Goal: Task Accomplishment & Management: Manage account settings

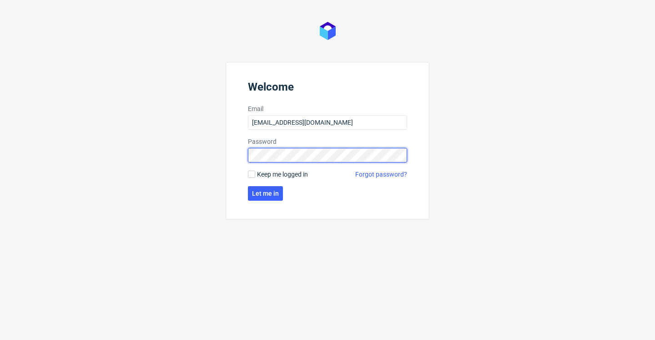
click at [266, 193] on button "Let me in" at bounding box center [265, 193] width 35 height 15
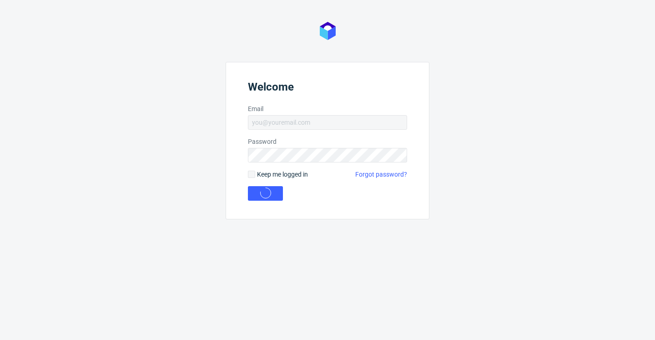
type input "sylwia.swieckowska@packhelp.com"
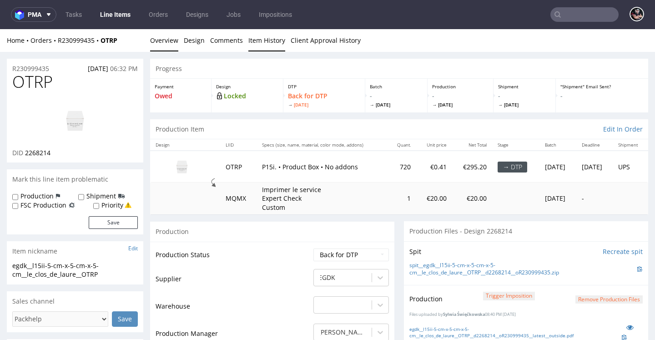
click at [275, 49] on link "Item History" at bounding box center [266, 40] width 37 height 22
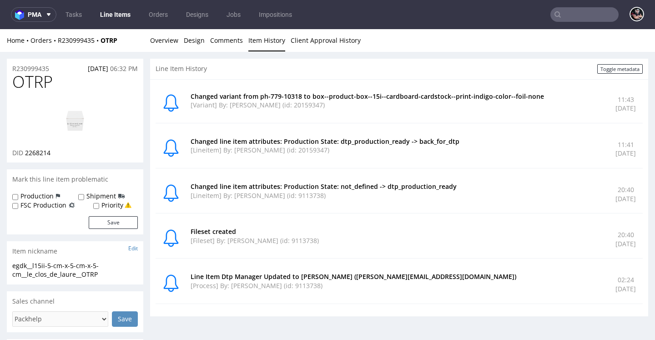
click at [124, 18] on link "Line Items" at bounding box center [115, 14] width 41 height 15
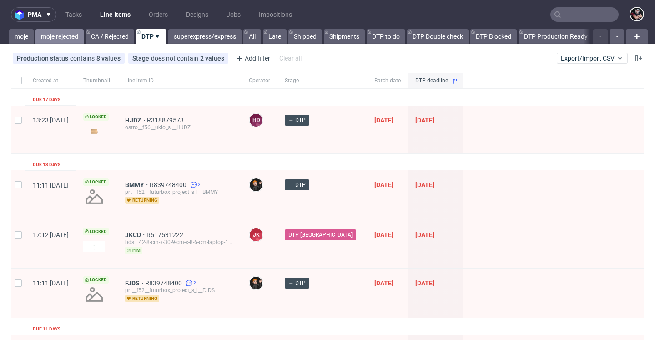
click at [74, 39] on link "moje rejected" at bounding box center [59, 36] width 48 height 15
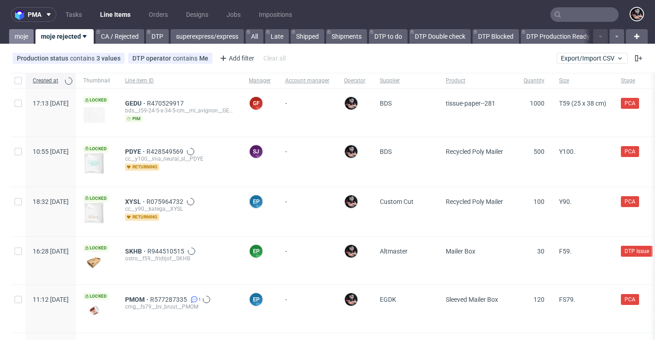
click at [23, 38] on link "moje" at bounding box center [21, 36] width 25 height 15
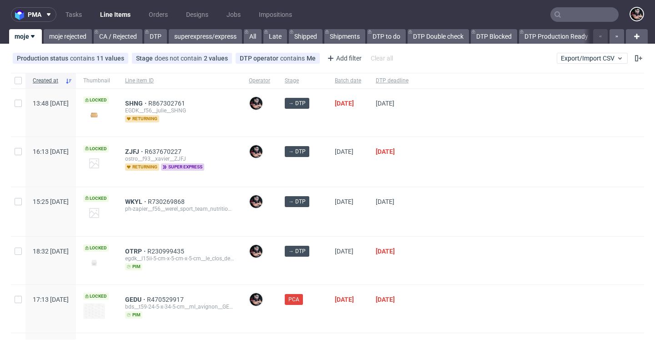
scroll to position [22, 0]
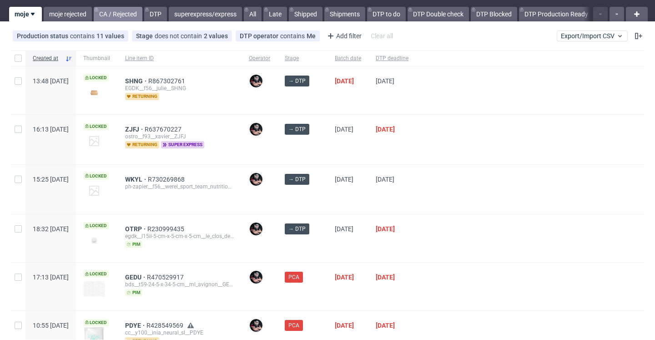
click at [126, 19] on link "CA / Rejected" at bounding box center [118, 14] width 49 height 15
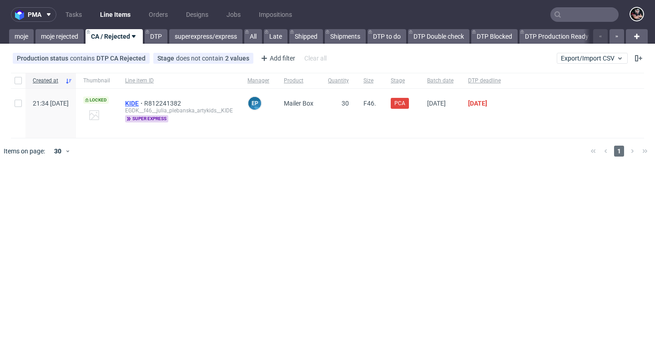
click at [144, 104] on span "KIDE" at bounding box center [134, 103] width 19 height 7
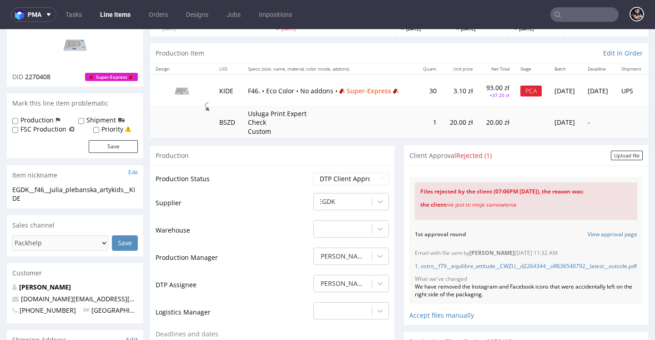
scroll to position [107, 0]
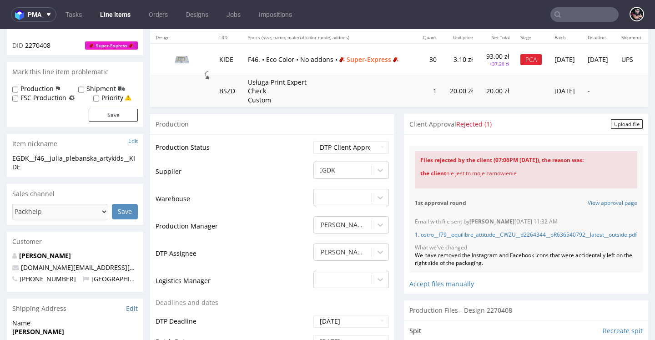
click at [111, 15] on link "Line Items" at bounding box center [115, 14] width 41 height 15
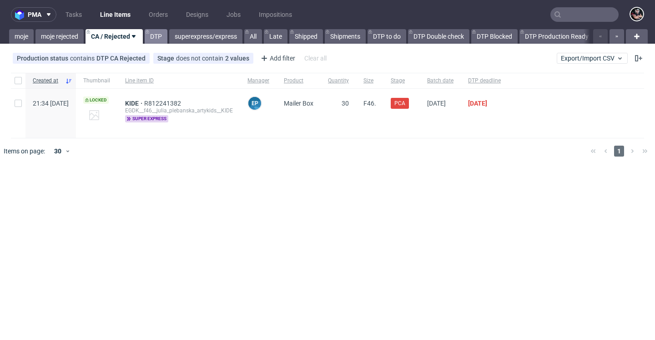
click at [158, 41] on link "DTP" at bounding box center [156, 36] width 23 height 15
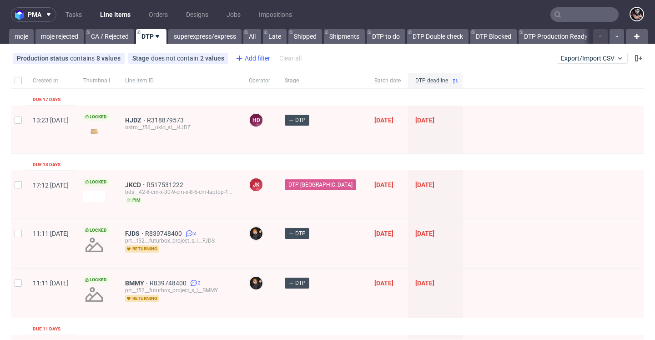
click at [254, 61] on div "Add filter" at bounding box center [252, 58] width 40 height 15
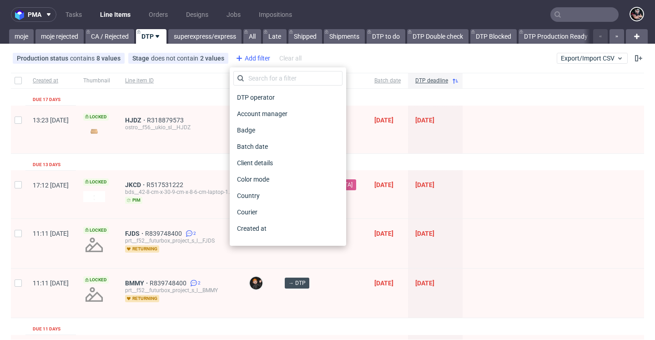
click at [254, 61] on div "Add filter" at bounding box center [252, 58] width 40 height 15
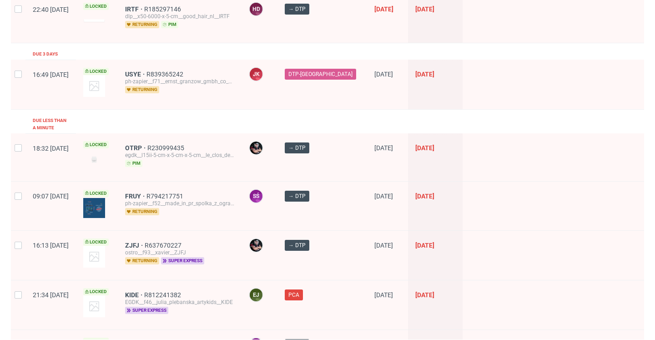
scroll to position [405, 0]
click at [145, 241] on span "ZJFJ" at bounding box center [135, 244] width 20 height 7
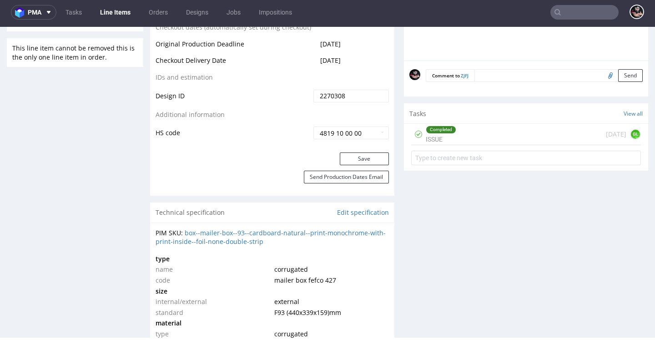
scroll to position [469, 0]
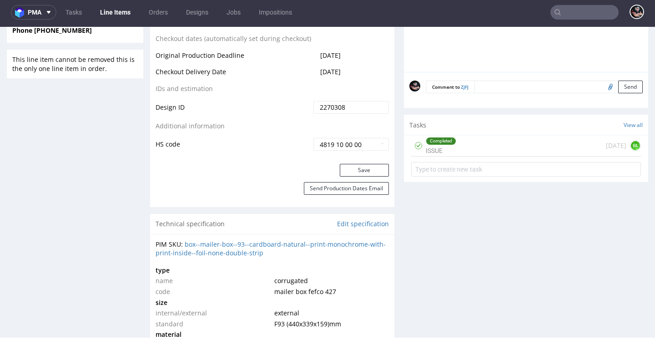
click at [479, 156] on div "Completed ISSUE today GL" at bounding box center [526, 145] width 230 height 21
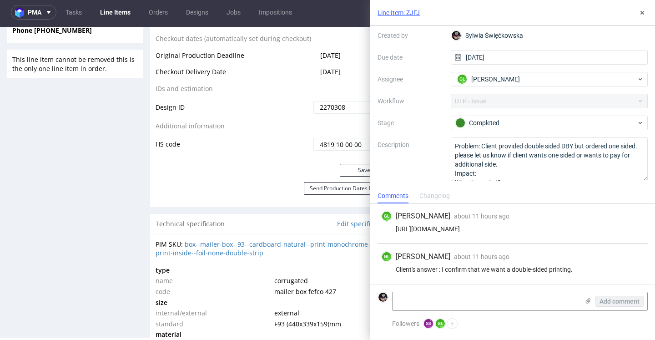
click at [638, 14] on button at bounding box center [642, 12] width 11 height 11
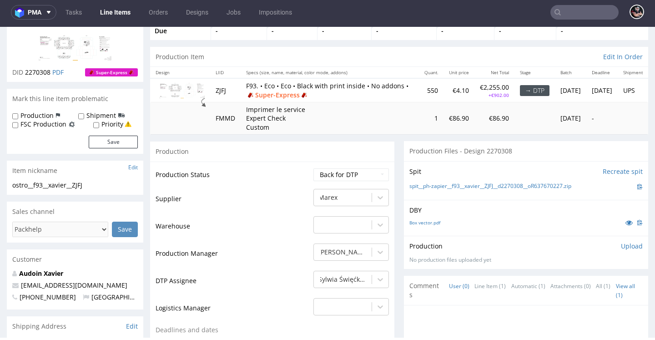
scroll to position [64, 0]
click at [119, 14] on link "Line Items" at bounding box center [115, 12] width 41 height 15
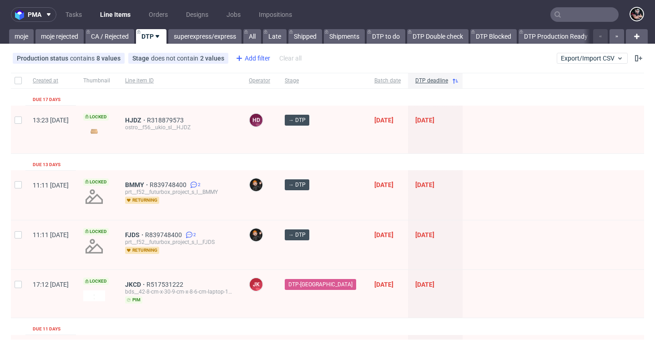
click at [254, 60] on div "Add filter" at bounding box center [252, 58] width 40 height 15
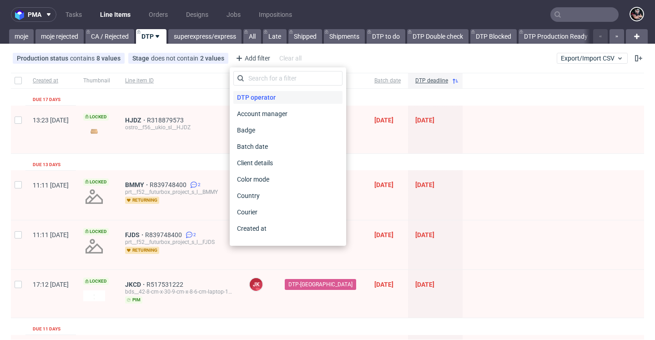
click at [249, 96] on span "DTP operator" at bounding box center [256, 97] width 46 height 13
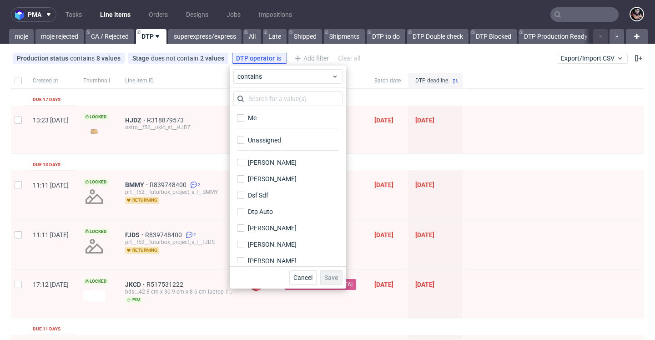
click at [249, 133] on div "Unassigned" at bounding box center [287, 143] width 109 height 22
click at [249, 141] on div "Unassigned" at bounding box center [265, 140] width 34 height 9
click at [244, 141] on input "Unassigned" at bounding box center [240, 139] width 7 height 7
checkbox input "true"
click at [320, 275] on button "Save" at bounding box center [331, 277] width 22 height 15
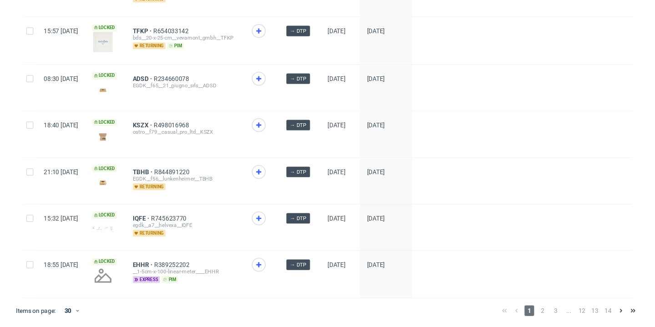
scroll to position [1329, 0]
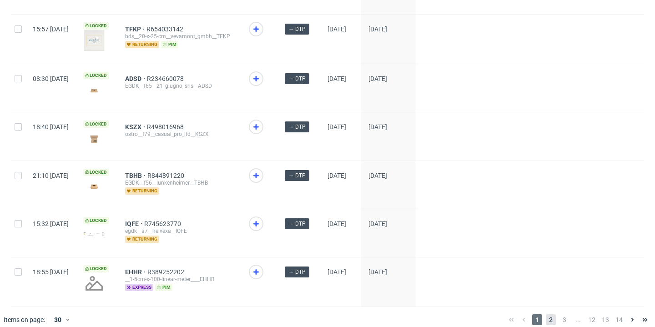
click at [546, 318] on span "2" at bounding box center [551, 319] width 10 height 11
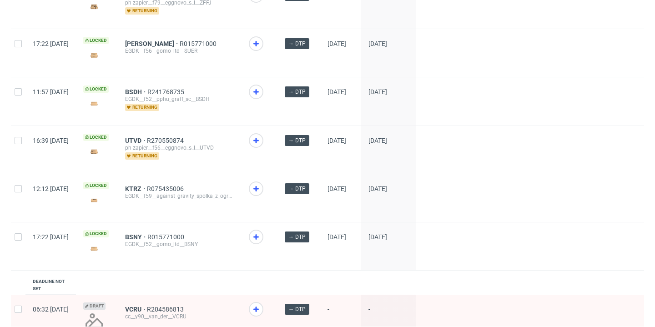
scroll to position [1098, 0]
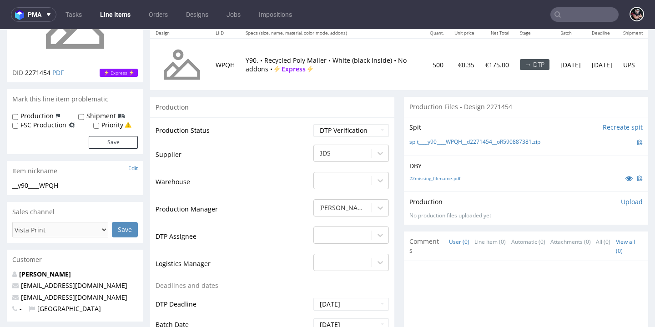
scroll to position [113, 0]
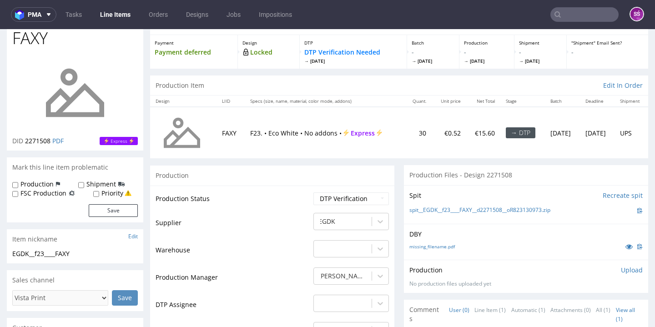
scroll to position [44, 0]
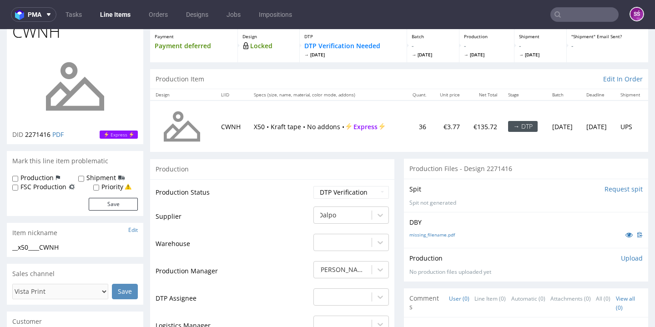
scroll to position [54, 0]
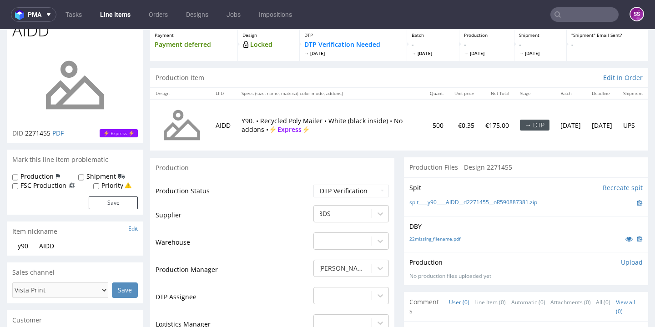
scroll to position [57, 0]
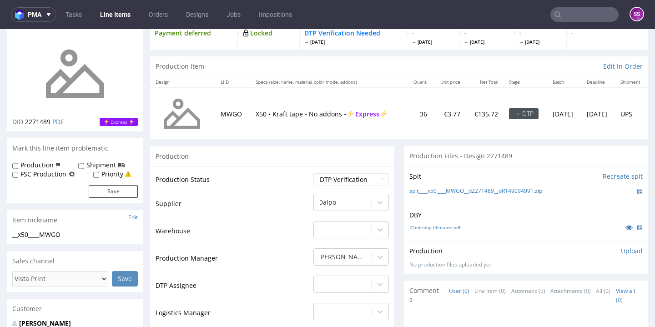
scroll to position [63, 0]
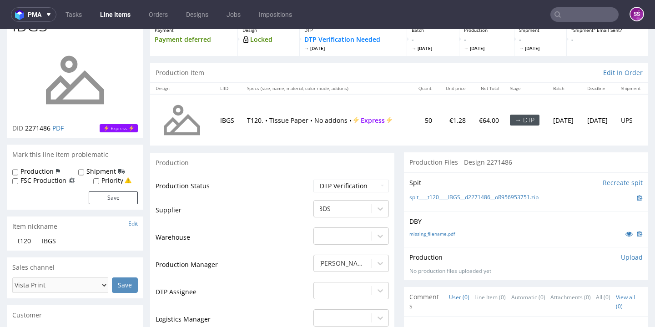
scroll to position [57, 0]
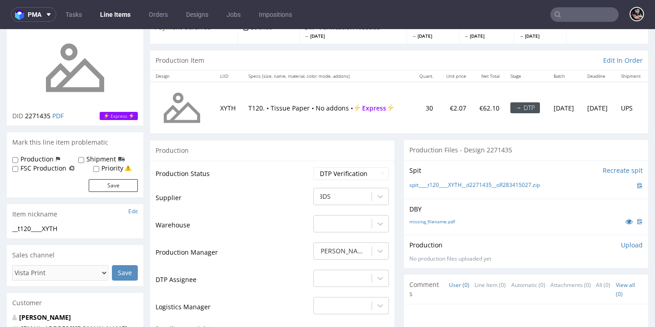
scroll to position [68, 0]
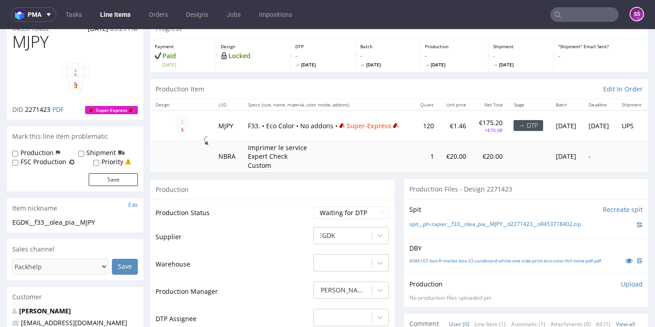
scroll to position [36, 0]
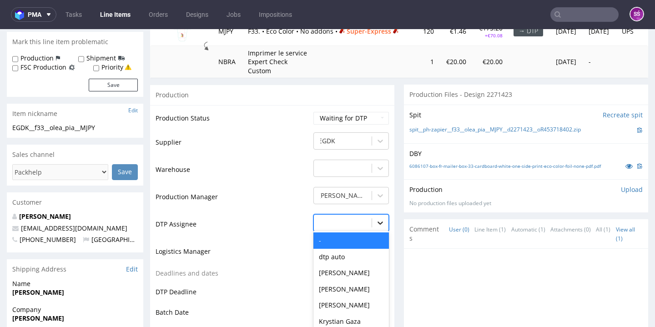
click at [368, 224] on div "- selected, 1 of 31. 31 results available. Use Up and Down to choose options, p…" at bounding box center [351, 220] width 76 height 13
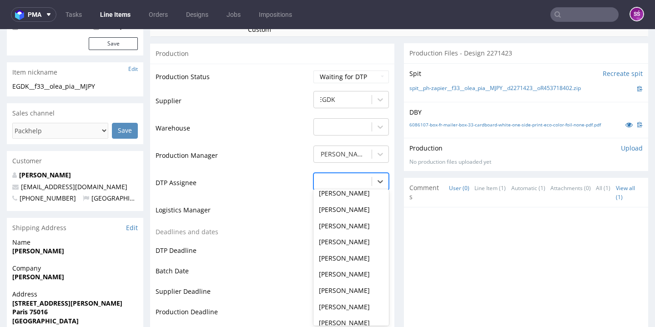
scroll to position [289, 0]
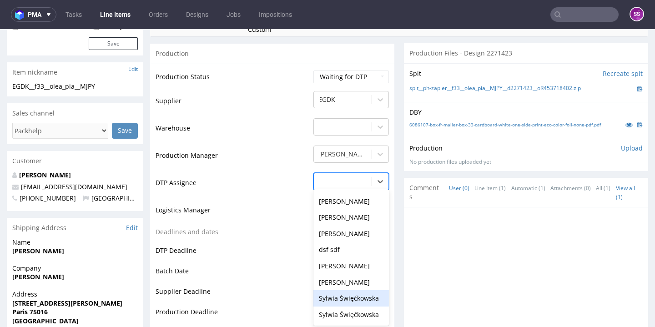
click at [357, 290] on div "Sylwia Święćkowska" at bounding box center [351, 298] width 76 height 16
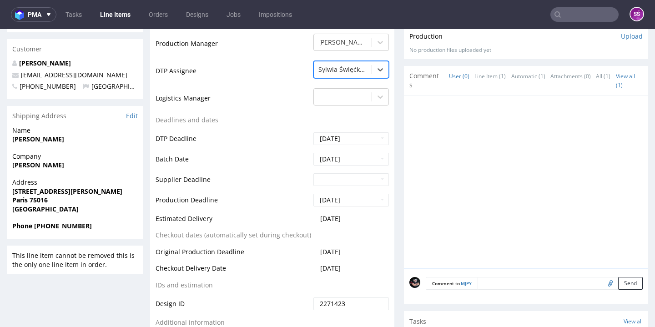
scroll to position [333, 0]
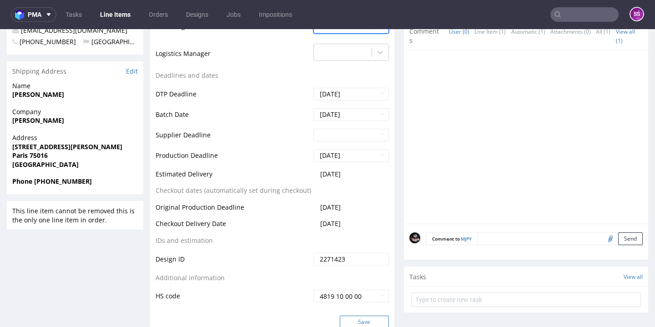
click at [347, 316] on button "Save" at bounding box center [364, 322] width 49 height 13
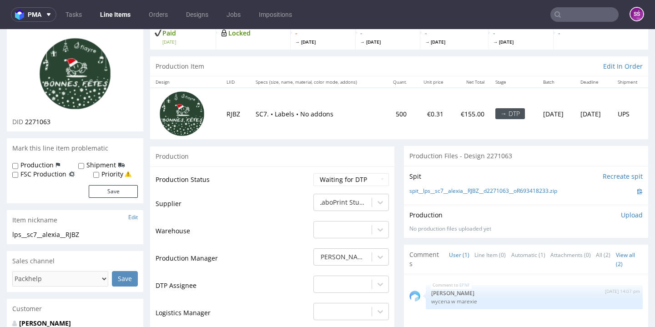
scroll to position [174, 0]
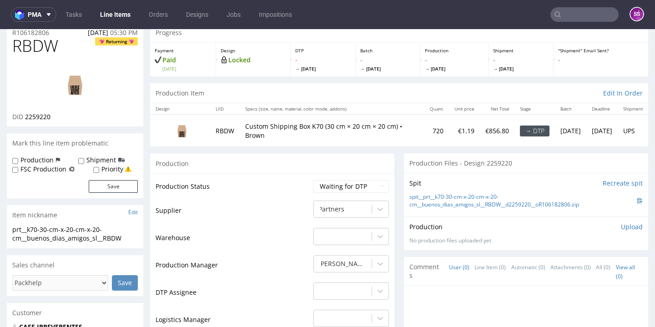
scroll to position [37, 0]
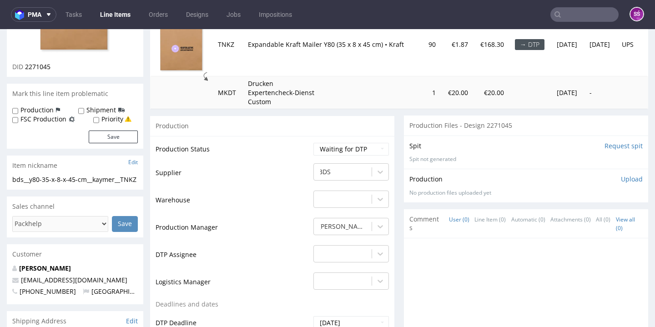
scroll to position [281, 0]
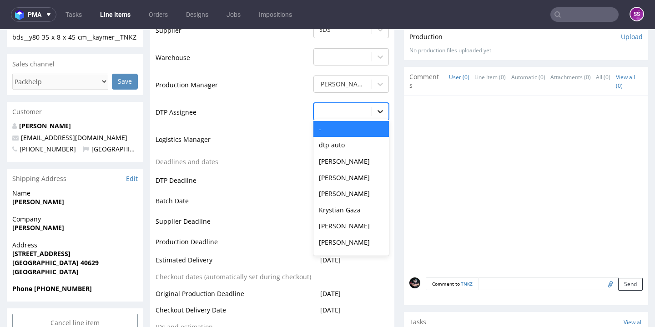
click at [380, 112] on icon at bounding box center [380, 111] width 9 height 9
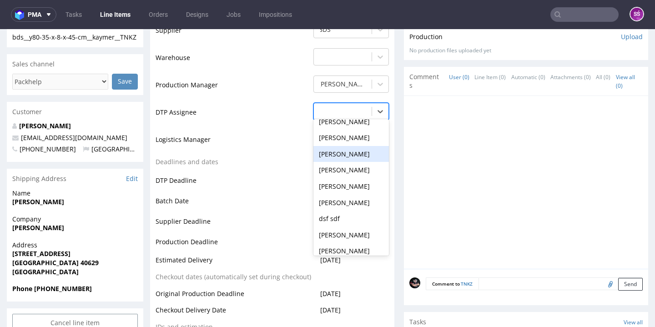
scroll to position [349, 0]
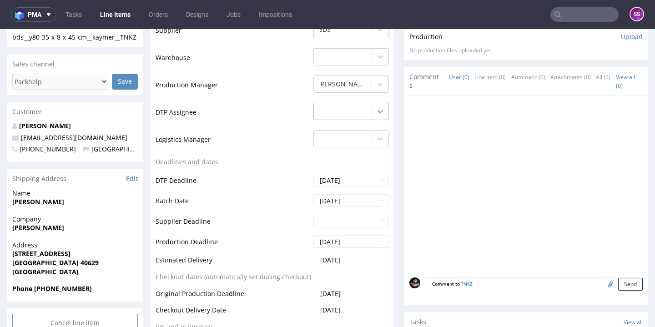
click at [376, 112] on icon at bounding box center [380, 111] width 9 height 9
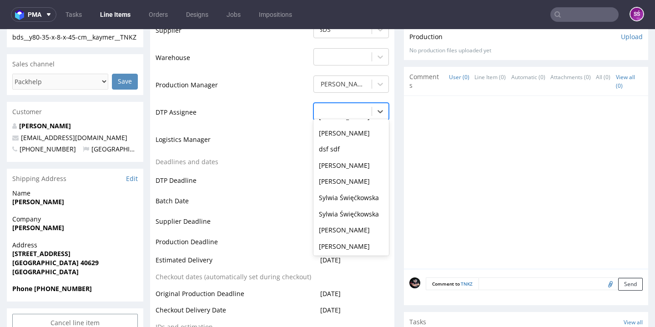
scroll to position [352, 0]
click at [346, 158] on div "Sylwia Święćkowska" at bounding box center [351, 166] width 76 height 16
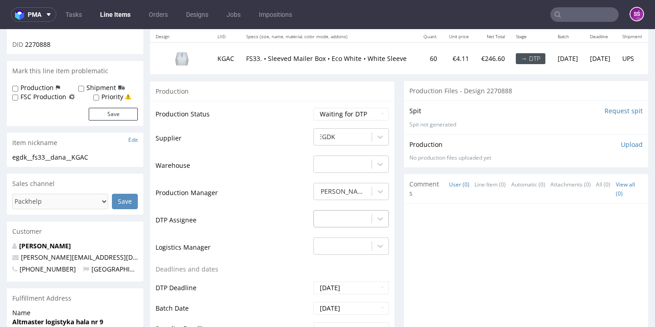
scroll to position [152, 0]
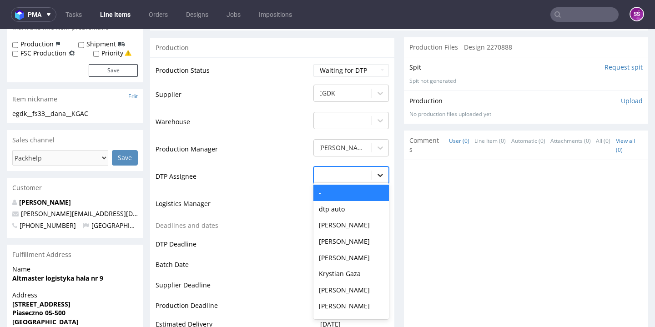
click at [377, 171] on icon at bounding box center [380, 175] width 9 height 9
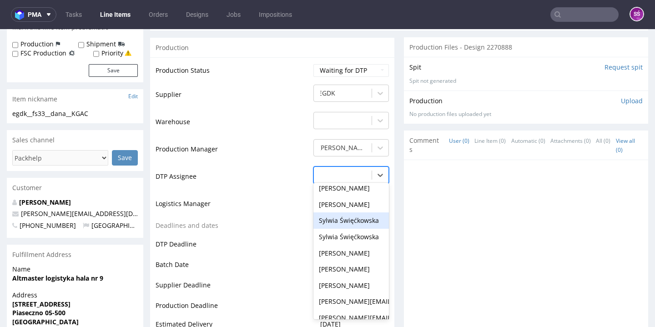
click at [349, 213] on div "Sylwia Święćkowska" at bounding box center [351, 220] width 76 height 16
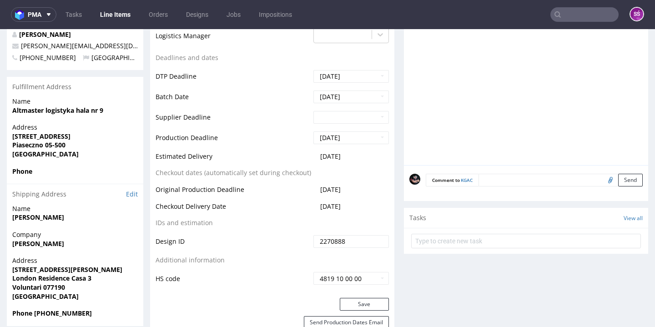
scroll to position [379, 0]
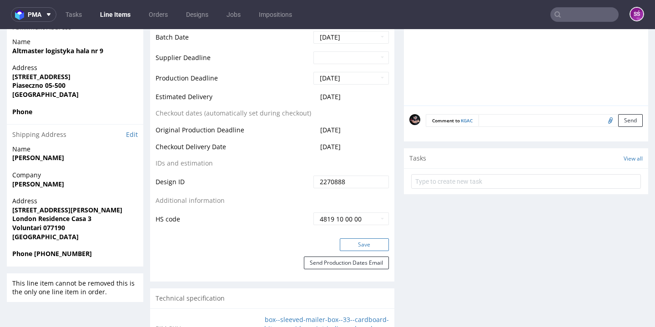
click at [358, 243] on button "Save" at bounding box center [364, 244] width 49 height 13
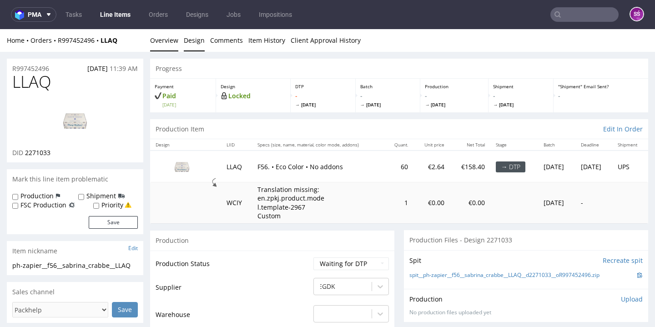
click at [192, 43] on link "Design" at bounding box center [194, 40] width 21 height 22
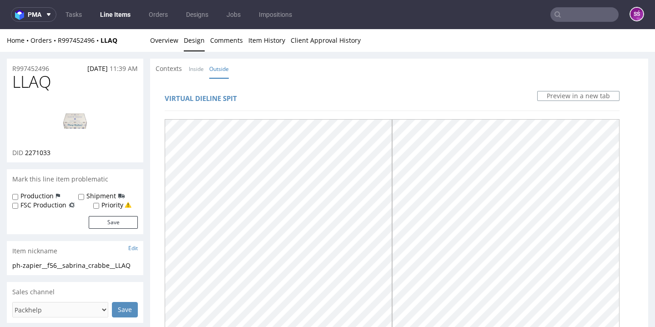
click at [180, 48] on div "Home Orders R997452496 LLAQ Overview Design Comments Item History Client Approv…" at bounding box center [327, 40] width 655 height 23
click at [178, 46] on div "Home Orders R997452496 LLAQ Overview Design Comments Item History Client Approv…" at bounding box center [327, 40] width 655 height 23
click at [171, 37] on link "Overview" at bounding box center [164, 40] width 28 height 22
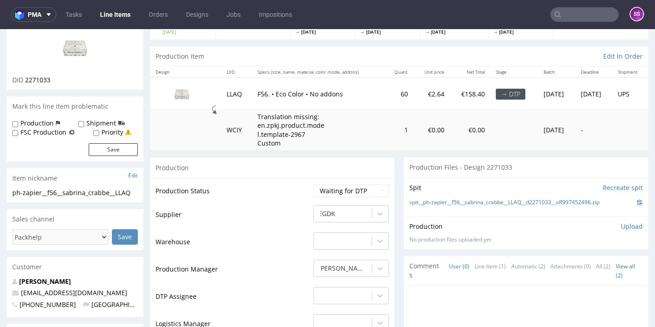
scroll to position [205, 0]
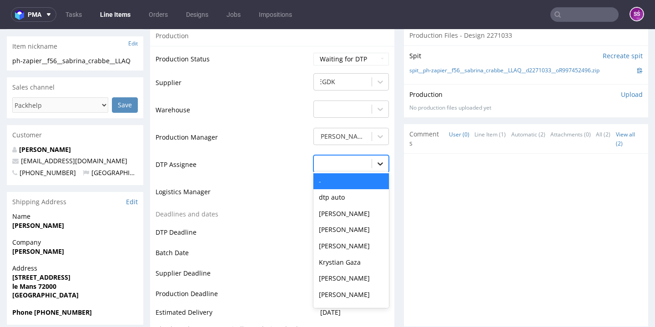
click at [383, 163] on div at bounding box center [380, 164] width 16 height 16
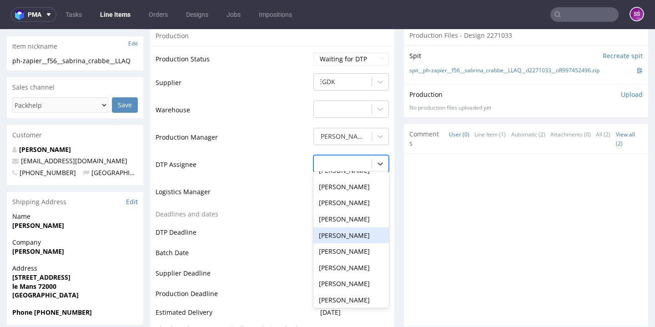
scroll to position [328, 0]
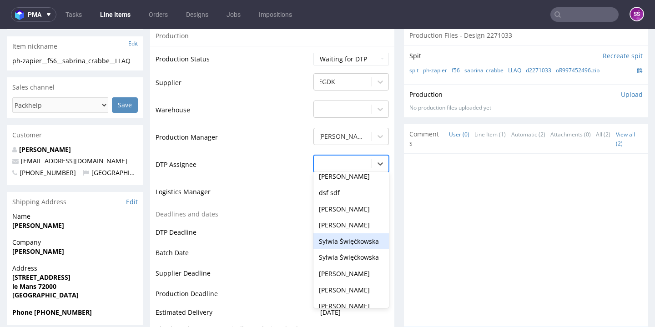
click at [369, 233] on div "Sylwia Święćkowska" at bounding box center [351, 241] width 76 height 16
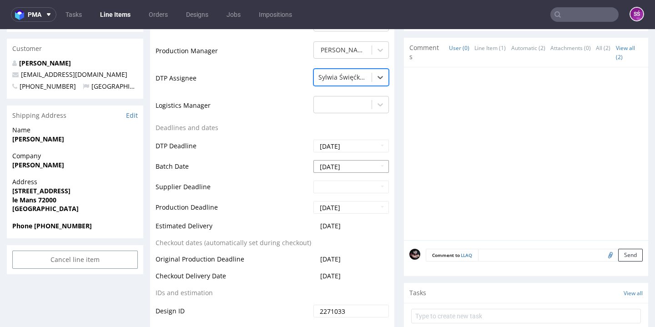
scroll to position [348, 0]
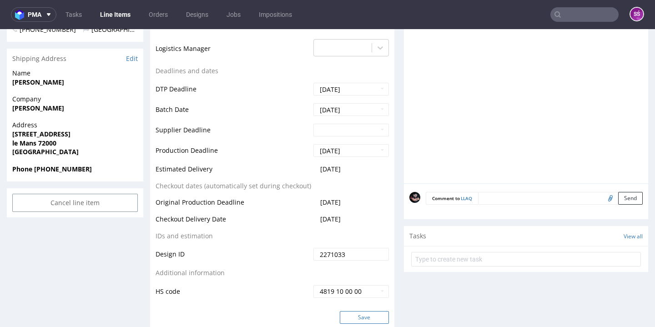
click at [359, 313] on button "Save" at bounding box center [364, 317] width 49 height 13
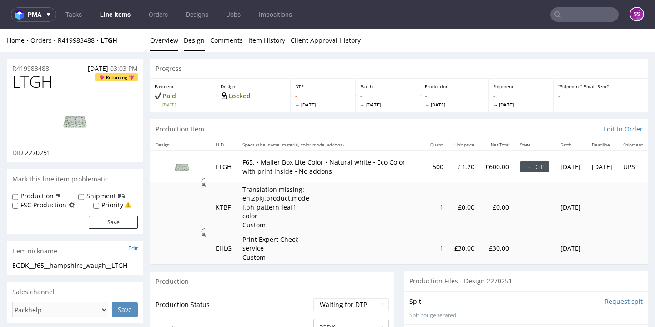
click at [194, 42] on link "Design" at bounding box center [194, 40] width 21 height 22
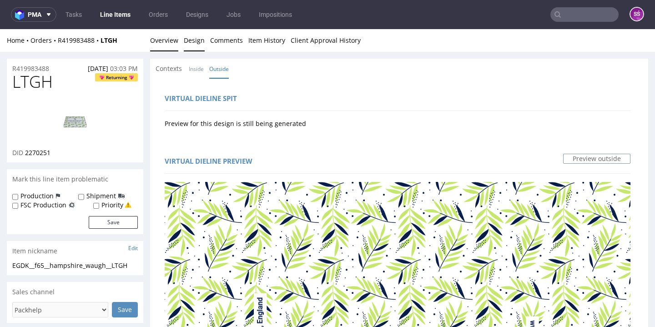
click at [159, 37] on link "Overview" at bounding box center [164, 40] width 28 height 22
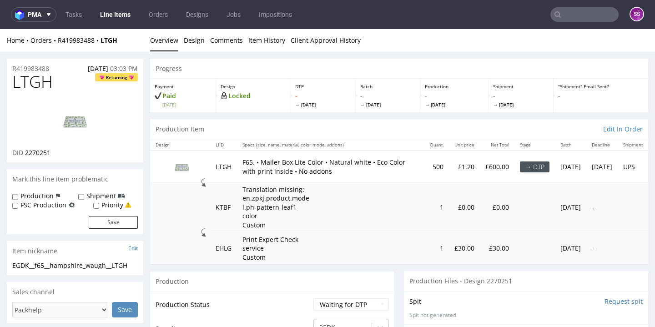
scroll to position [237, 0]
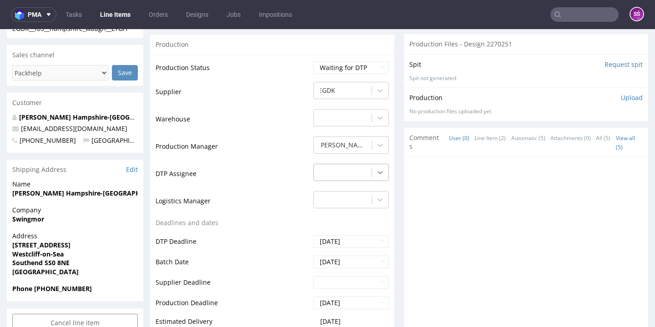
click at [380, 177] on icon at bounding box center [380, 172] width 9 height 9
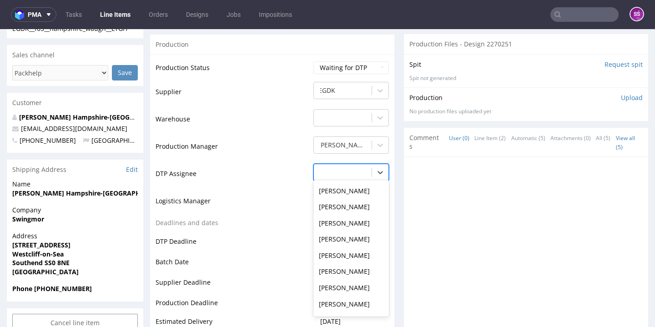
scroll to position [196, 0]
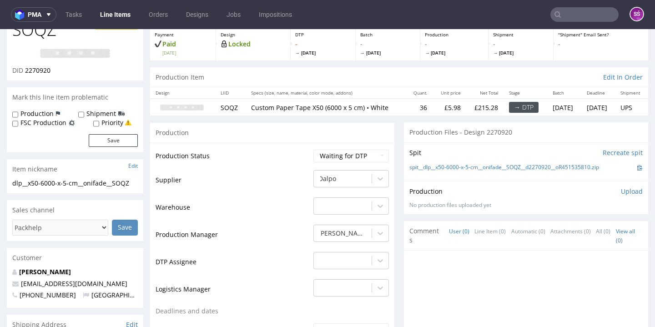
scroll to position [172, 0]
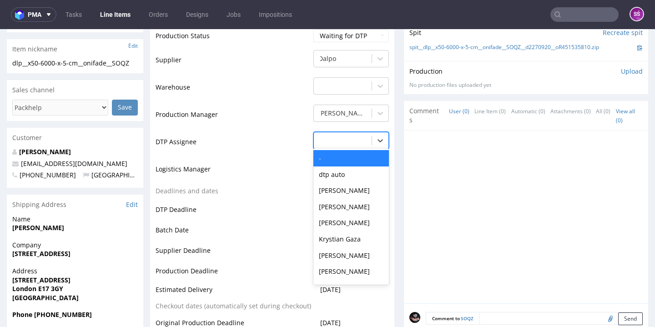
drag, startPoint x: 381, startPoint y: 135, endPoint x: 378, endPoint y: 156, distance: 21.2
click at [381, 136] on icon at bounding box center [380, 140] width 9 height 9
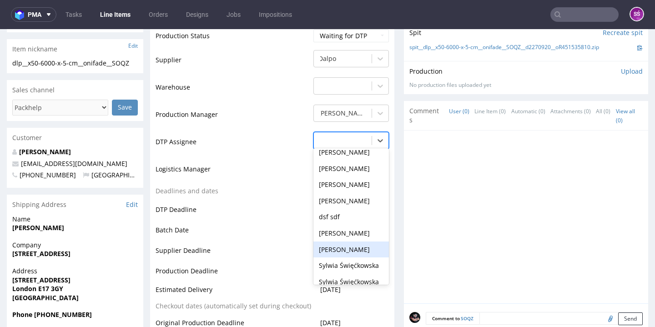
scroll to position [290, 0]
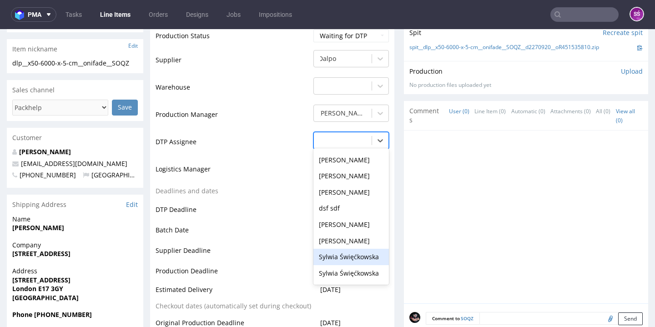
click at [353, 252] on div "Sylwia Święćkowska" at bounding box center [351, 257] width 76 height 16
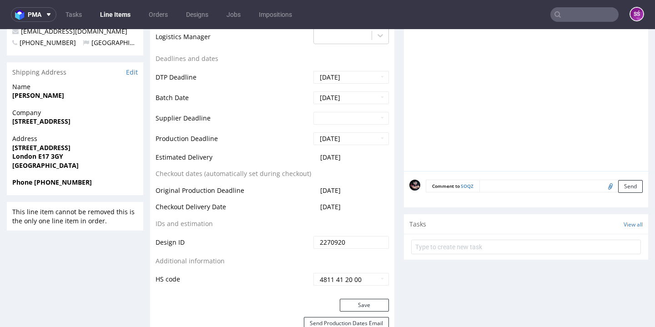
scroll to position [282, 0]
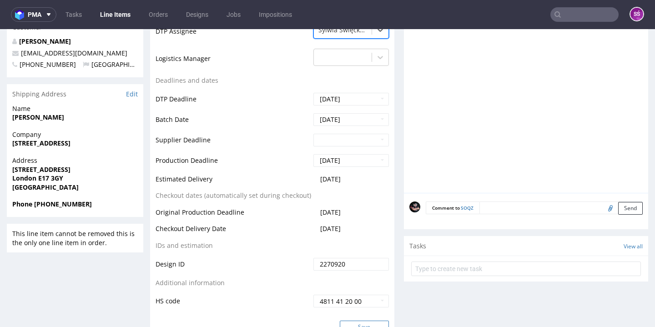
click at [360, 321] on button "Save" at bounding box center [364, 327] width 49 height 13
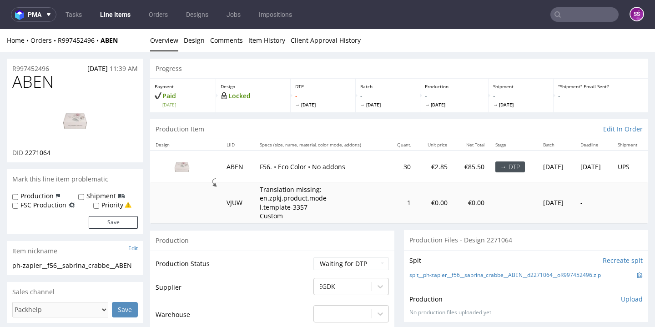
scroll to position [186, 0]
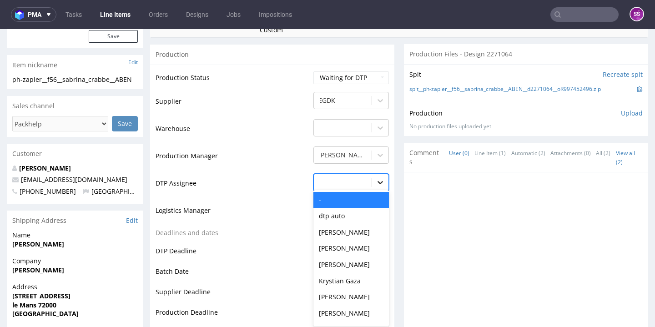
click at [373, 187] on div at bounding box center [380, 182] width 16 height 16
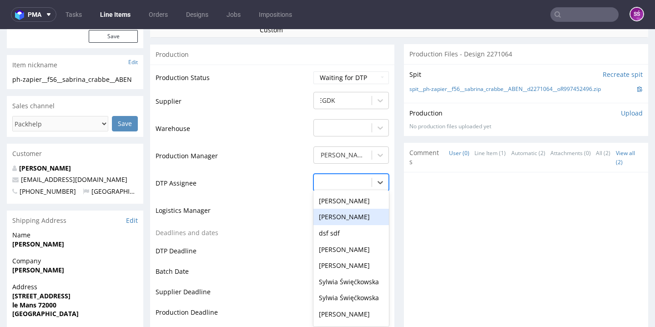
scroll to position [361, 0]
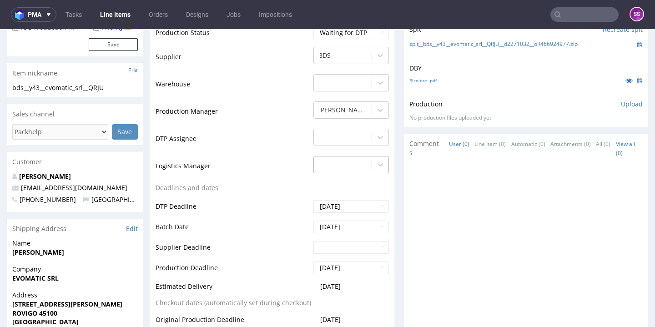
scroll to position [222, 0]
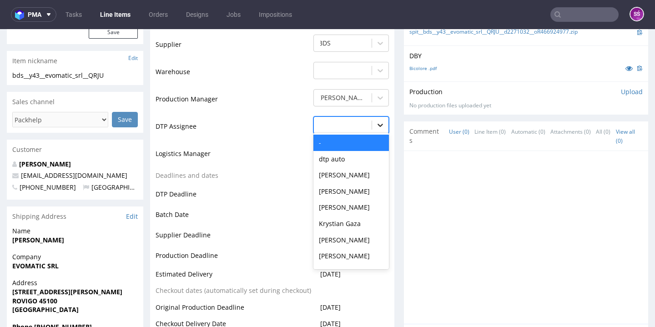
click at [378, 126] on icon at bounding box center [380, 125] width 9 height 9
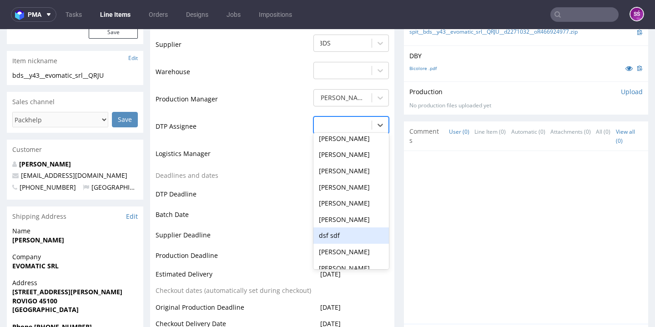
scroll to position [348, 0]
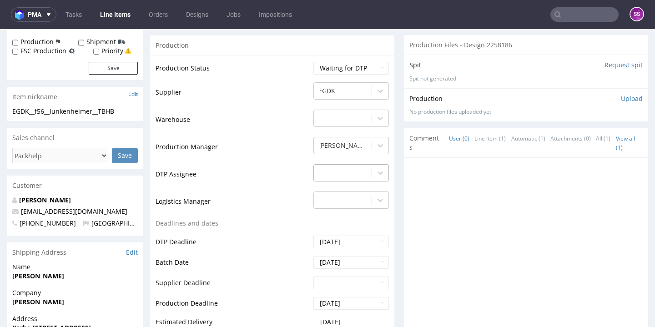
scroll to position [163, 0]
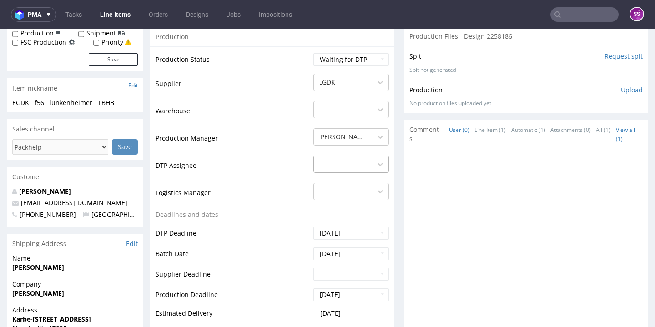
click at [338, 164] on div at bounding box center [342, 164] width 49 height 11
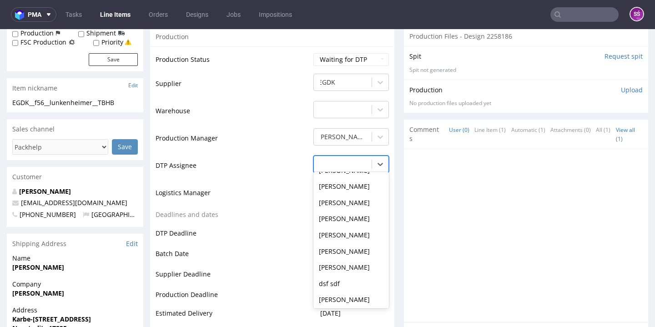
scroll to position [263, 0]
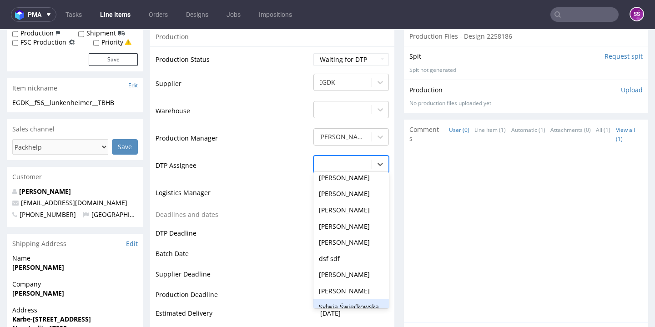
click at [357, 299] on div "Sylwia Święćkowska" at bounding box center [351, 307] width 76 height 16
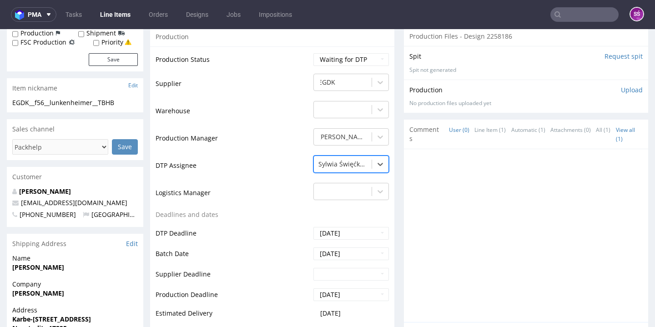
scroll to position [334, 0]
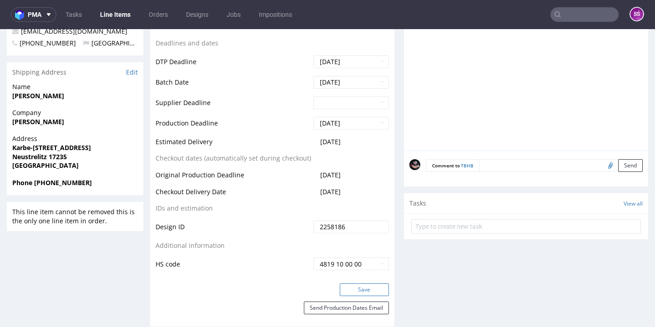
click at [369, 283] on button "Save" at bounding box center [364, 289] width 49 height 13
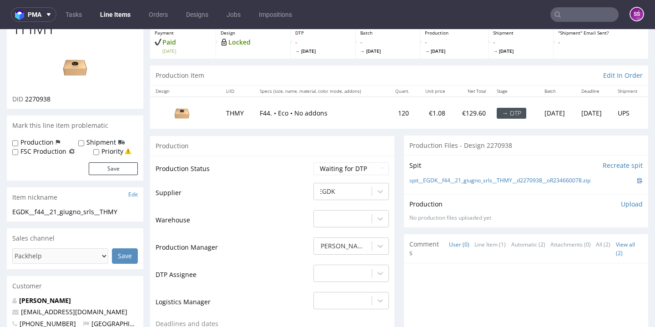
scroll to position [181, 0]
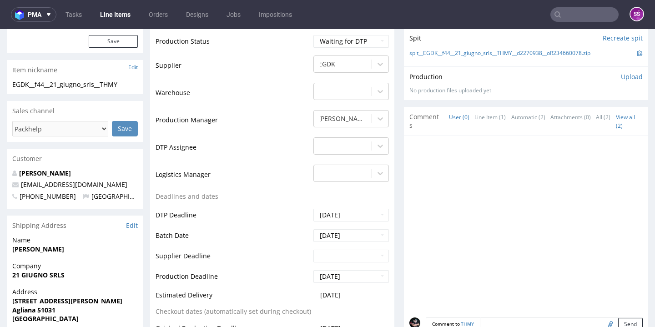
click at [375, 153] on td "-" at bounding box center [350, 149] width 78 height 27
click at [376, 148] on icon at bounding box center [380, 145] width 9 height 9
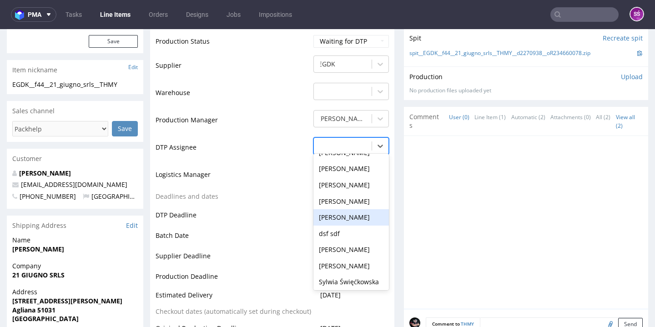
scroll to position [318, 0]
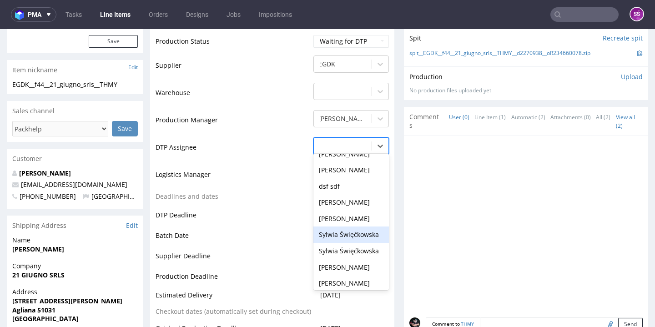
click at [351, 229] on div "Sylwia Święćkowska" at bounding box center [351, 235] width 76 height 16
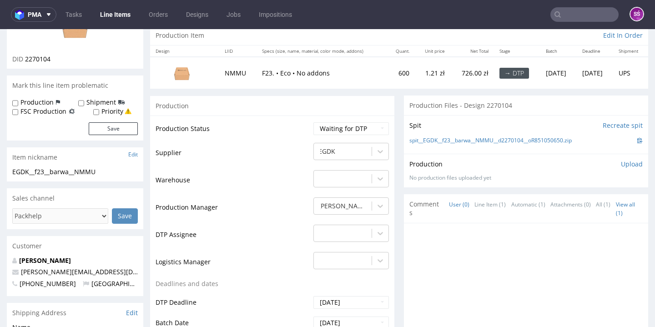
scroll to position [144, 0]
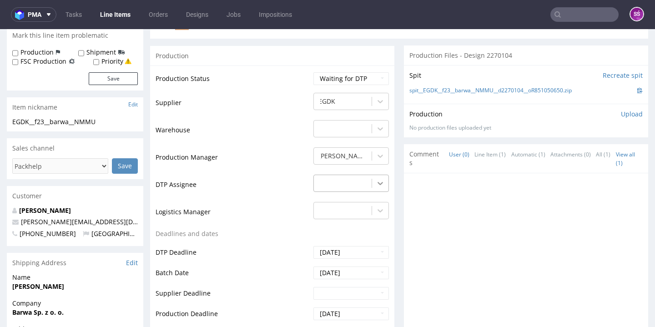
click at [376, 180] on icon at bounding box center [380, 183] width 9 height 9
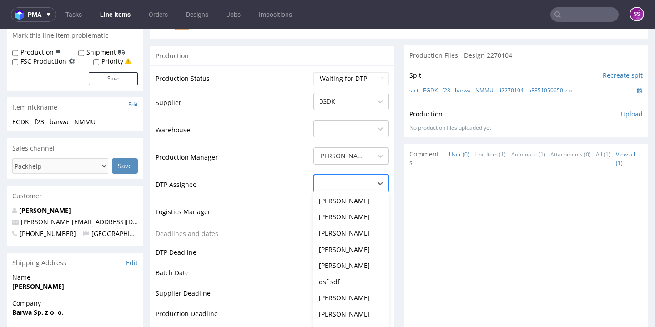
scroll to position [318, 0]
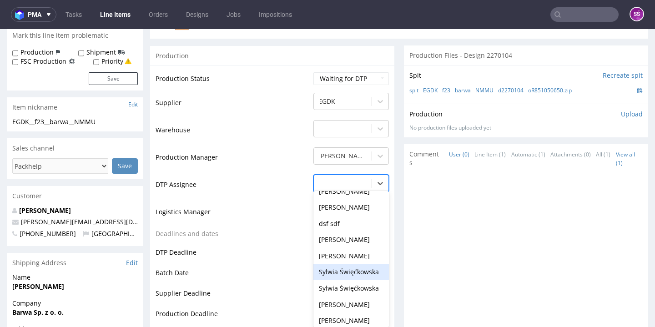
click at [354, 264] on div "Sylwia Święćkowska" at bounding box center [351, 272] width 76 height 16
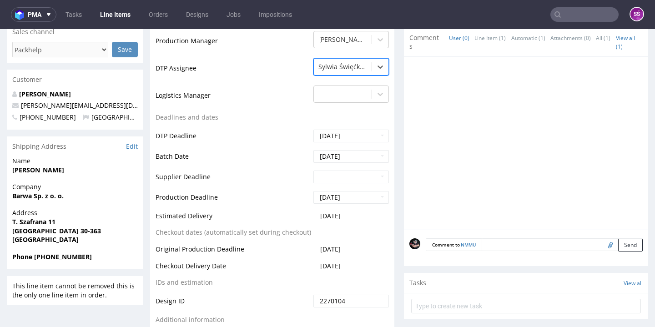
scroll to position [347, 0]
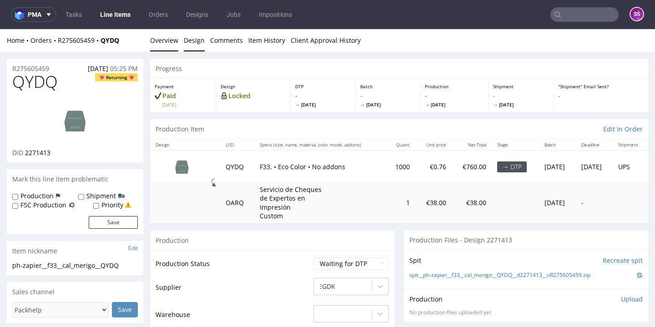
click at [194, 43] on link "Design" at bounding box center [194, 40] width 21 height 22
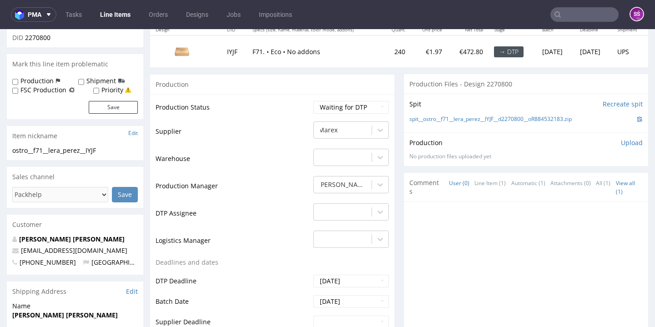
scroll to position [206, 0]
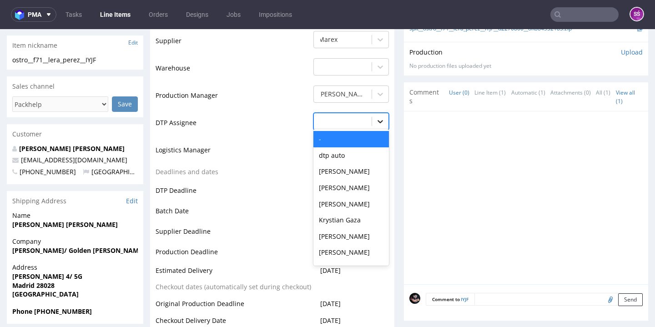
click at [376, 118] on icon at bounding box center [380, 121] width 9 height 9
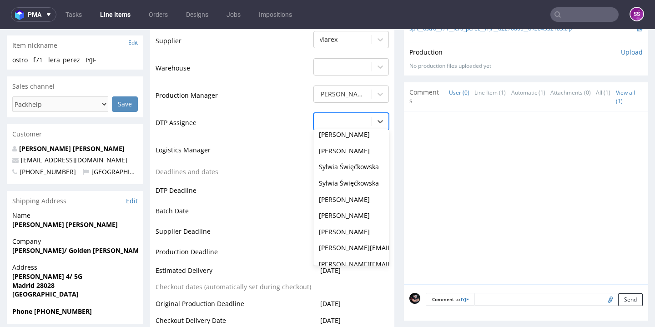
scroll to position [361, 0]
click at [342, 165] on div "Sylwia Święćkowska" at bounding box center [351, 167] width 76 height 16
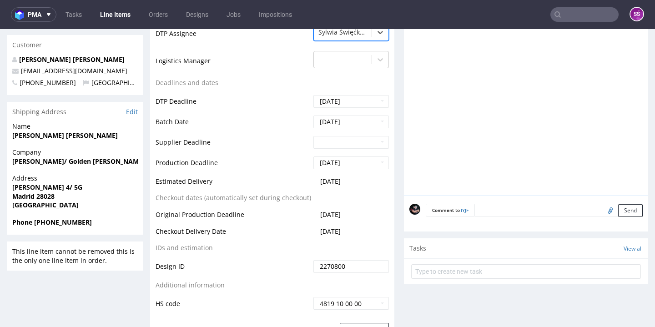
scroll to position [387, 0]
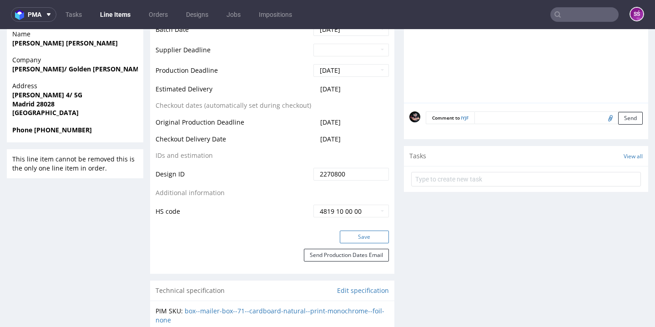
click at [360, 233] on button "Save" at bounding box center [364, 237] width 49 height 13
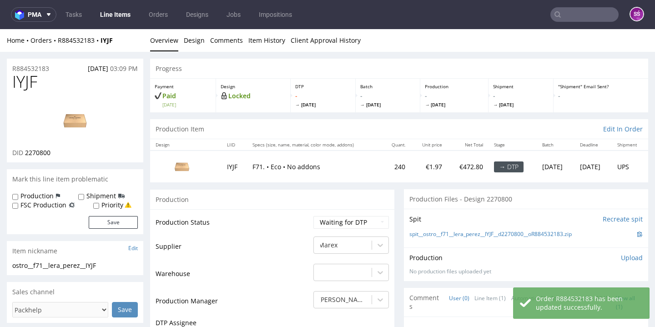
scroll to position [0, 0]
click at [74, 13] on link "Tasks" at bounding box center [73, 14] width 27 height 15
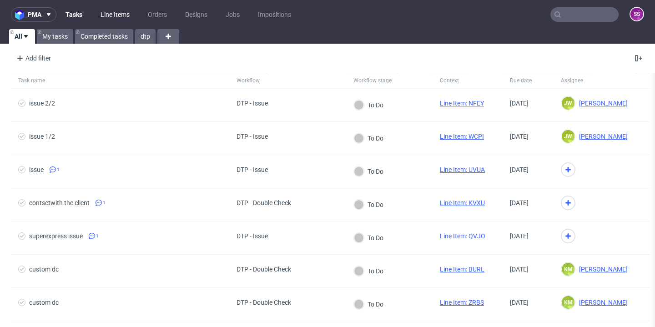
click at [119, 14] on link "Line Items" at bounding box center [115, 14] width 40 height 15
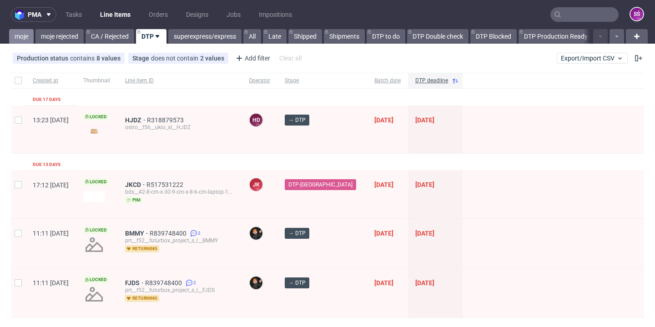
click at [25, 37] on link "moje" at bounding box center [21, 36] width 25 height 15
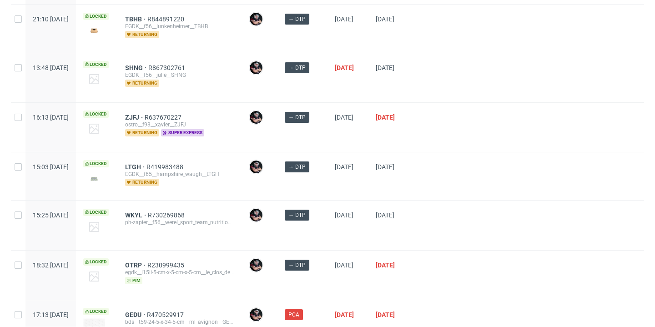
scroll to position [697, 0]
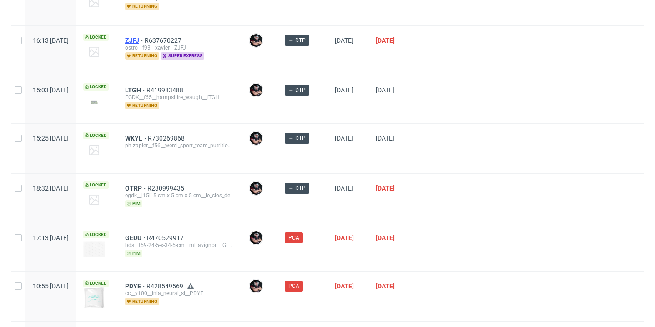
click at [145, 40] on span "ZJFJ" at bounding box center [135, 40] width 20 height 7
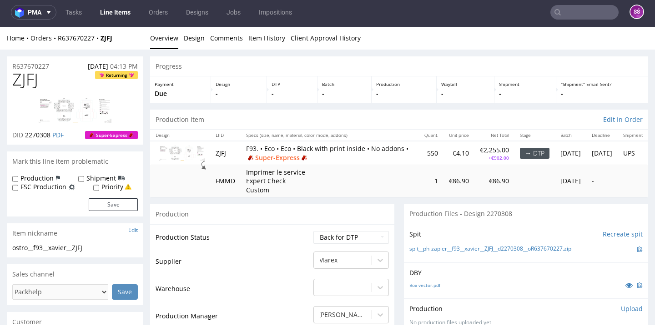
click at [121, 15] on link "Line Items" at bounding box center [115, 12] width 41 height 15
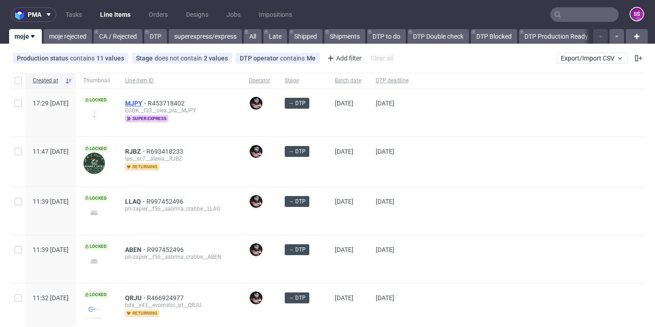
click at [148, 103] on span "MJPY" at bounding box center [136, 103] width 23 height 7
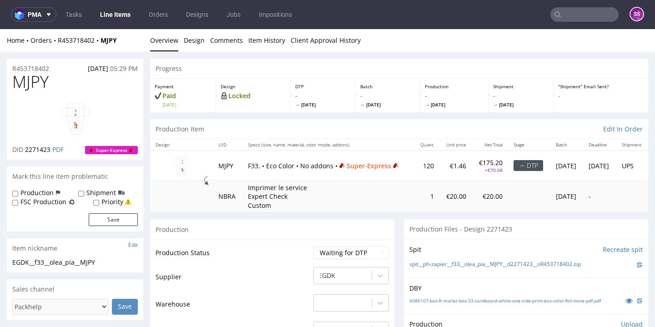
scroll to position [73, 0]
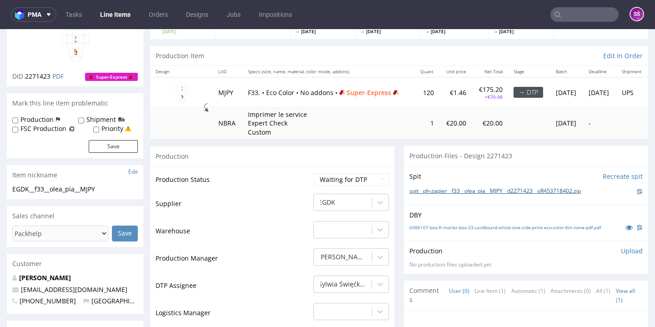
click at [481, 190] on link "spit__ph-zapier__f33__olea_pia__MJPY__d2271423__oR453718402.zip" at bounding box center [494, 191] width 171 height 8
click at [467, 224] on link "6086107-box-fr-mailer-box-33-cardboard-white-one-side-print-eco-color-foil-none…" at bounding box center [505, 227] width 192 height 6
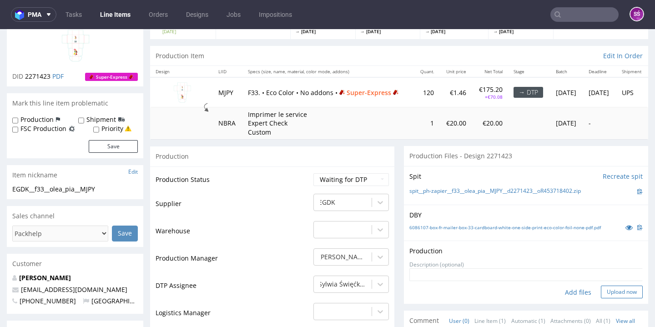
click at [605, 287] on button "Upload now" at bounding box center [622, 292] width 42 height 13
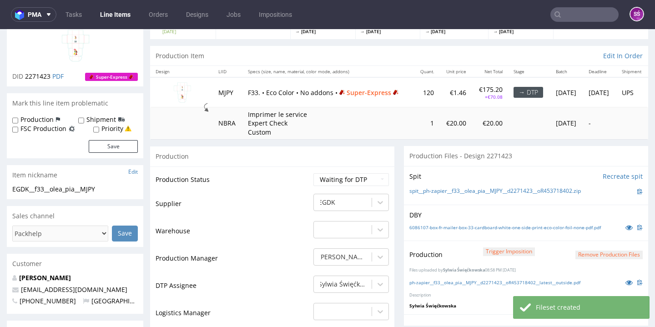
scroll to position [88, 0]
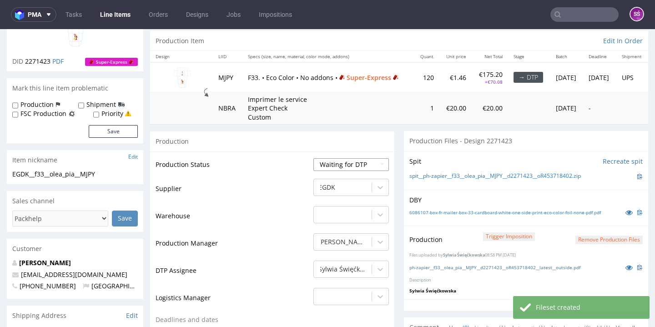
select select "dtp_production_ready"
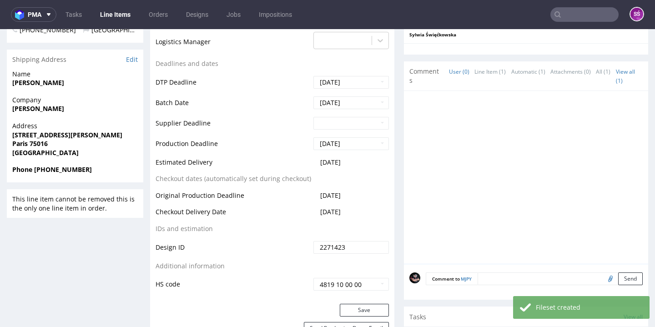
scroll to position [448, 0]
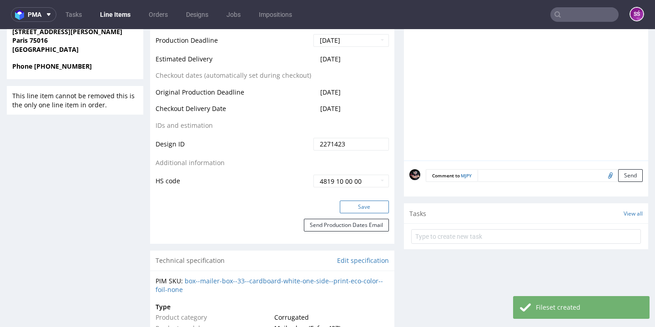
click at [354, 207] on button "Save" at bounding box center [364, 207] width 49 height 13
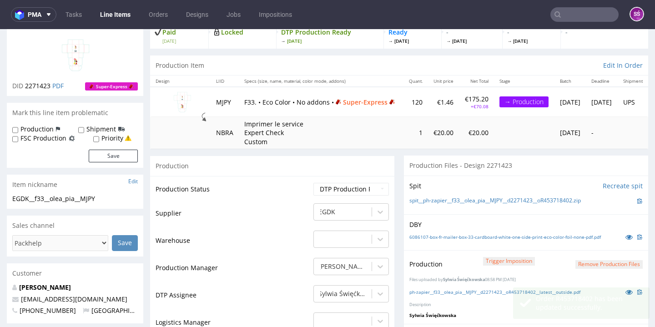
scroll to position [0, 0]
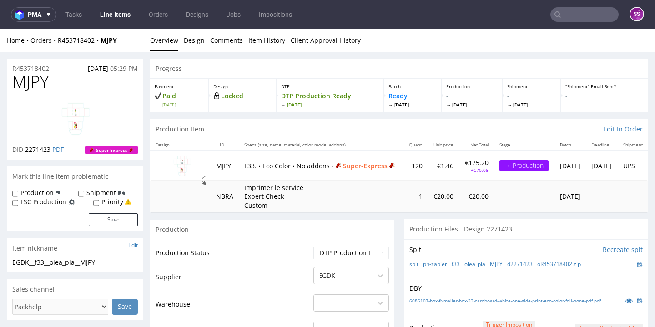
click at [116, 19] on link "Line Items" at bounding box center [115, 14] width 41 height 15
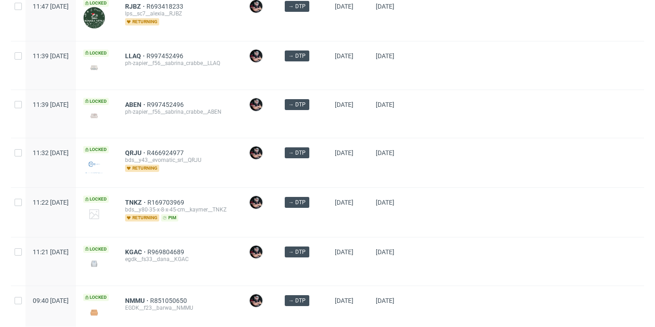
scroll to position [14, 0]
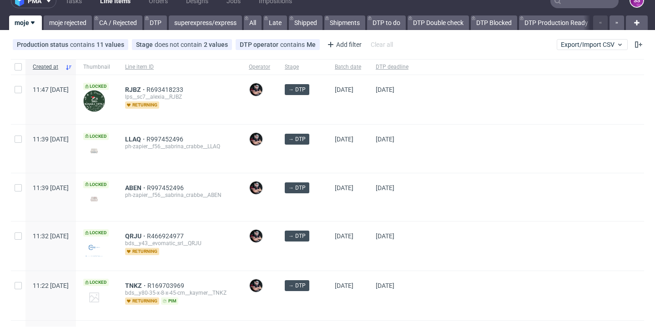
click at [157, 232] on div "QRJU R466924977 bds__y43__evomatic_srl__QRJU returning" at bounding box center [180, 246] width 124 height 49
click at [147, 236] on span "QRJU" at bounding box center [136, 235] width 22 height 7
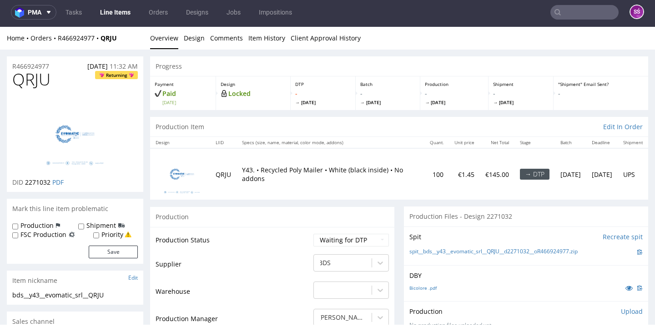
click at [34, 78] on span "QRJU" at bounding box center [31, 80] width 38 height 18
copy span "QRJU"
click at [187, 39] on link "Design" at bounding box center [194, 38] width 21 height 22
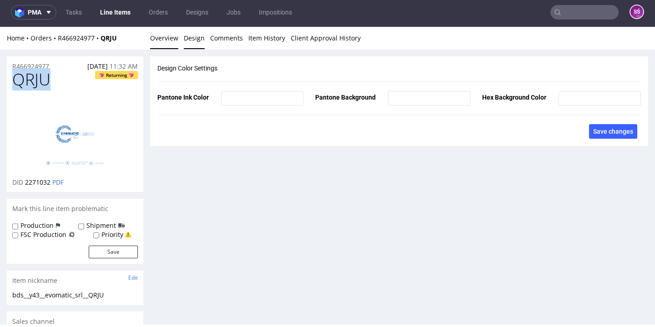
click at [171, 39] on link "Overview" at bounding box center [164, 38] width 28 height 22
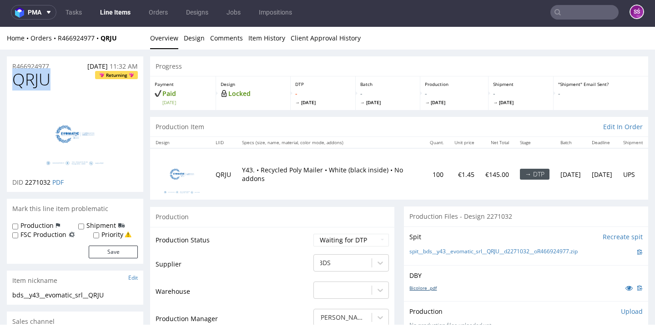
click at [416, 285] on link "Bicolore .pdf" at bounding box center [422, 288] width 27 height 6
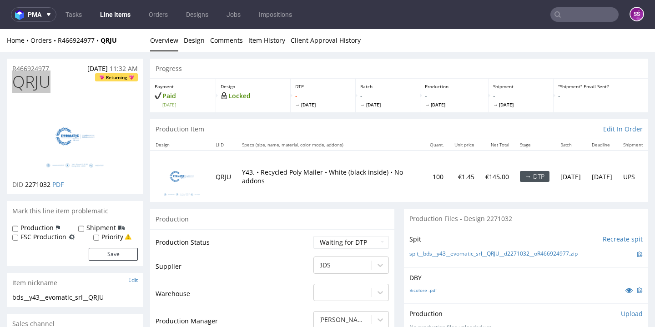
scroll to position [59, 0]
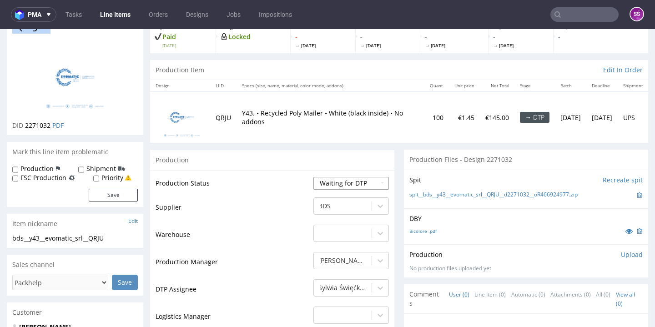
select select "dtp_production_ready"
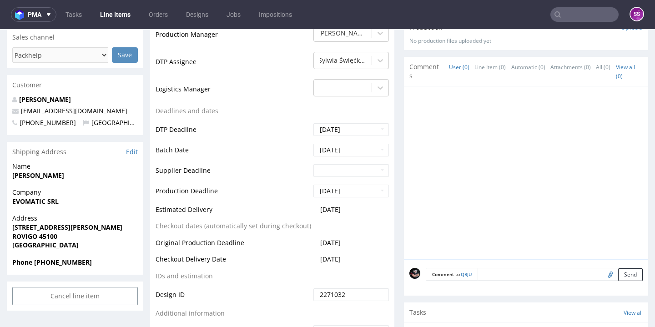
scroll to position [357, 0]
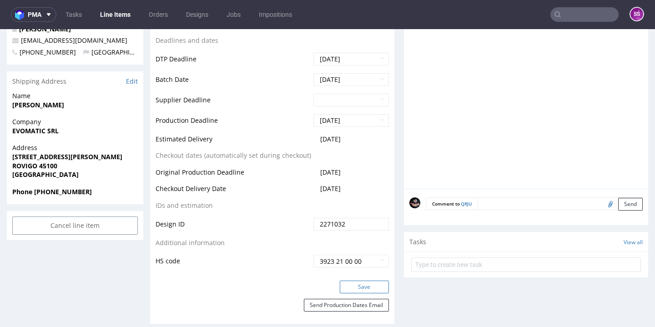
click at [359, 282] on button "Save" at bounding box center [364, 287] width 49 height 13
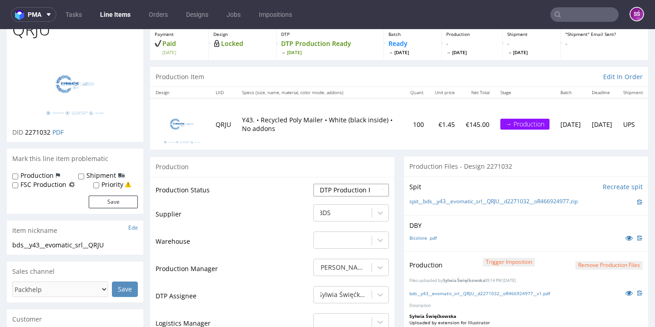
scroll to position [0, 0]
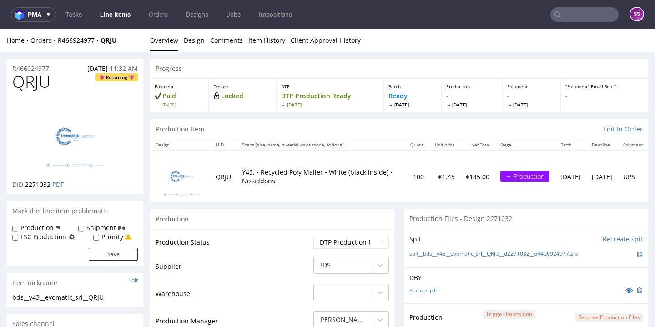
click at [120, 17] on link "Line Items" at bounding box center [115, 14] width 41 height 15
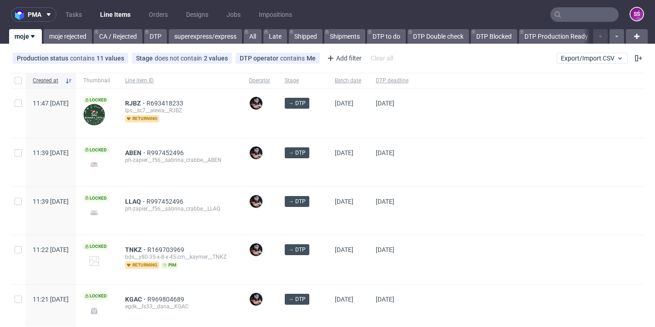
scroll to position [69, 0]
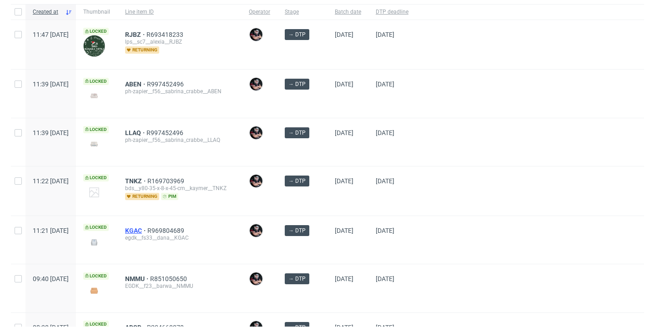
click at [147, 231] on span "KGAC" at bounding box center [136, 230] width 22 height 7
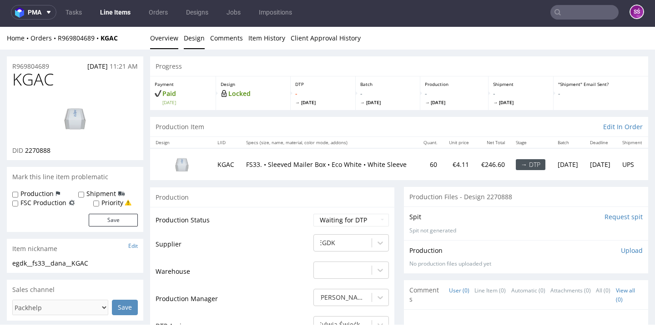
click at [192, 36] on link "Design" at bounding box center [194, 38] width 21 height 22
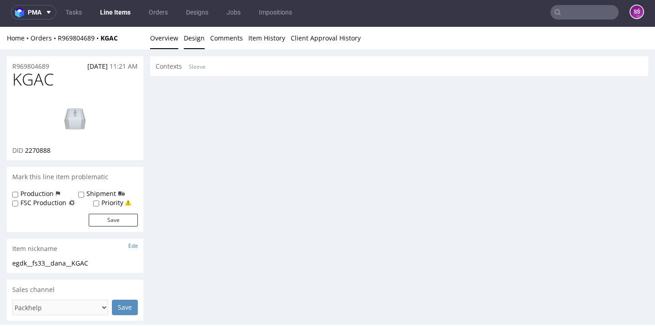
click at [173, 35] on link "Overview" at bounding box center [164, 38] width 28 height 22
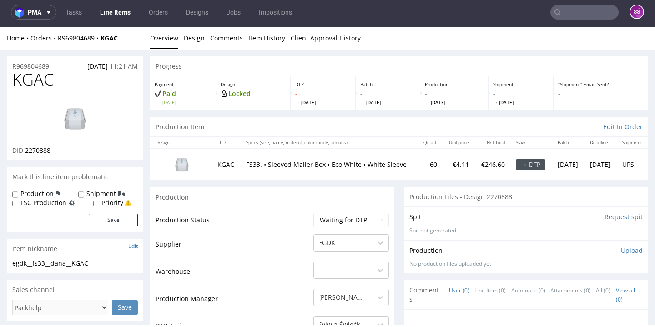
scroll to position [0, 0]
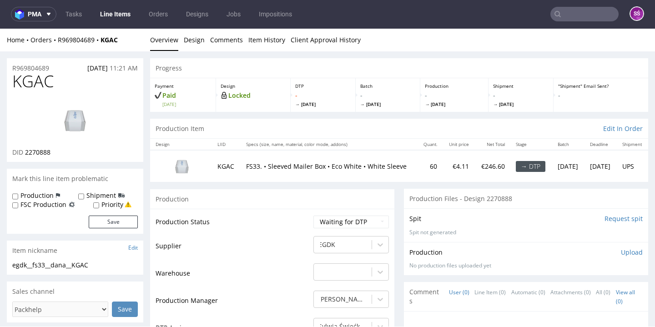
click at [612, 219] on input "Request spit" at bounding box center [624, 218] width 38 height 9
click at [203, 42] on link "Design" at bounding box center [194, 40] width 21 height 22
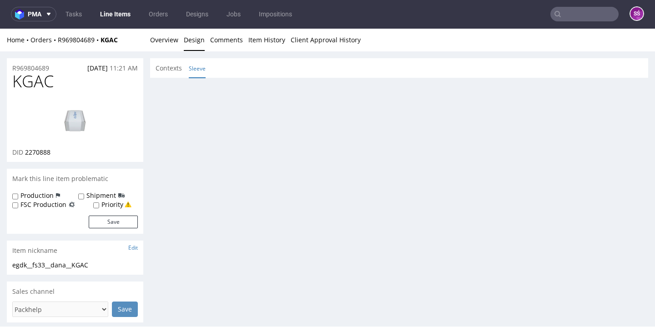
click at [196, 70] on link "Sleeve" at bounding box center [197, 69] width 17 height 20
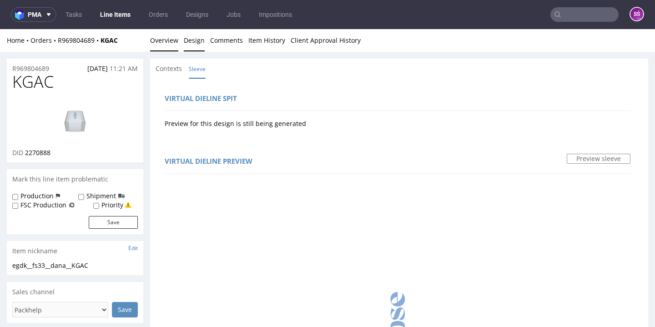
click at [162, 41] on link "Overview" at bounding box center [164, 40] width 28 height 22
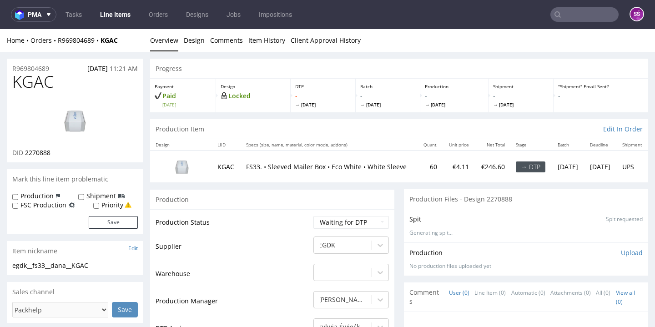
click at [27, 84] on span "KGAC" at bounding box center [32, 82] width 41 height 18
copy span "KGAC"
click at [47, 152] on span "2270888" at bounding box center [37, 152] width 25 height 9
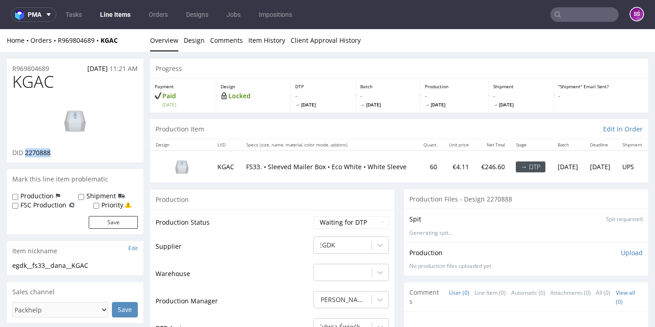
copy span "2270888"
click at [187, 47] on link "Design" at bounding box center [194, 40] width 21 height 22
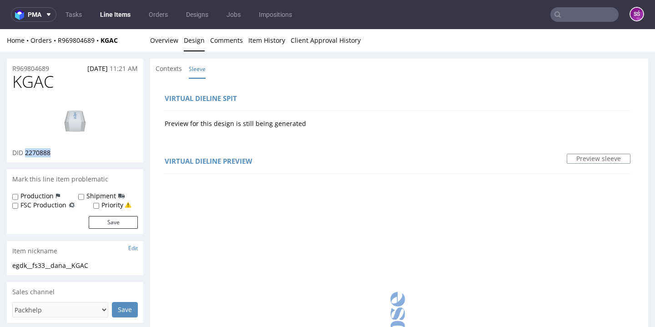
click at [187, 47] on link "Design" at bounding box center [194, 40] width 21 height 22
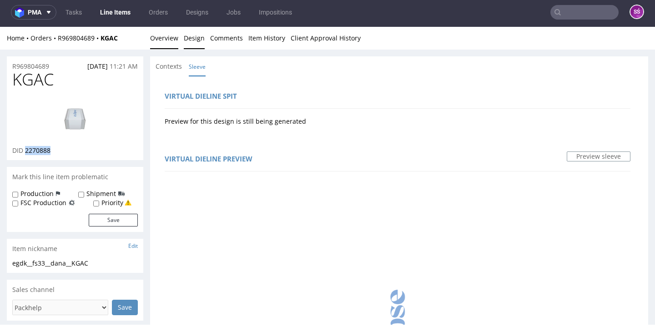
click at [166, 40] on link "Overview" at bounding box center [164, 38] width 28 height 22
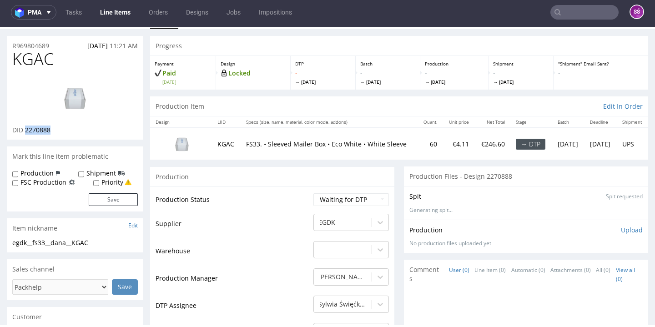
scroll to position [35, 0]
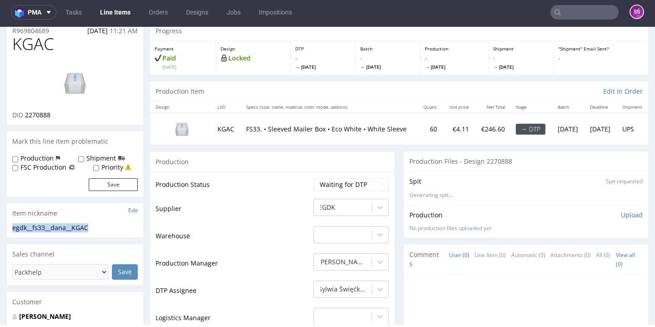
drag, startPoint x: 90, startPoint y: 225, endPoint x: 11, endPoint y: 229, distance: 78.3
click at [11, 229] on div "egdk__fs33__dana__KGAC egdk__fs33 __dana__KGAC Update" at bounding box center [75, 230] width 136 height 15
copy div "egdk__fs33__dana__KGAC"
click at [41, 119] on div "KGAC DID 2270888" at bounding box center [75, 80] width 136 height 90
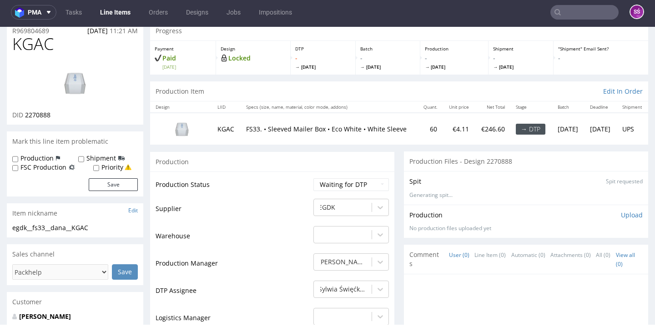
click at [40, 117] on span "2270888" at bounding box center [37, 115] width 25 height 9
copy span "2270888"
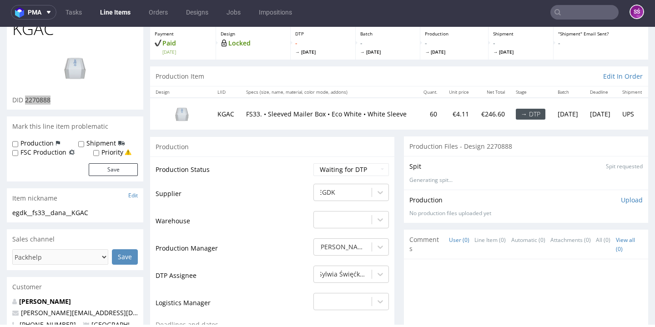
scroll to position [0, 0]
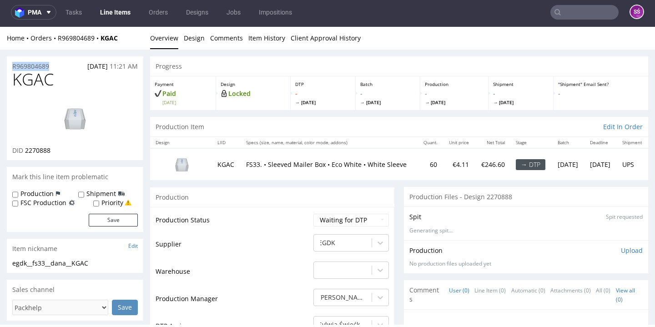
drag, startPoint x: 54, startPoint y: 64, endPoint x: 10, endPoint y: 66, distance: 43.7
click at [10, 66] on div "R969804689 06.10.2025 11:21 AM" at bounding box center [75, 63] width 136 height 15
copy p "R969804689"
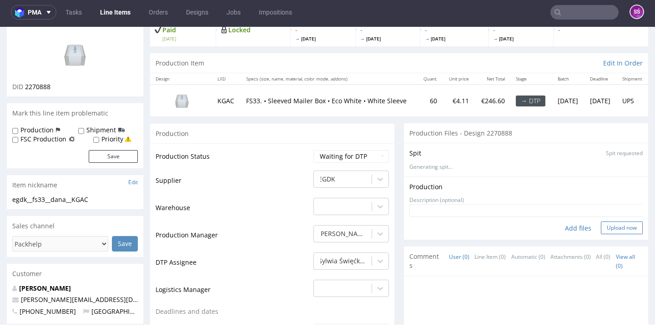
click at [606, 223] on button "Upload now" at bounding box center [622, 228] width 42 height 13
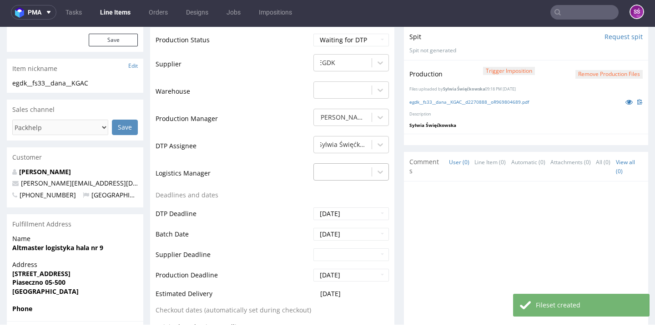
scroll to position [2, 0]
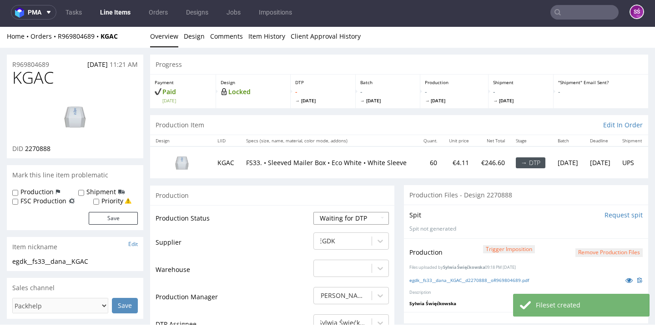
select select "dtp_production_ready"
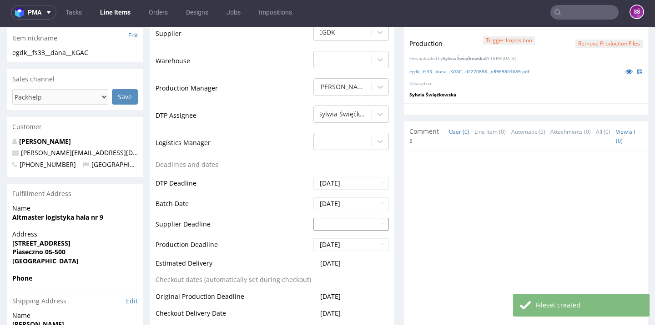
scroll to position [383, 0]
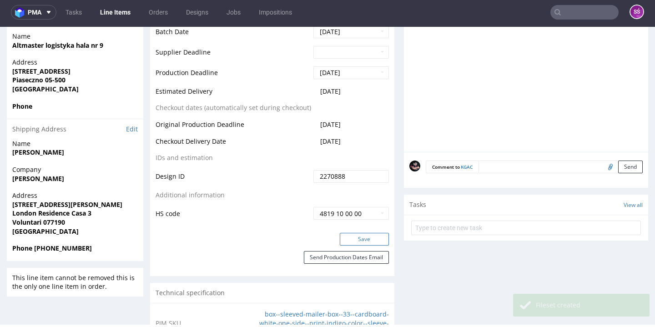
click at [343, 239] on button "Save" at bounding box center [364, 239] width 49 height 13
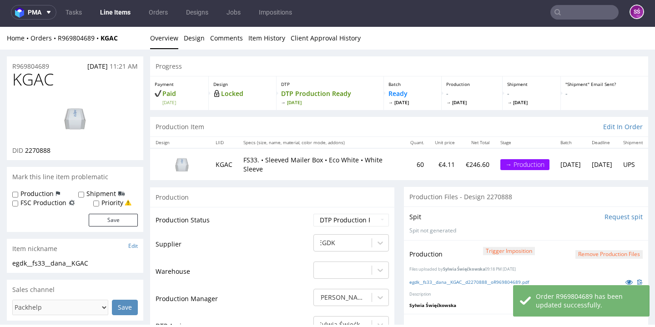
scroll to position [0, 0]
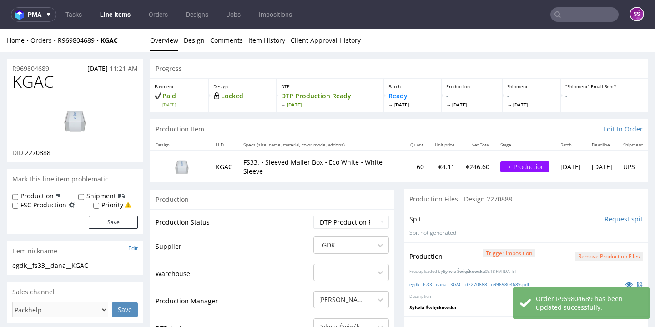
click at [124, 17] on link "Line Items" at bounding box center [115, 14] width 41 height 15
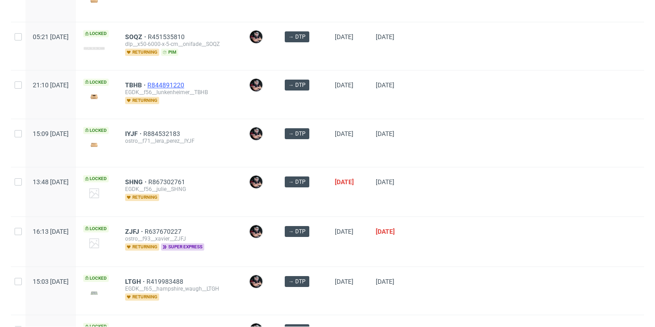
scroll to position [426, 0]
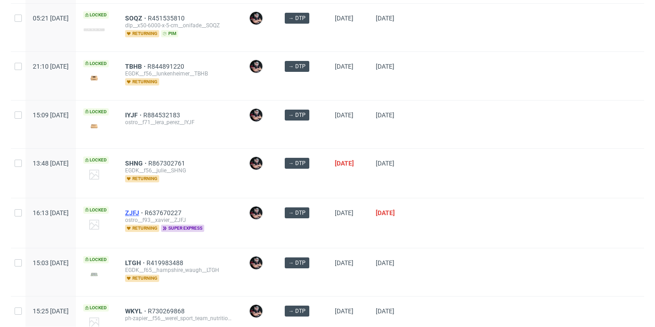
click at [145, 211] on span "ZJFJ" at bounding box center [135, 212] width 20 height 7
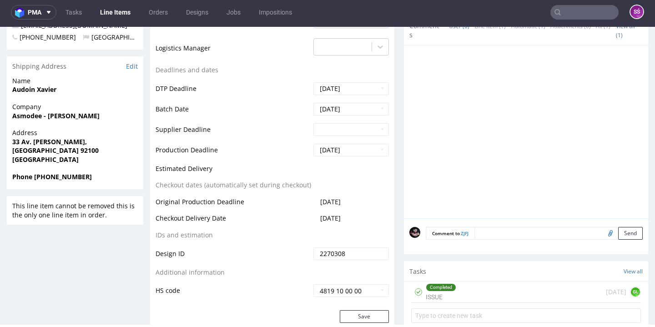
scroll to position [396, 0]
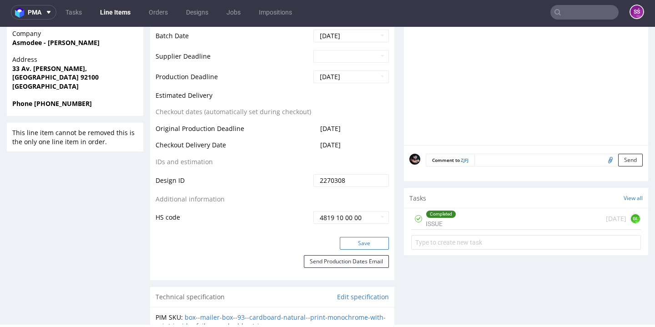
click at [346, 250] on button "Save" at bounding box center [364, 243] width 49 height 13
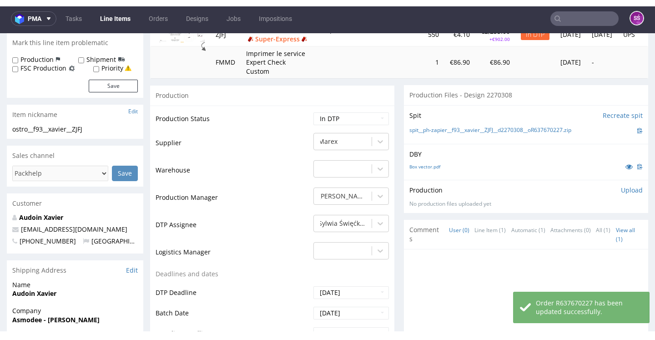
scroll to position [108, 0]
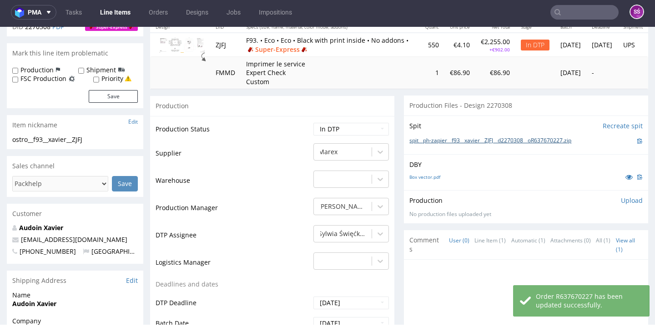
click at [484, 137] on link "spit__ph-zapier__f93__xavier__ZJFJ__d2270308__oR637670227.zip" at bounding box center [490, 141] width 162 height 8
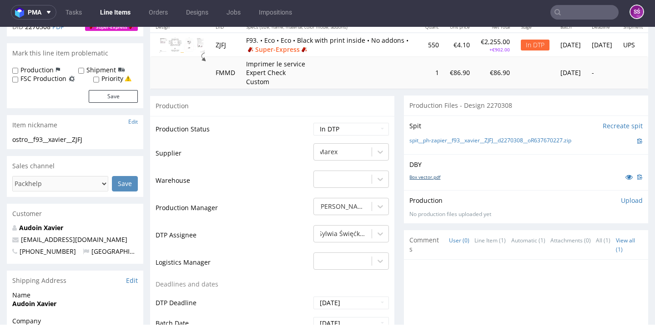
click at [433, 174] on link "Box vector.pdf" at bounding box center [424, 177] width 31 height 6
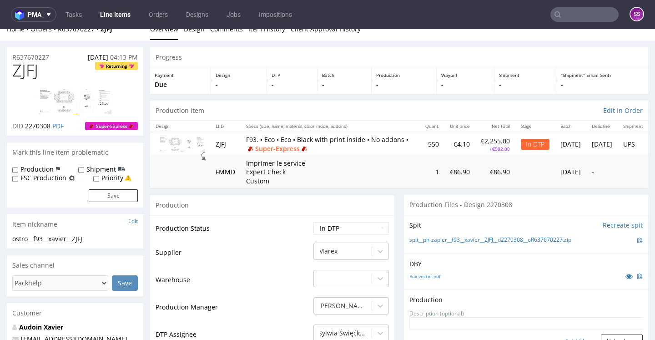
scroll to position [28, 0]
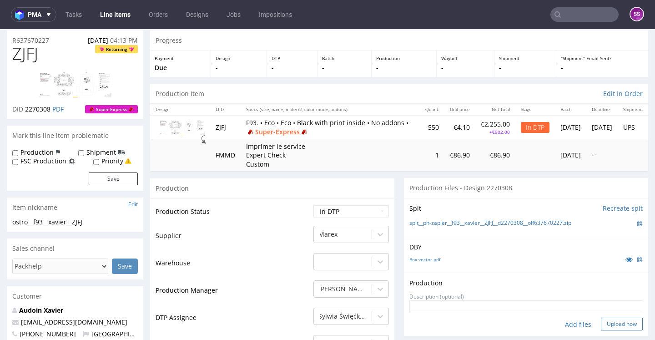
click at [601, 319] on button "Upload now" at bounding box center [622, 324] width 42 height 13
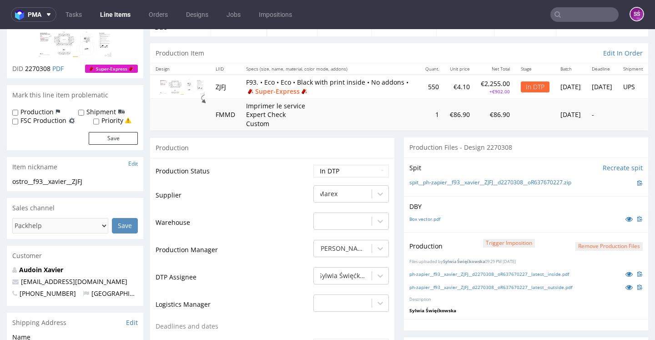
scroll to position [146, 0]
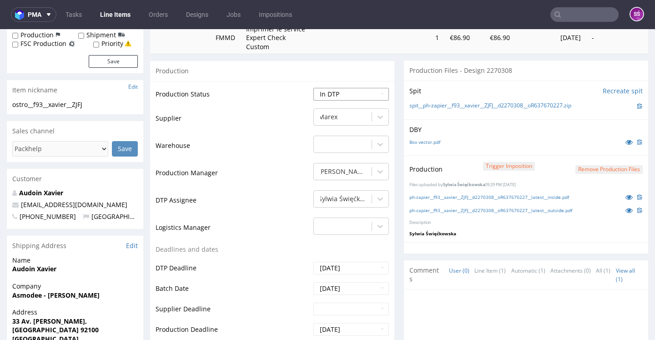
select select "dtp_production_ready"
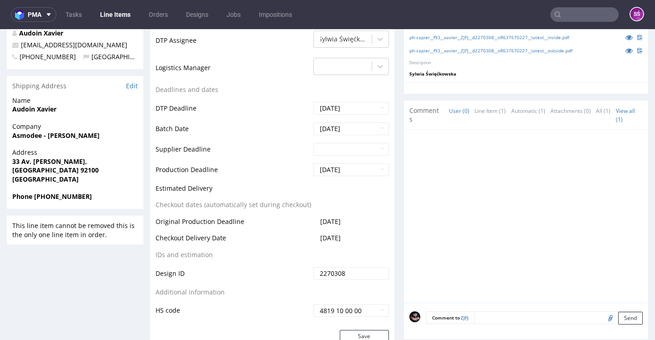
scroll to position [322, 0]
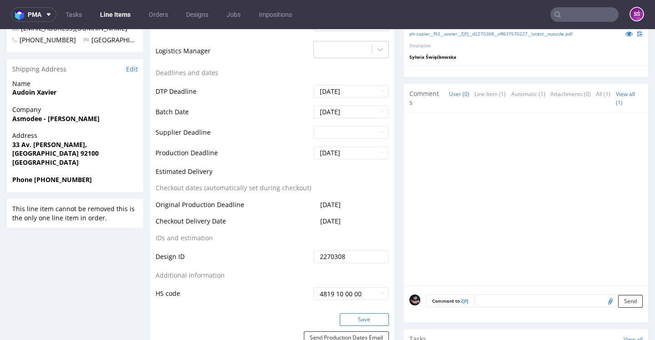
click at [352, 317] on button "Save" at bounding box center [364, 319] width 49 height 13
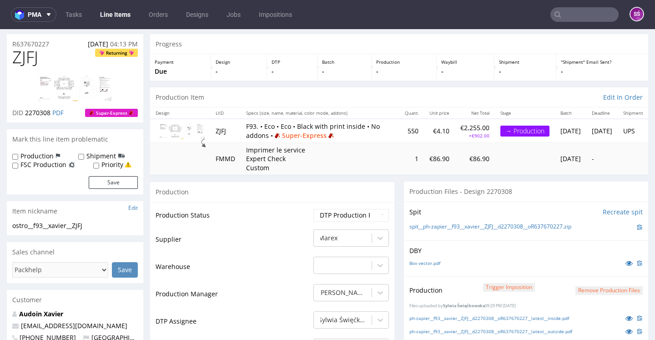
scroll to position [0, 0]
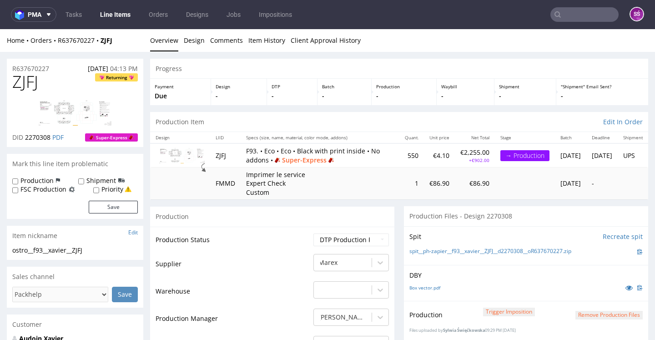
click at [120, 10] on link "Line Items" at bounding box center [115, 14] width 41 height 15
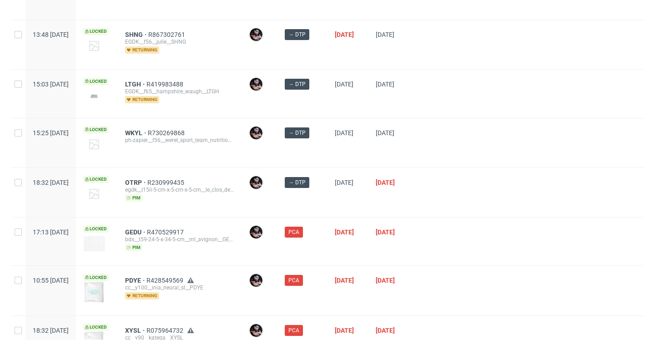
scroll to position [721, 0]
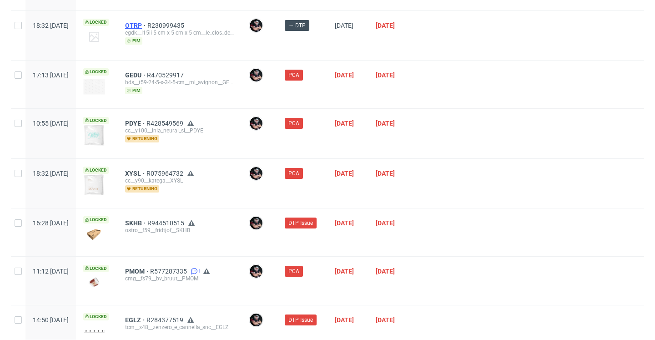
click at [147, 27] on span "OTRP" at bounding box center [136, 25] width 22 height 7
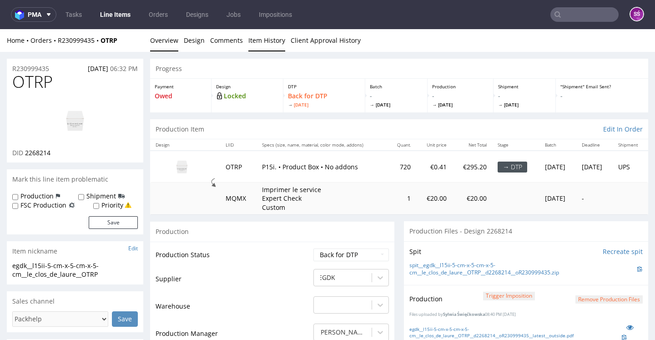
click at [257, 42] on link "Item History" at bounding box center [266, 40] width 37 height 22
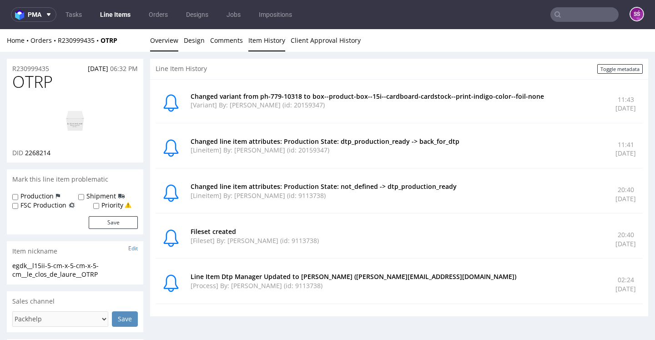
click at [165, 40] on link "Overview" at bounding box center [164, 40] width 28 height 22
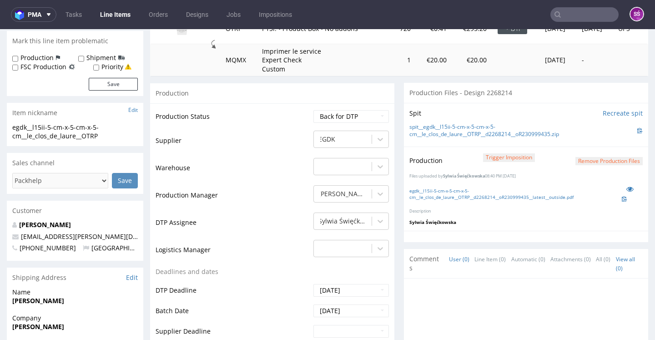
scroll to position [136, 0]
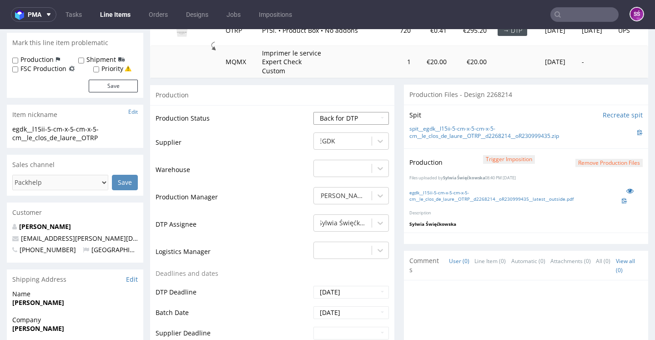
select select "dtp_in_process"
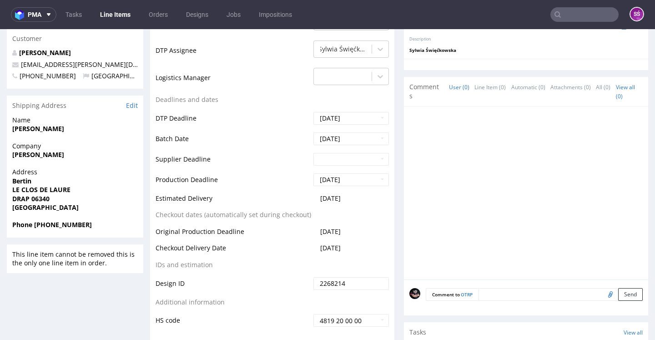
scroll to position [388, 0]
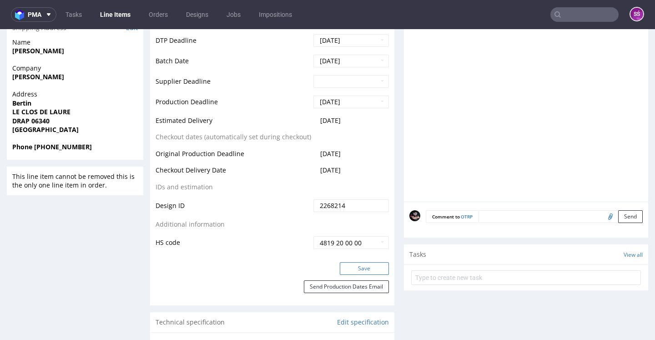
click at [363, 275] on button "Save" at bounding box center [364, 268] width 49 height 13
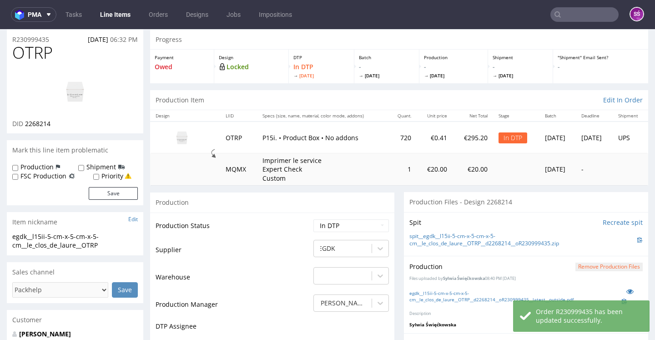
scroll to position [0, 0]
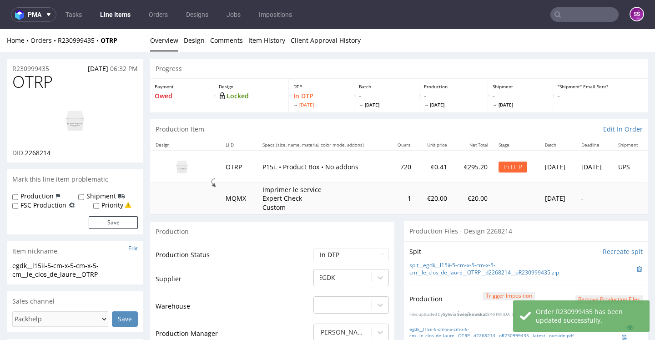
click at [604, 248] on input "Recreate spit" at bounding box center [623, 251] width 40 height 9
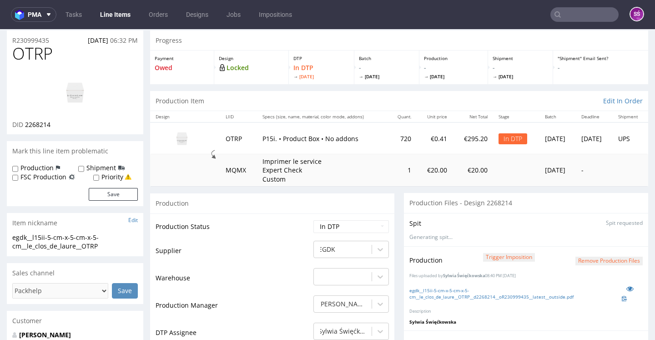
scroll to position [66, 0]
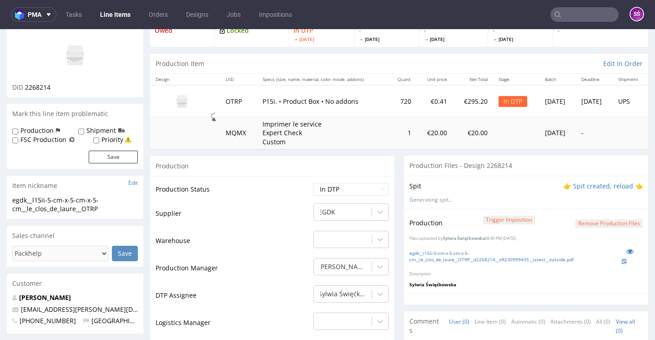
click at [579, 186] on p "👉 Spit created, reload 👈" at bounding box center [603, 185] width 79 height 9
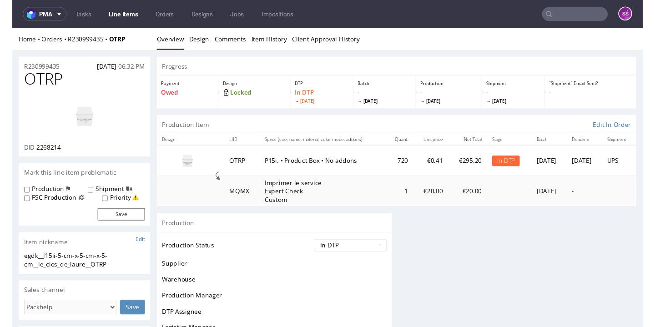
scroll to position [0, 0]
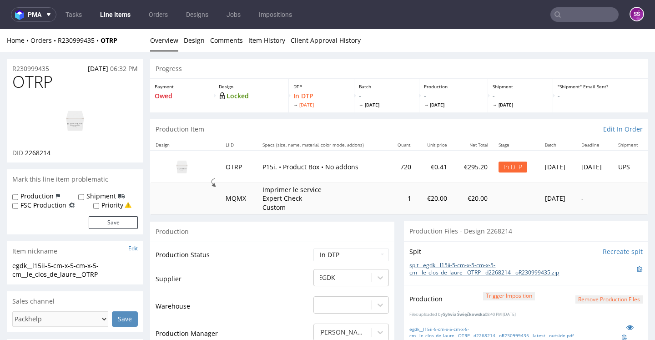
click at [494, 266] on link "spit__egdk__l15ii-5-cm-x-5-cm-x-5-cm__le_clos_de_laure__OTRP__d2268214__oR23099…" at bounding box center [523, 269] width 228 height 15
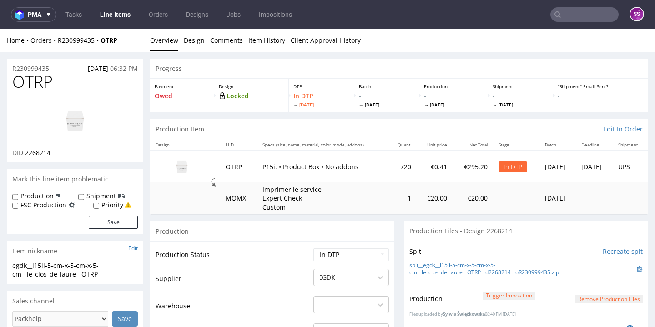
scroll to position [162, 0]
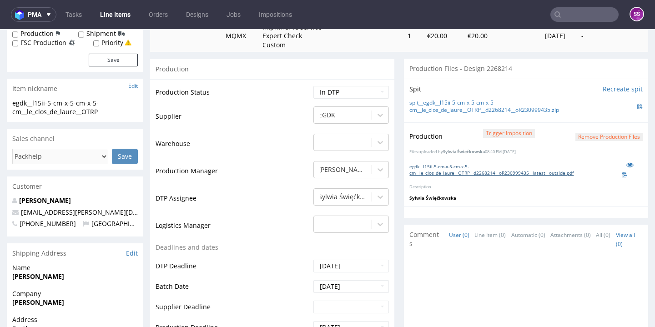
click at [477, 167] on link "egdk__l15ii-5-cm-x-5-cm-x-5-cm__le_clos_de_laure__OTRP__d2268214__oR230999435__…" at bounding box center [515, 169] width 212 height 13
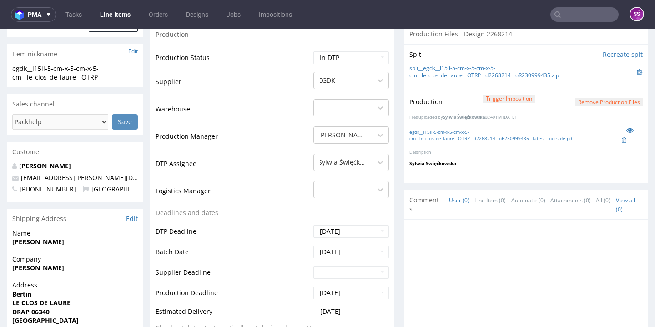
scroll to position [130, 0]
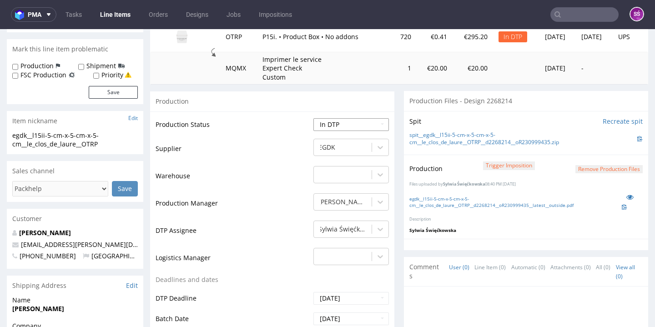
select select "dtp_production_ready"
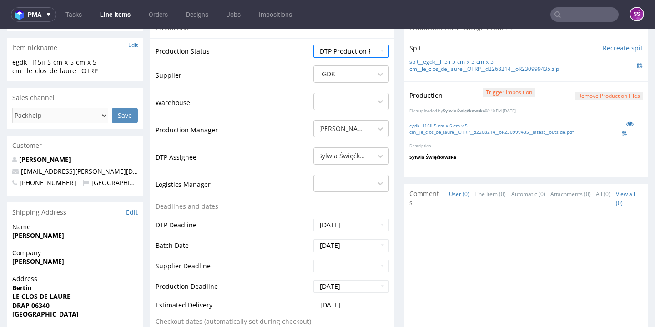
scroll to position [497, 0]
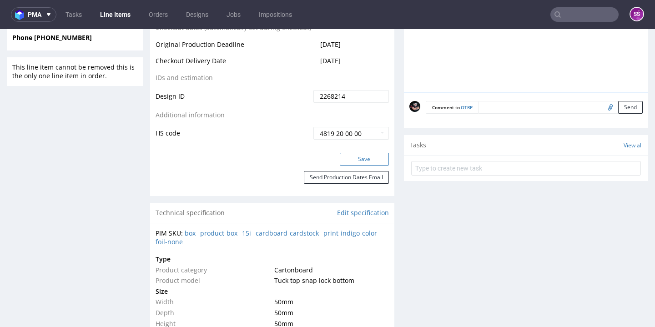
click at [365, 159] on button "Save" at bounding box center [364, 159] width 49 height 13
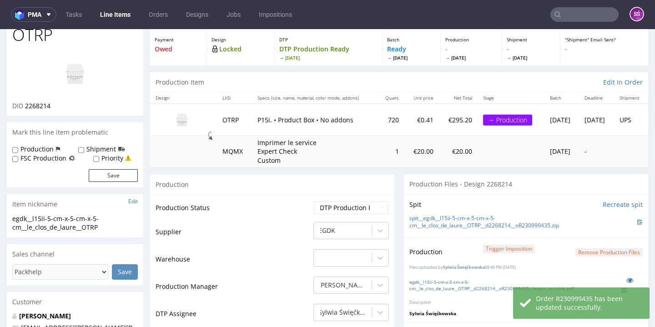
scroll to position [0, 0]
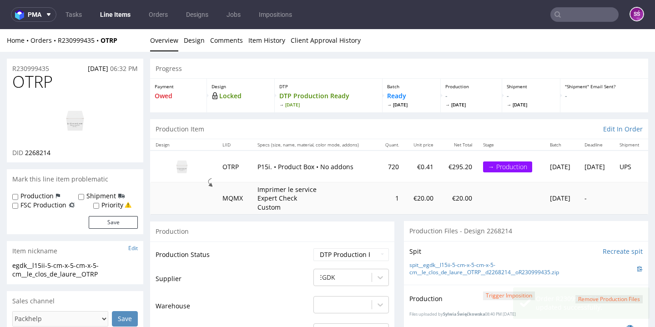
click at [108, 10] on link "Line Items" at bounding box center [115, 14] width 41 height 15
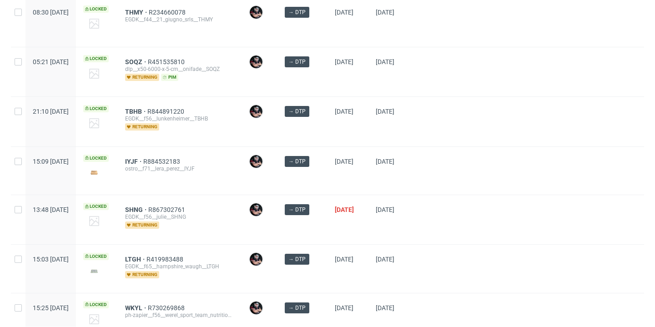
scroll to position [558, 0]
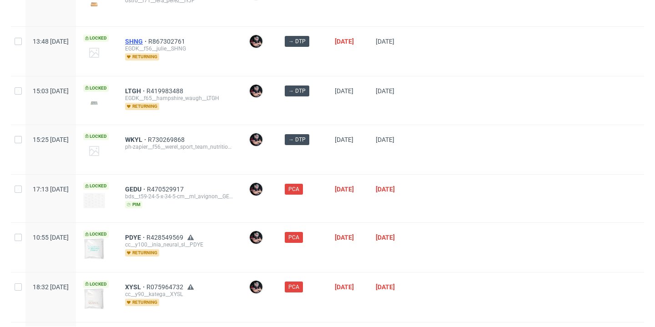
click at [148, 45] on span "SHNG" at bounding box center [136, 41] width 23 height 7
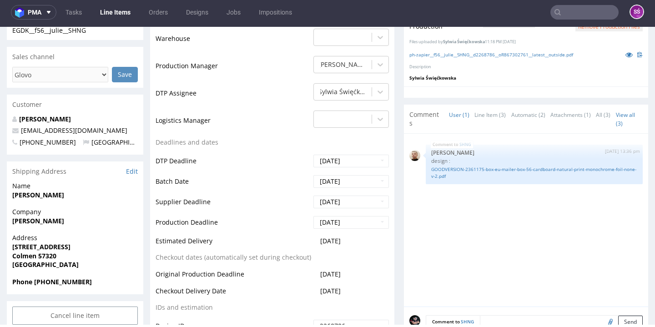
scroll to position [51, 0]
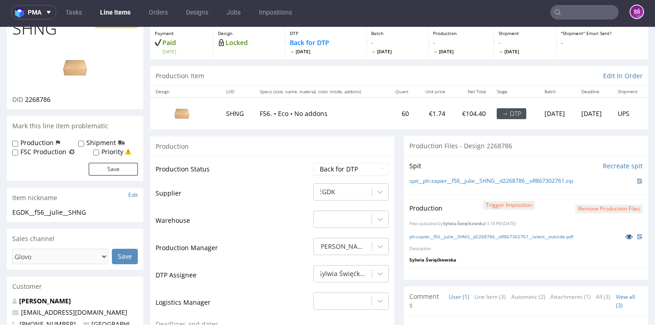
click at [625, 240] on icon at bounding box center [628, 236] width 7 height 6
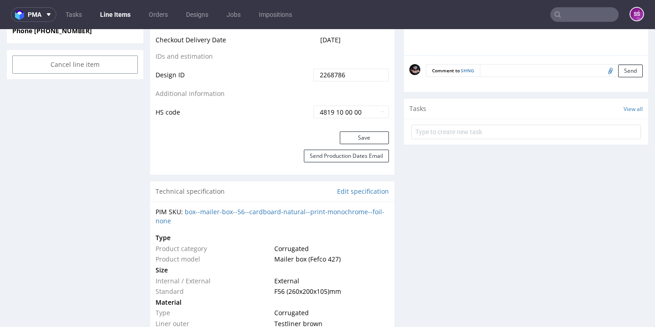
scroll to position [298, 0]
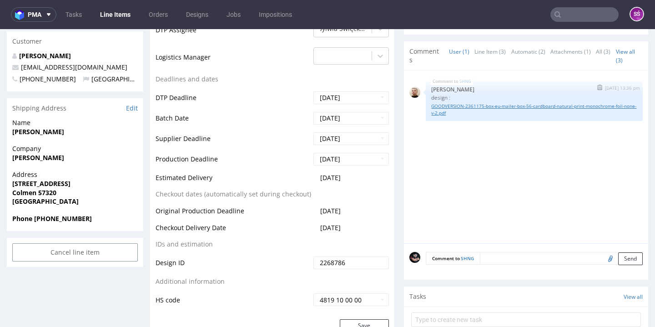
click at [489, 116] on link "GOODVERSION-2361175-box-eu-mailer-box-56-cardboard-natural-print-monochrome-foi…" at bounding box center [534, 110] width 206 height 14
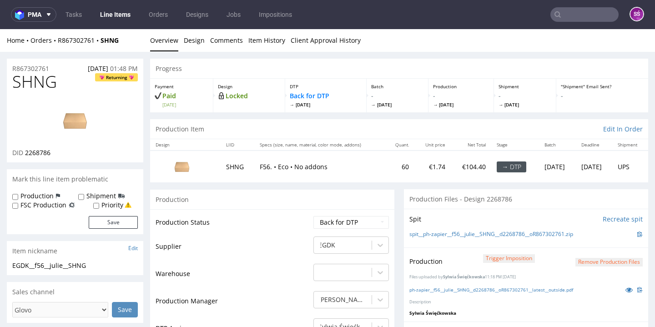
scroll to position [11, 0]
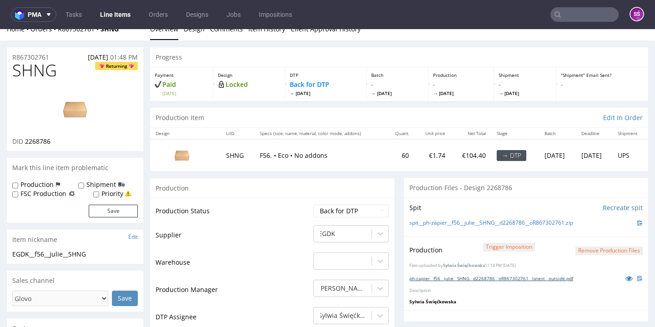
click at [499, 282] on link "ph-zapier__f56__julie__SHNG__d2268786__oR867302761__latest__outside.pdf" at bounding box center [491, 278] width 164 height 6
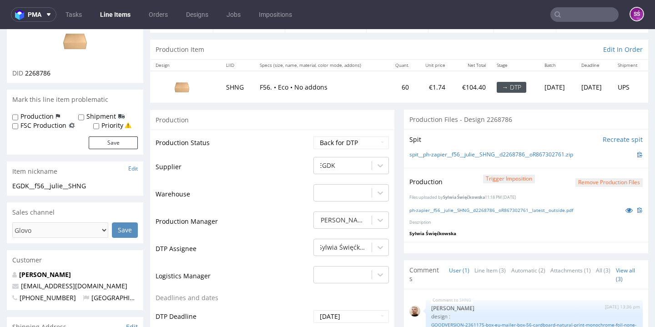
click at [575, 187] on button "Remove production files" at bounding box center [608, 182] width 67 height 9
click at [585, 182] on link "Yes" at bounding box center [581, 180] width 26 height 14
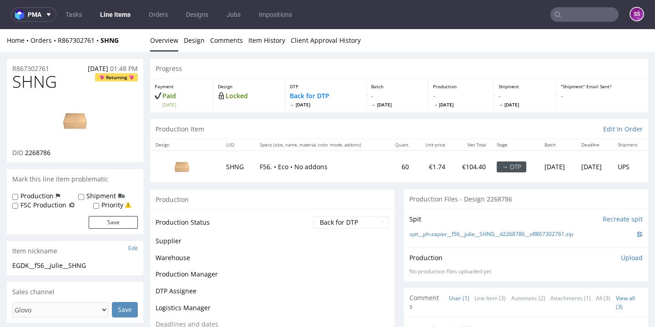
scroll to position [158, 0]
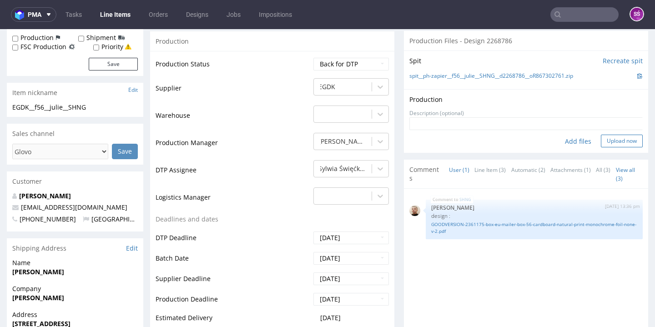
click at [617, 147] on button "Upload now" at bounding box center [622, 141] width 42 height 13
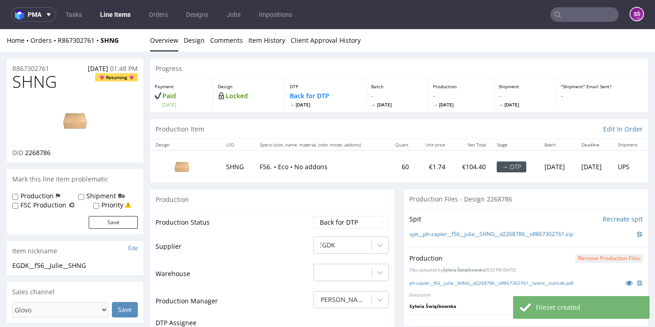
scroll to position [0, 0]
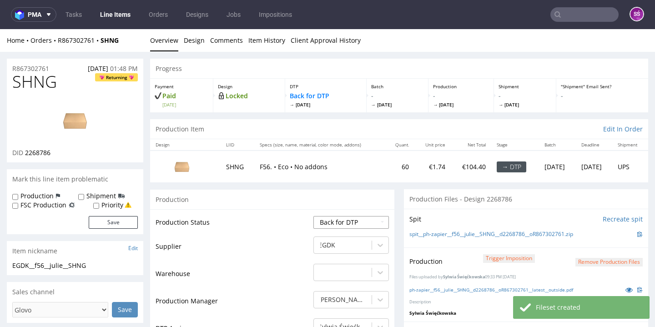
select select "dtp_production_ready"
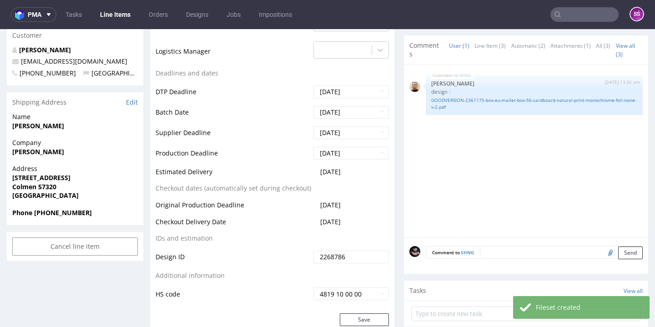
scroll to position [597, 0]
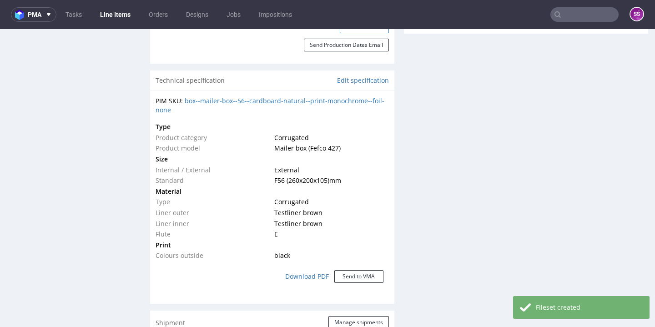
click at [364, 33] on button "Save" at bounding box center [364, 26] width 49 height 13
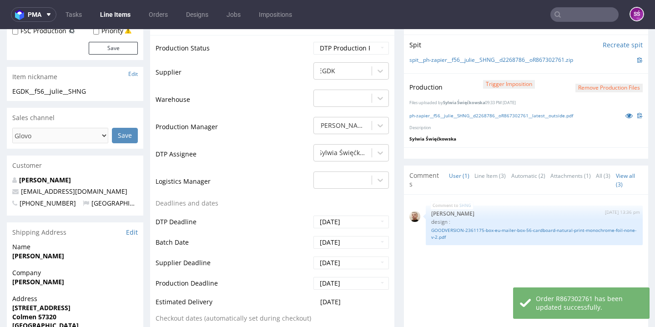
scroll to position [0, 0]
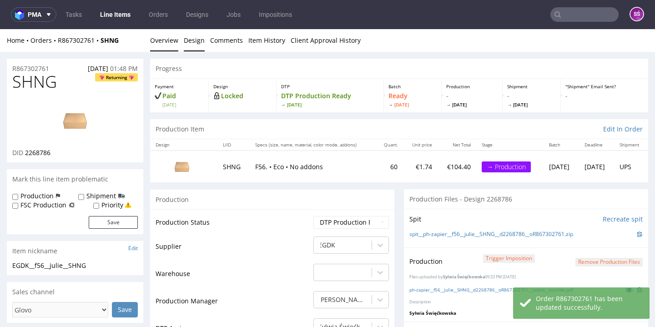
click at [197, 40] on link "Design" at bounding box center [194, 40] width 21 height 22
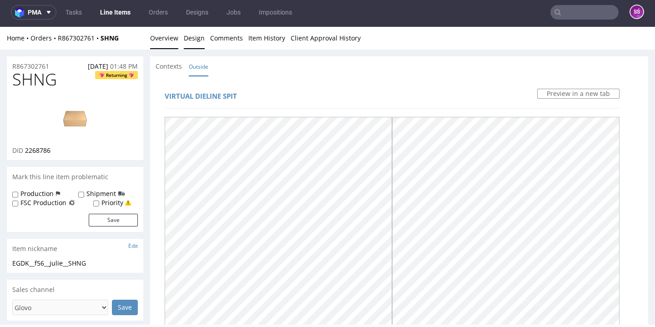
click at [171, 34] on link "Overview" at bounding box center [164, 38] width 28 height 22
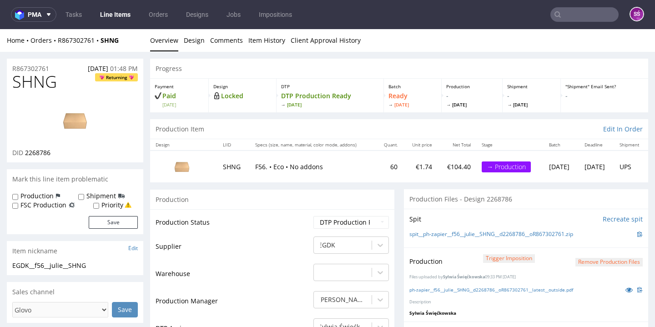
click at [116, 22] on nav "pma Tasks Line Items Orders Designs Jobs Impositions SŚ" at bounding box center [327, 14] width 655 height 29
click at [116, 19] on link "Line Items" at bounding box center [115, 14] width 41 height 15
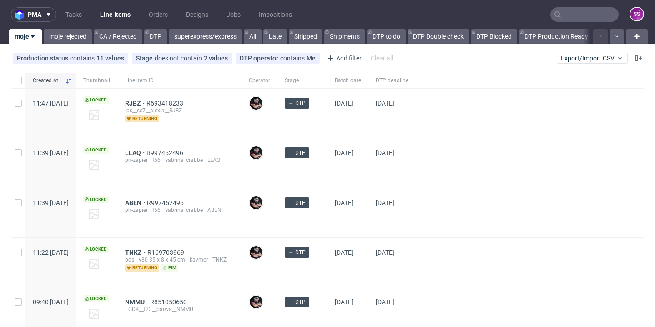
scroll to position [15, 0]
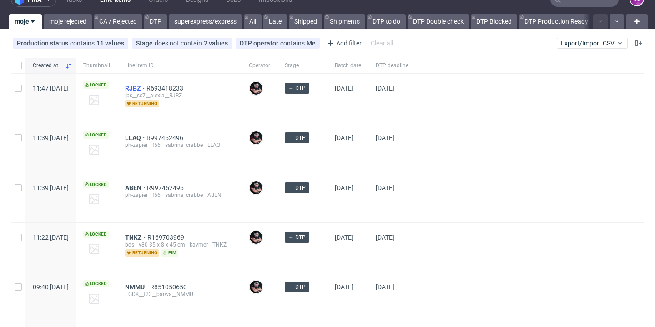
click at [146, 89] on span "RJBZ" at bounding box center [135, 88] width 21 height 7
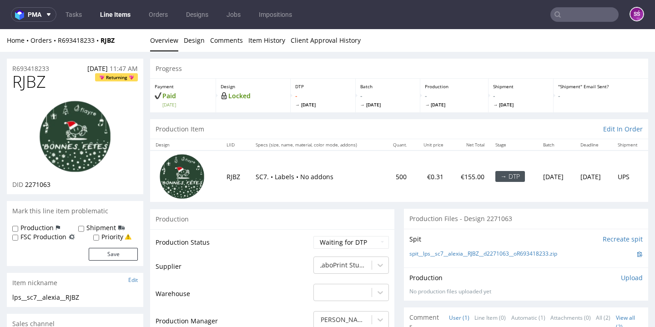
click at [35, 79] on span "RJBZ" at bounding box center [29, 82] width 34 height 18
copy span "RJBZ"
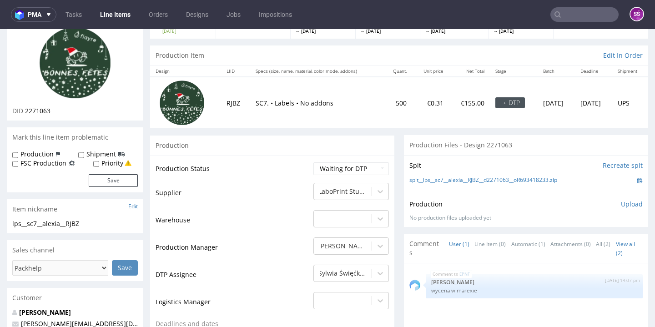
scroll to position [158, 0]
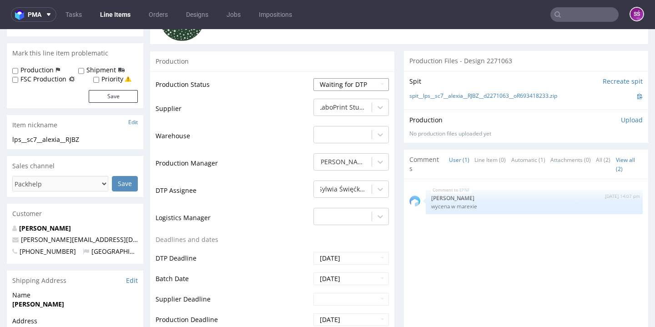
select select "dtp_production_ready"
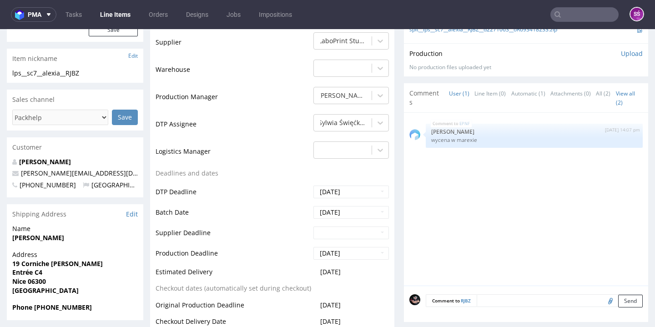
scroll to position [404, 0]
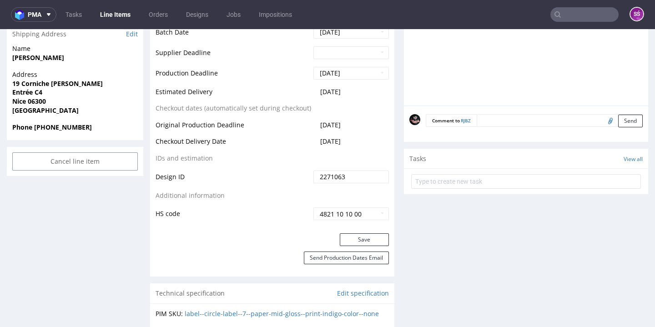
click at [349, 230] on div "Production Status Waiting for Artwork Waiting for Diecut Waiting for Mockup Wai…" at bounding box center [272, 29] width 244 height 408
click at [349, 233] on button "Save" at bounding box center [364, 239] width 49 height 13
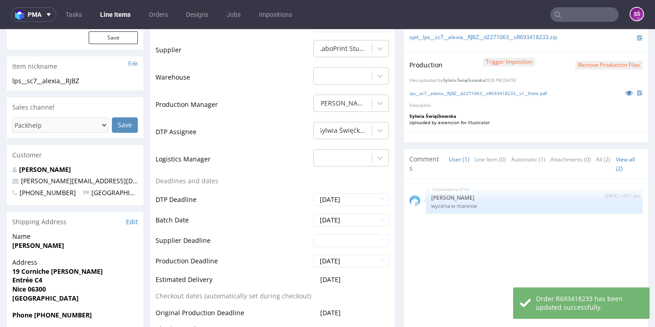
scroll to position [0, 0]
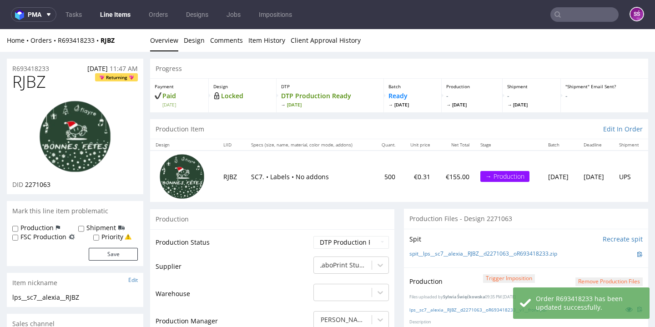
click at [116, 10] on link "Line Items" at bounding box center [115, 14] width 41 height 15
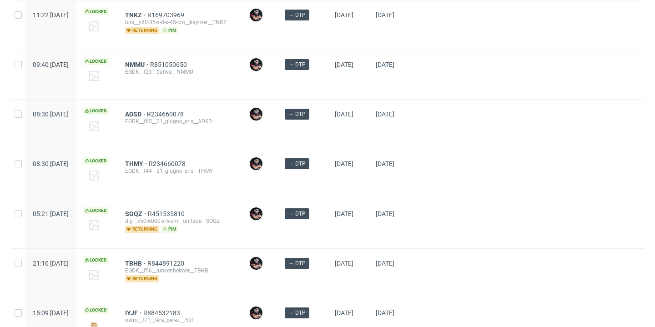
scroll to position [466, 0]
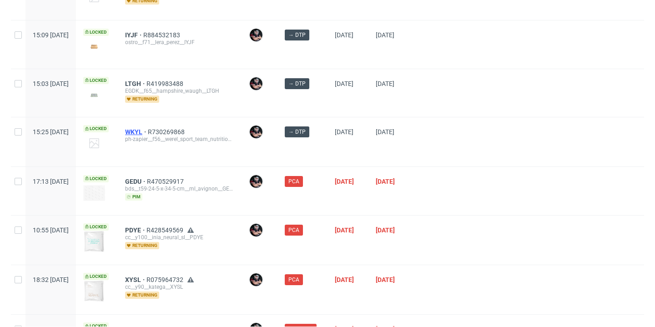
click at [148, 134] on span "WKYL" at bounding box center [136, 131] width 23 height 7
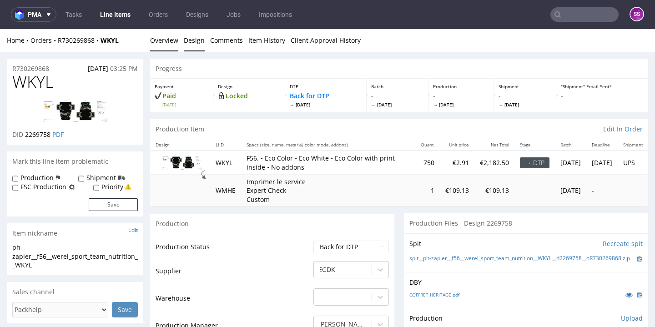
click at [198, 45] on link "Design" at bounding box center [194, 40] width 21 height 22
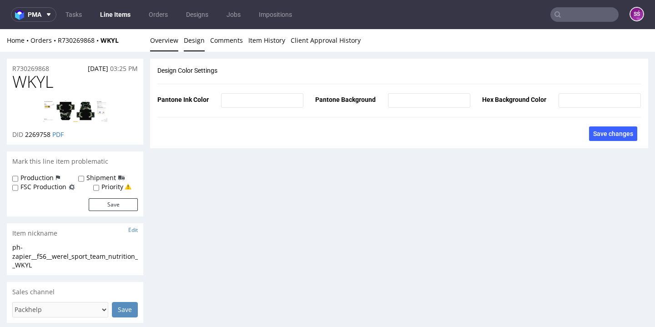
click at [175, 36] on link "Overview" at bounding box center [164, 40] width 28 height 22
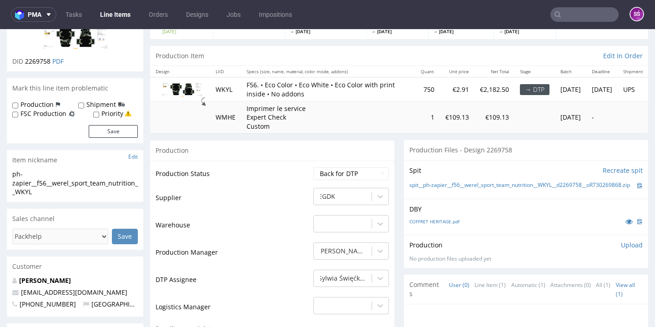
scroll to position [144, 0]
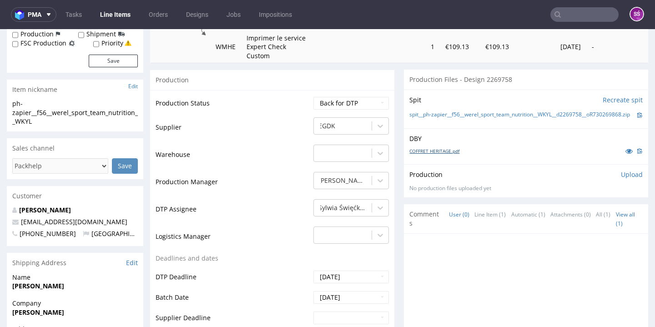
click at [424, 154] on link "COFFRET HERITAGE.pdf" at bounding box center [434, 151] width 50 height 6
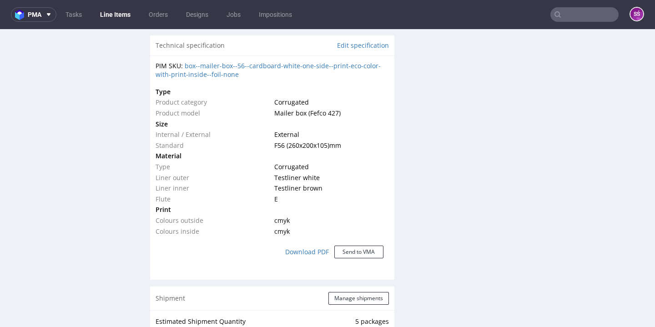
scroll to position [477, 0]
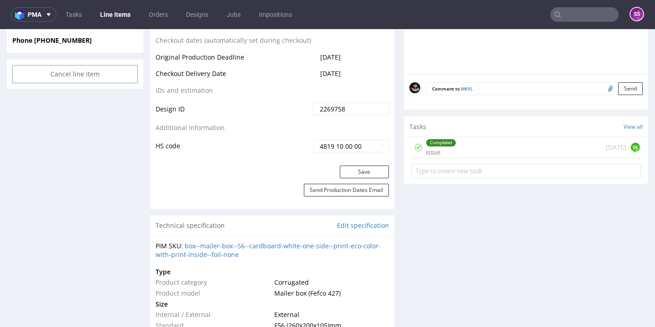
click at [476, 158] on div "Completed issue today GL" at bounding box center [526, 147] width 230 height 21
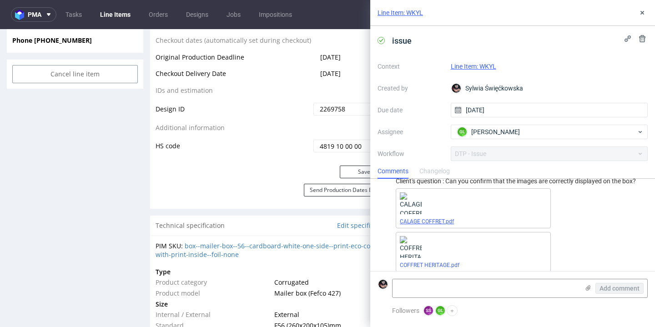
scroll to position [62, 0]
click at [431, 227] on link "CALAGE COFFRET.pdf" at bounding box center [427, 223] width 54 height 6
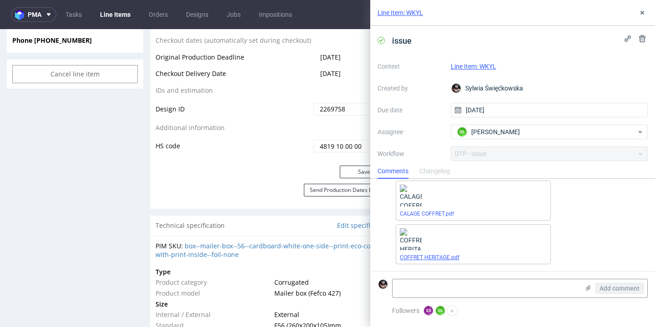
click at [431, 260] on link "COFFRET HERITAGE.pdf" at bounding box center [430, 257] width 60 height 6
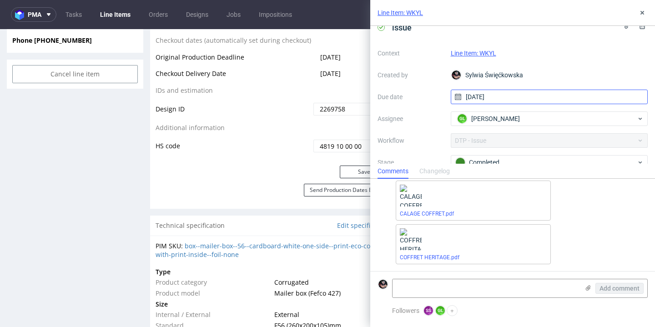
scroll to position [26, 0]
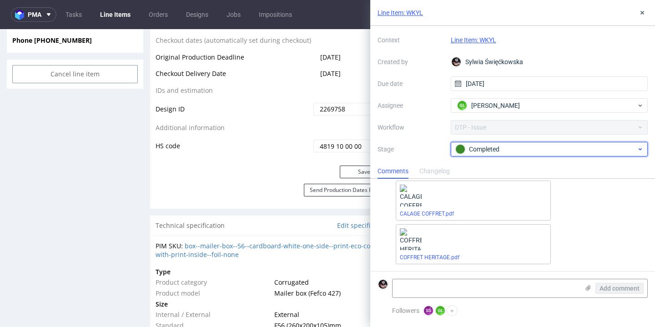
click at [522, 152] on div "Completed" at bounding box center [545, 149] width 181 height 10
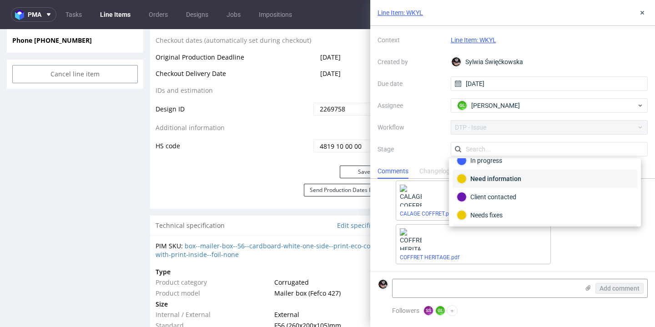
scroll to position [42, 0]
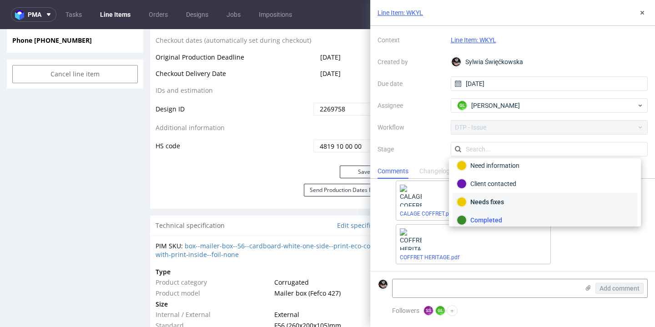
click at [510, 197] on div "Needs fixes" at bounding box center [545, 202] width 176 height 10
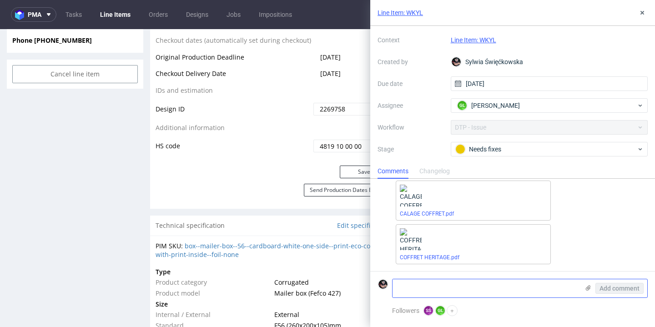
click at [534, 286] on textarea at bounding box center [486, 288] width 187 height 18
type textarea "S"
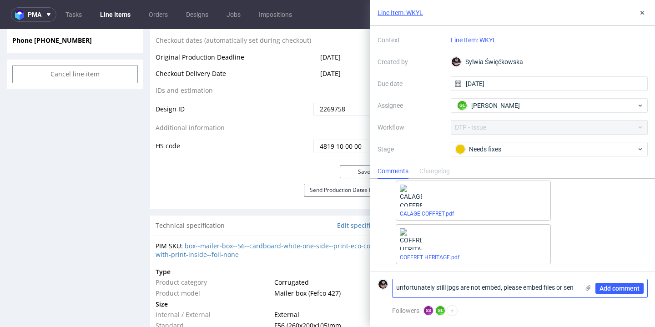
scroll to position [0, 0]
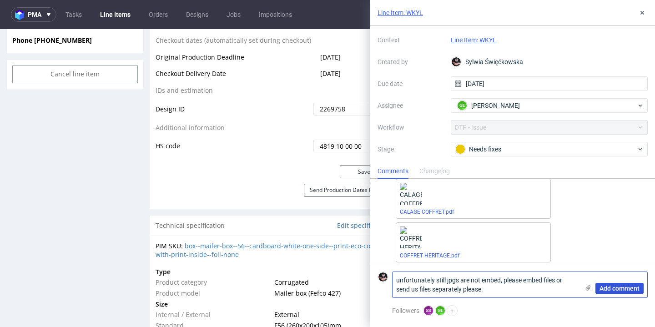
type textarea "unfortunately still jpgs are not embed, please embed files or send us files sep…"
click at [627, 284] on button "Add comment" at bounding box center [619, 288] width 48 height 11
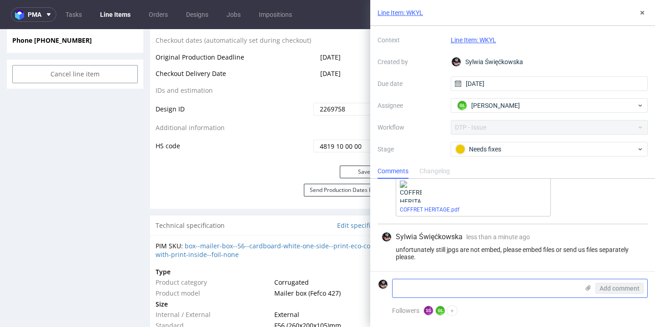
scroll to position [126, 0]
click at [587, 286] on use at bounding box center [588, 287] width 5 height 5
click at [0, 0] on input "file" at bounding box center [0, 0] width 0 height 0
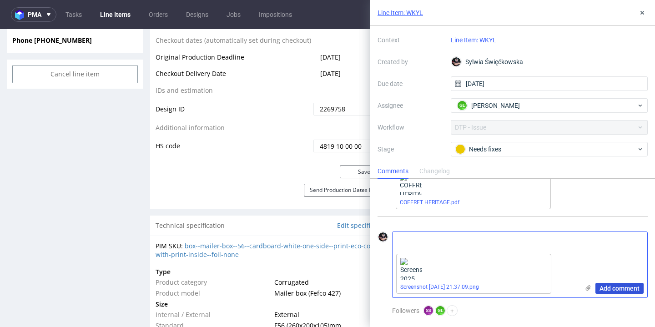
click at [607, 286] on span "Add comment" at bounding box center [620, 288] width 40 height 6
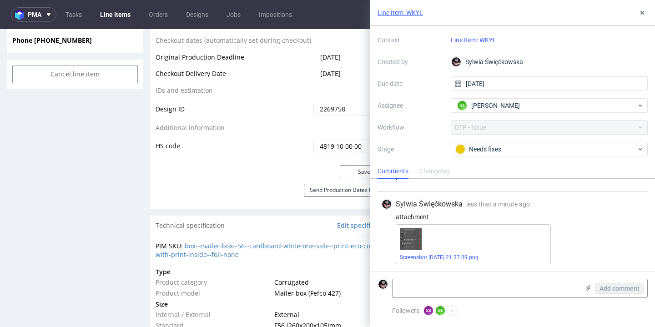
scroll to position [207, 0]
click at [641, 13] on use at bounding box center [642, 13] width 4 height 4
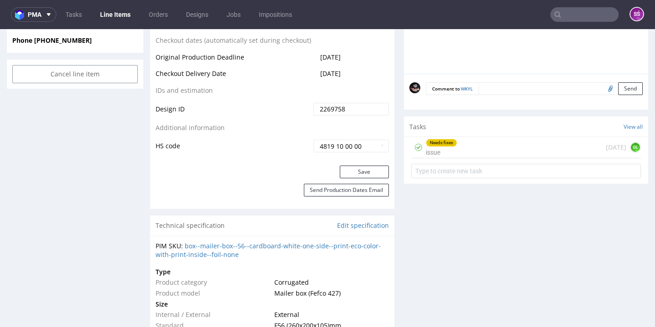
scroll to position [196, 0]
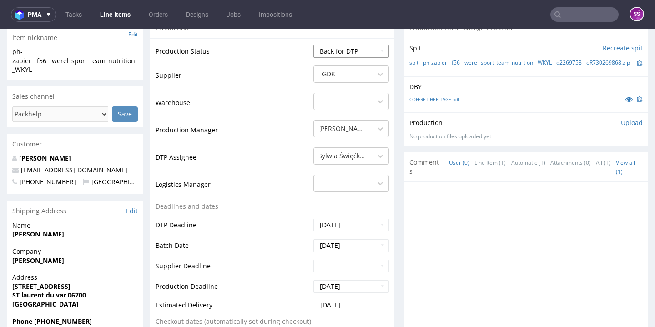
select select "dtp_issue"
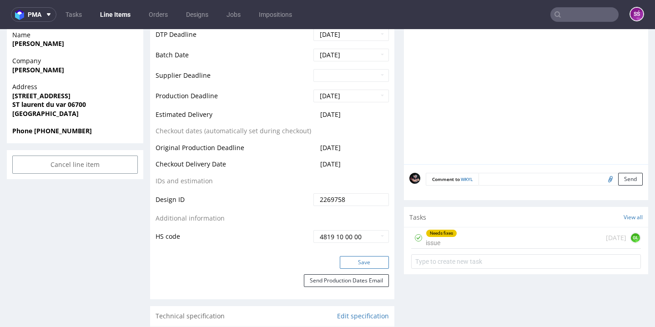
click at [350, 269] on button "Save" at bounding box center [364, 262] width 49 height 13
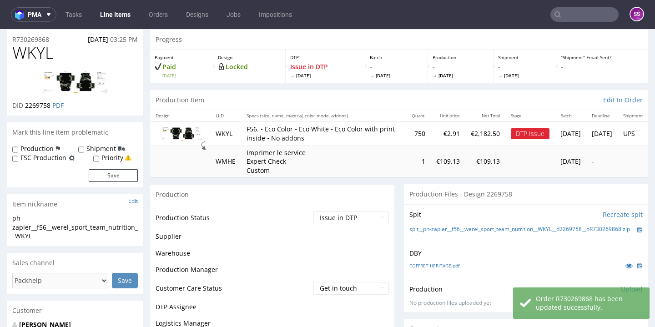
scroll to position [29, 0]
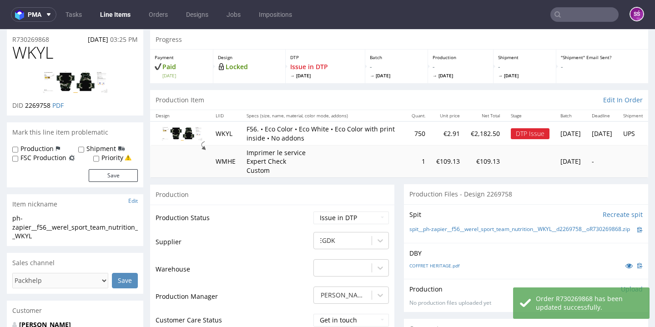
click at [105, 18] on link "Line Items" at bounding box center [115, 14] width 41 height 15
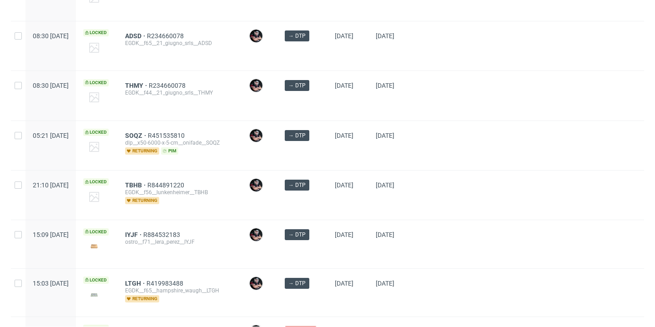
scroll to position [454, 0]
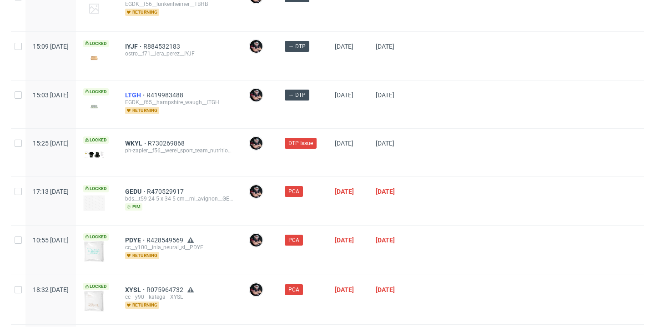
click at [146, 98] on span "LTGH" at bounding box center [135, 94] width 21 height 7
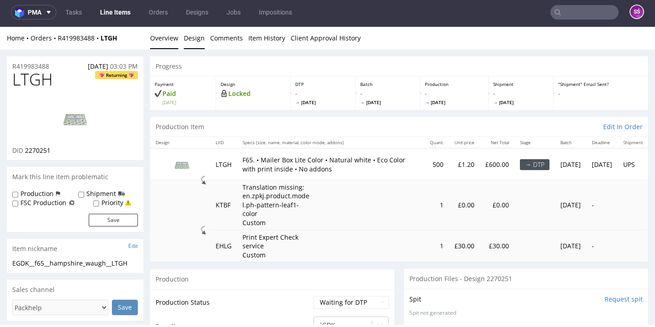
click at [193, 40] on link "Design" at bounding box center [194, 38] width 21 height 22
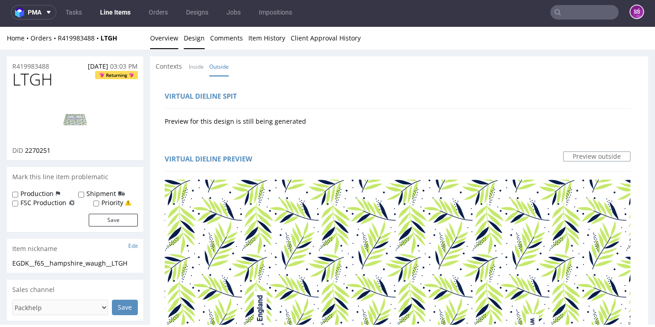
click at [169, 40] on link "Overview" at bounding box center [164, 38] width 28 height 22
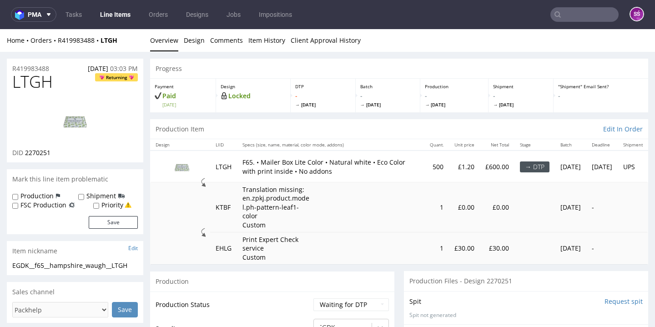
scroll to position [61, 0]
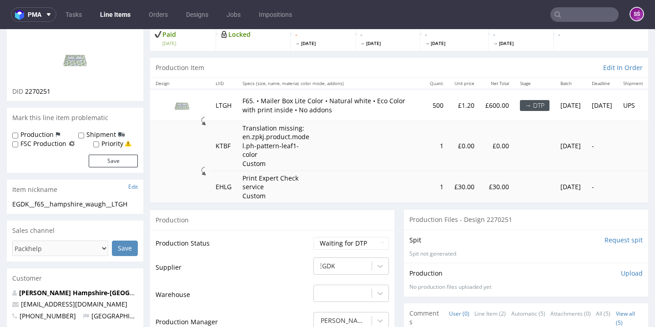
click at [605, 236] on input "Request spit" at bounding box center [624, 240] width 38 height 9
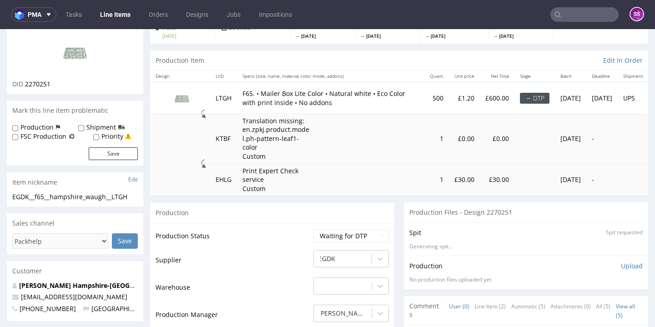
scroll to position [136, 0]
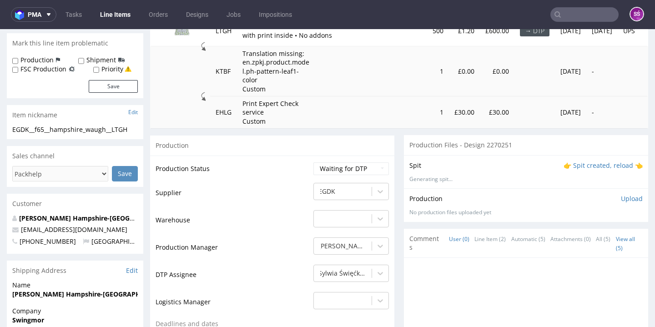
click at [575, 161] on p "👉 Spit created, reload 👈" at bounding box center [603, 165] width 79 height 9
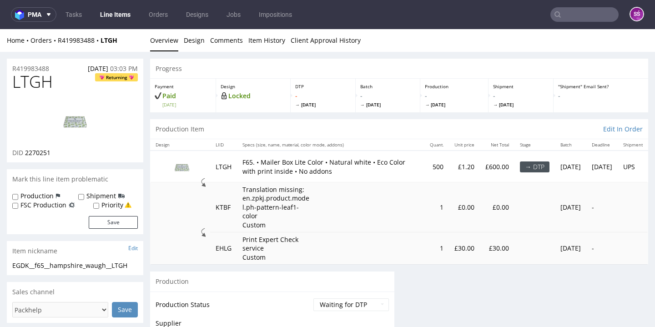
scroll to position [0, 0]
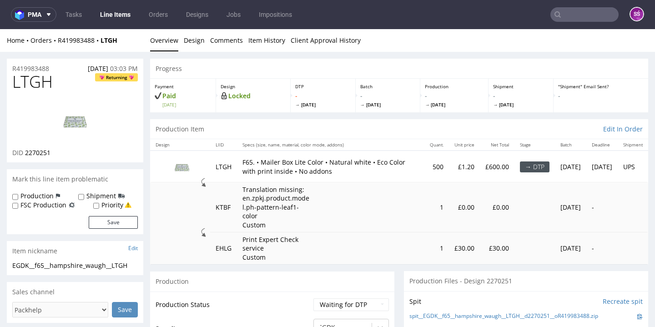
click at [36, 77] on span "LTGH" at bounding box center [32, 82] width 40 height 18
click at [44, 150] on span "2270251" at bounding box center [37, 152] width 25 height 9
copy span "2270251"
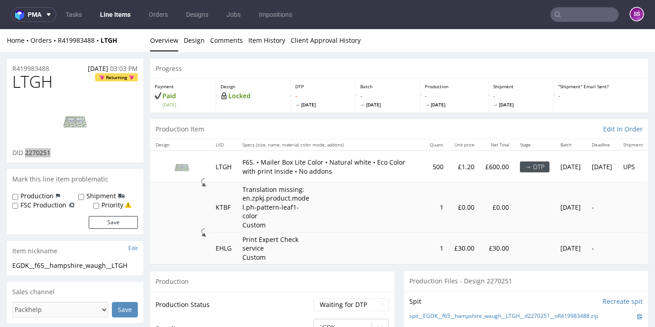
scroll to position [207, 0]
click at [194, 40] on link "Design" at bounding box center [194, 40] width 21 height 22
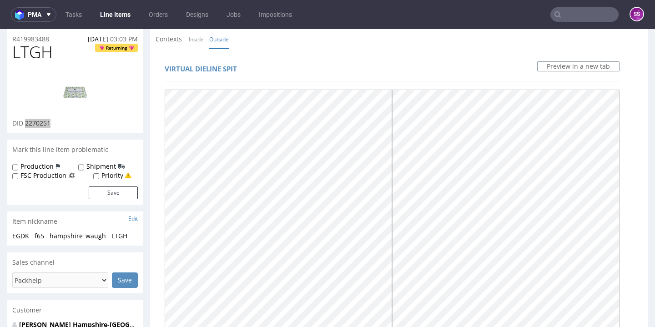
scroll to position [0, 0]
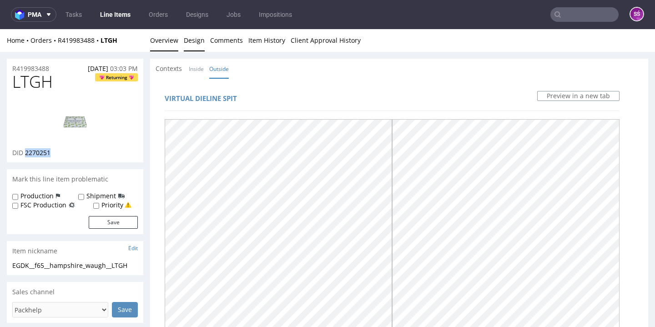
click at [167, 40] on link "Overview" at bounding box center [164, 40] width 28 height 22
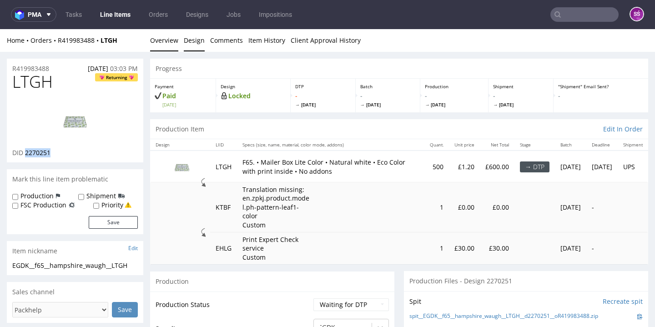
click at [191, 38] on link "Design" at bounding box center [194, 40] width 21 height 22
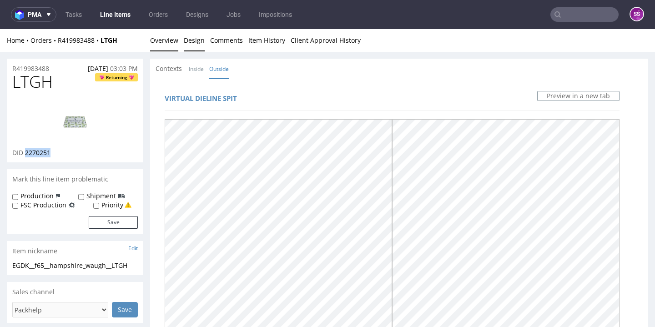
click at [170, 46] on link "Overview" at bounding box center [164, 40] width 28 height 22
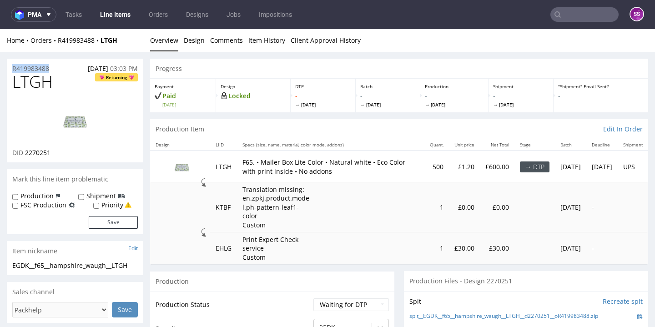
click at [182, 43] on li "Overview" at bounding box center [167, 40] width 34 height 9
click at [187, 40] on link "Design" at bounding box center [194, 40] width 21 height 22
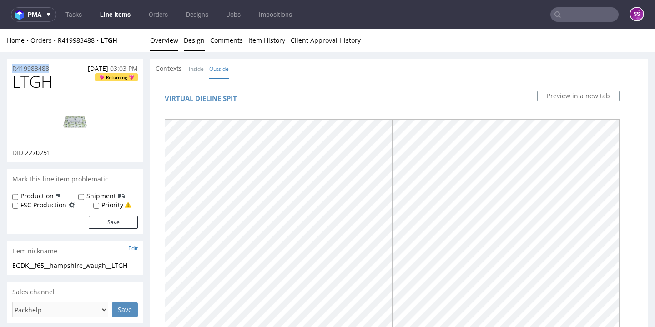
click at [166, 43] on link "Overview" at bounding box center [164, 40] width 28 height 22
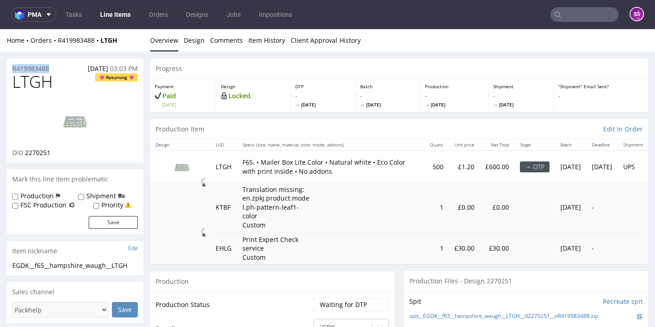
scroll to position [169, 0]
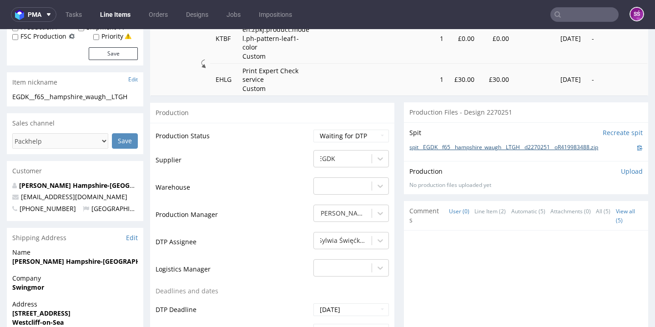
click at [480, 144] on link "spit__EGDK__f65__hampshire_waugh__LTGH__d2270251__oR419983488.zip" at bounding box center [503, 148] width 189 height 8
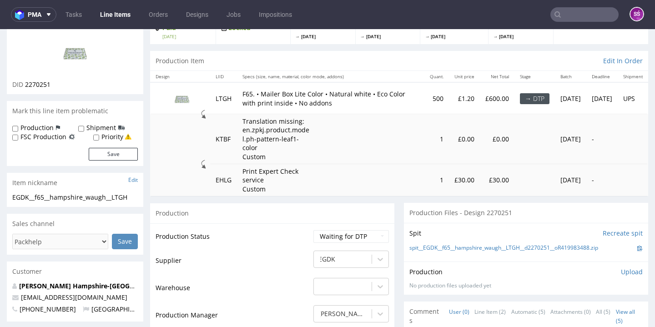
scroll to position [0, 0]
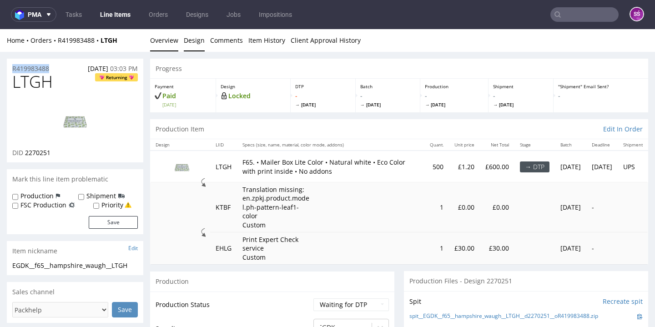
click at [188, 40] on link "Design" at bounding box center [194, 40] width 21 height 22
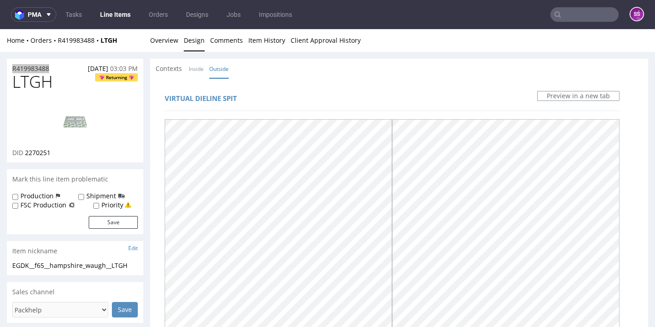
click at [171, 46] on link "Overview" at bounding box center [164, 40] width 28 height 22
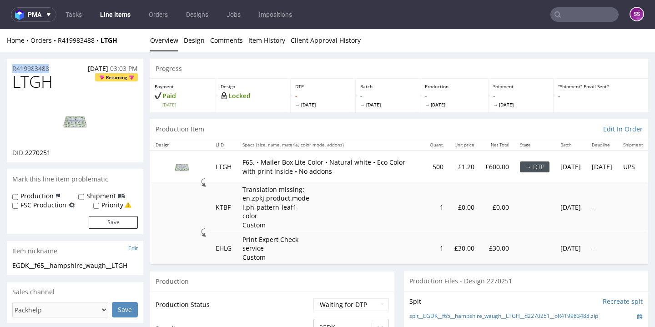
click at [165, 41] on link "Overview" at bounding box center [164, 40] width 28 height 22
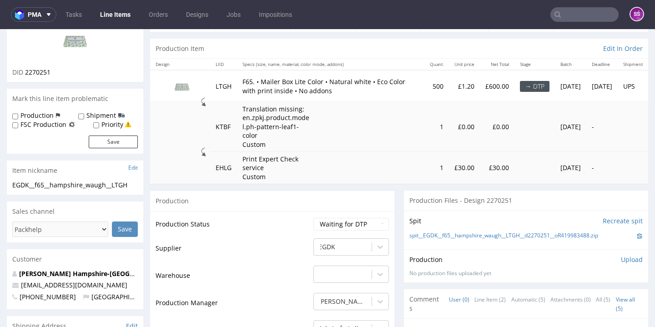
scroll to position [157, 0]
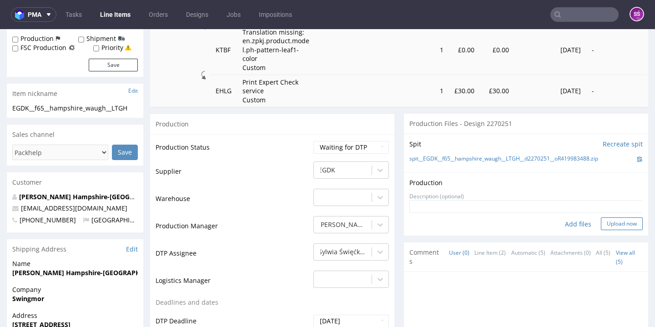
click at [601, 217] on button "Upload now" at bounding box center [622, 223] width 42 height 13
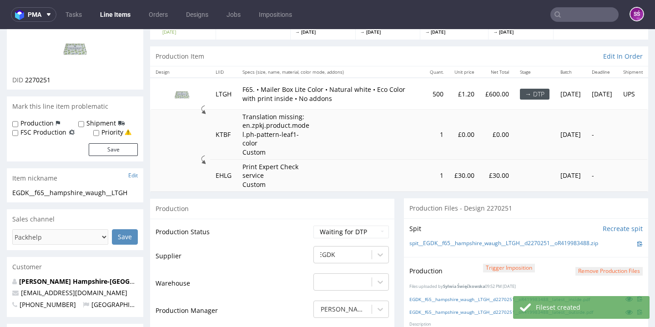
scroll to position [146, 0]
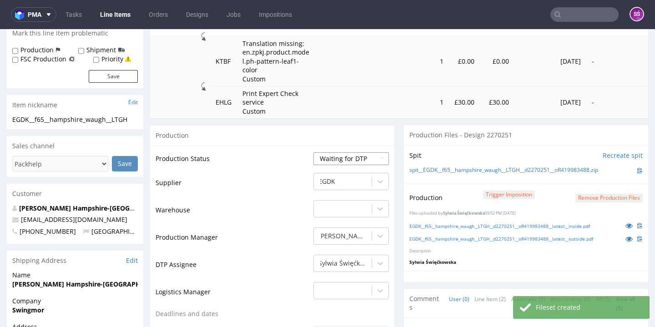
select select "dtp_production_ready"
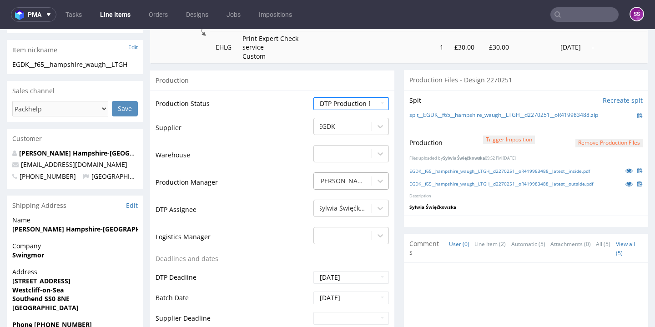
scroll to position [381, 0]
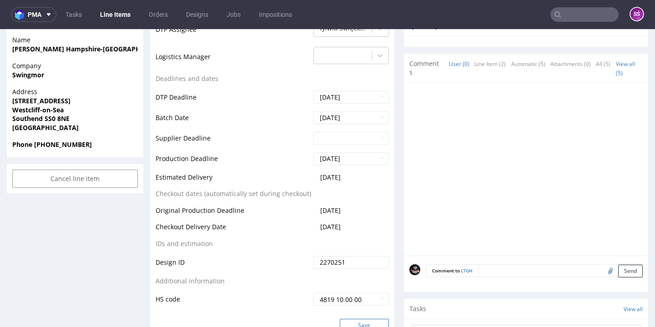
click at [355, 319] on button "Save" at bounding box center [364, 325] width 49 height 13
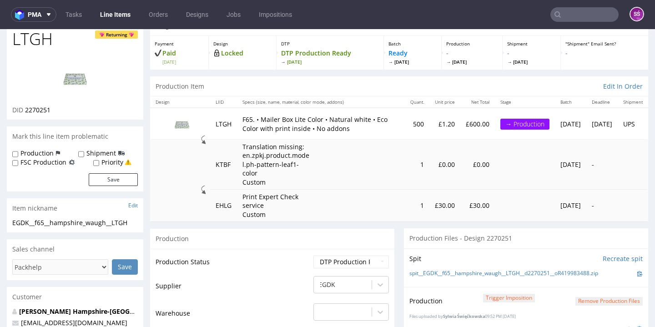
scroll to position [0, 0]
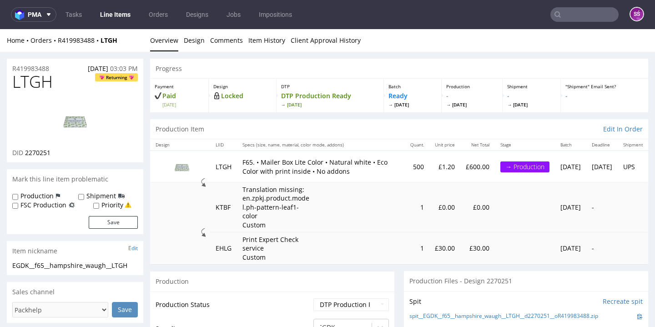
click at [116, 15] on link "Line Items" at bounding box center [115, 14] width 41 height 15
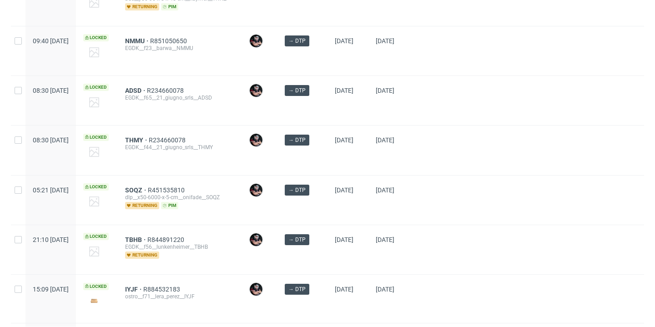
scroll to position [380, 0]
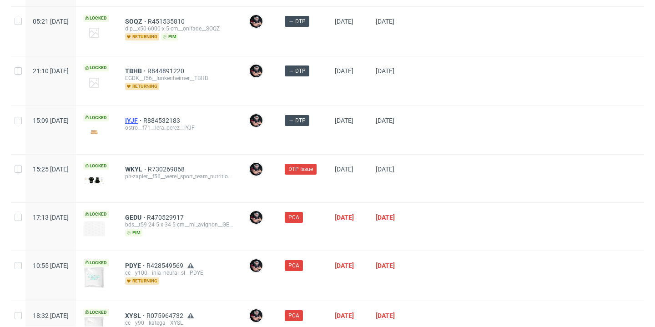
click at [143, 121] on span "IYJF" at bounding box center [134, 120] width 18 height 7
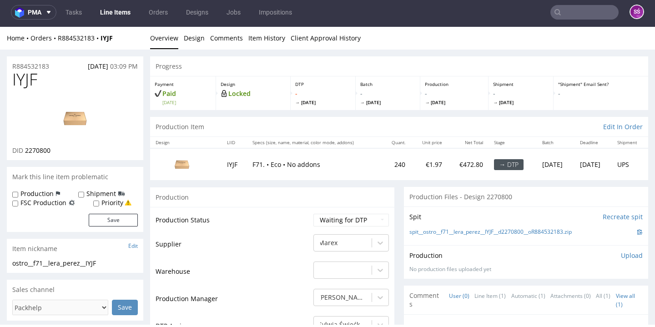
click at [30, 84] on span "IYJF" at bounding box center [24, 80] width 25 height 18
copy span "IYJF"
click at [188, 38] on link "Design" at bounding box center [194, 38] width 21 height 22
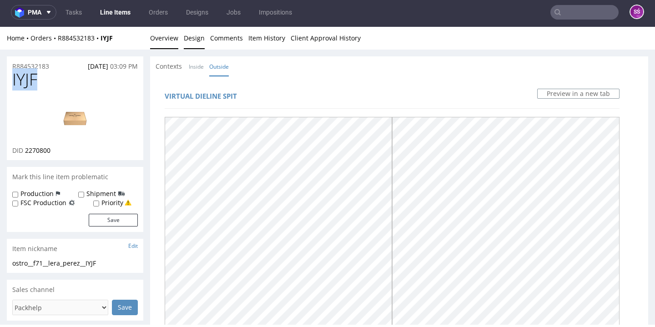
click at [169, 42] on link "Overview" at bounding box center [164, 38] width 28 height 22
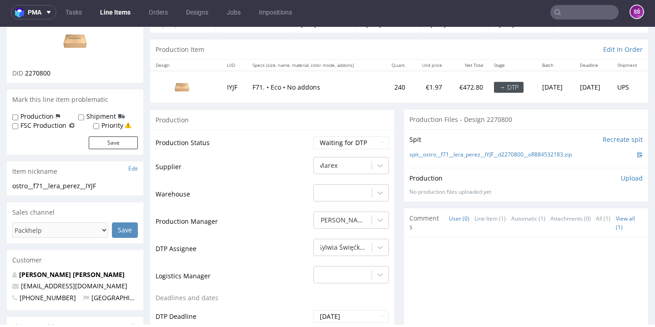
scroll to position [151, 0]
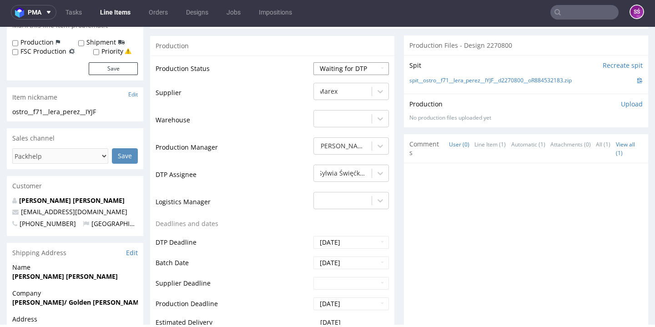
click at [364, 68] on select "Waiting for Artwork Waiting for Diecut Waiting for Mockup Waiting for DTP Waiti…" at bounding box center [351, 68] width 76 height 13
select select "dtp_production_ready"
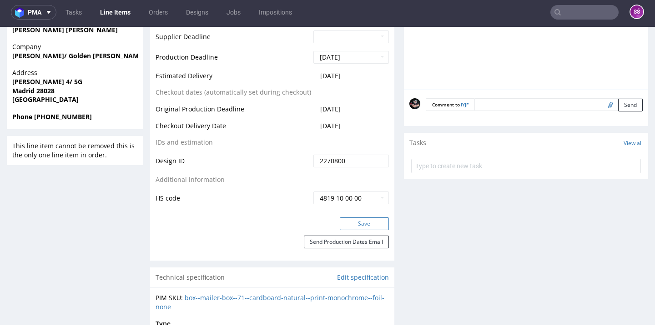
click at [353, 221] on button "Save" at bounding box center [364, 223] width 49 height 13
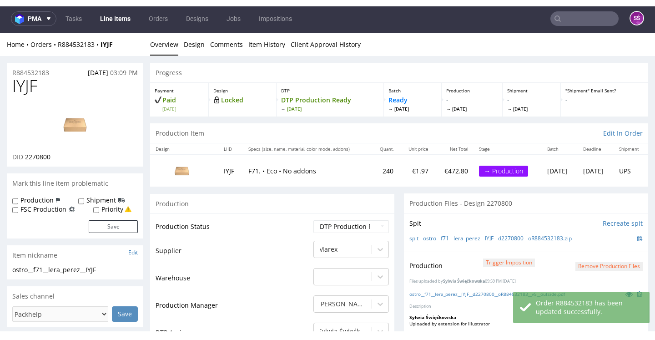
scroll to position [0, 0]
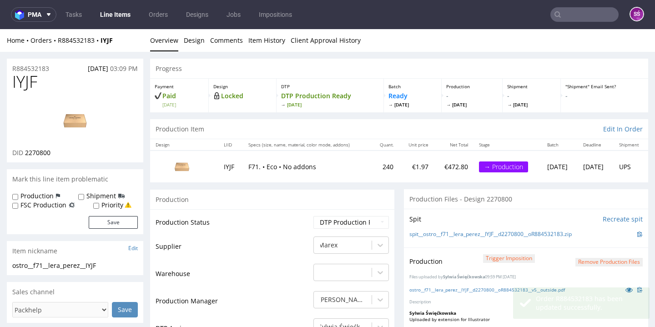
click at [118, 15] on link "Line Items" at bounding box center [115, 14] width 41 height 15
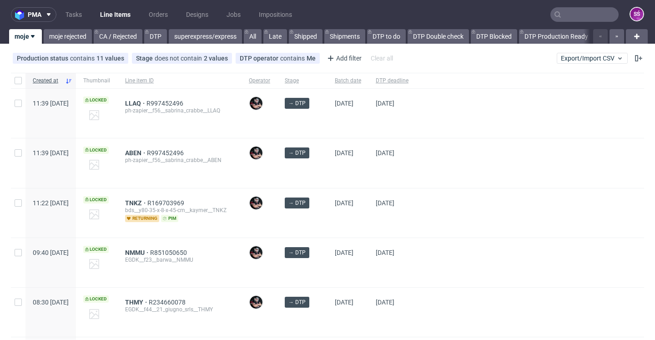
scroll to position [164, 0]
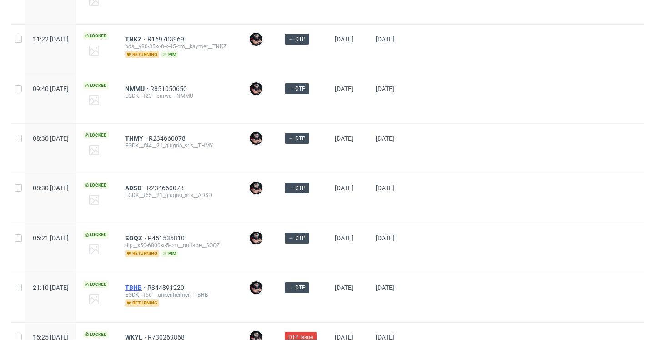
click at [147, 287] on span "TBHB" at bounding box center [136, 287] width 22 height 7
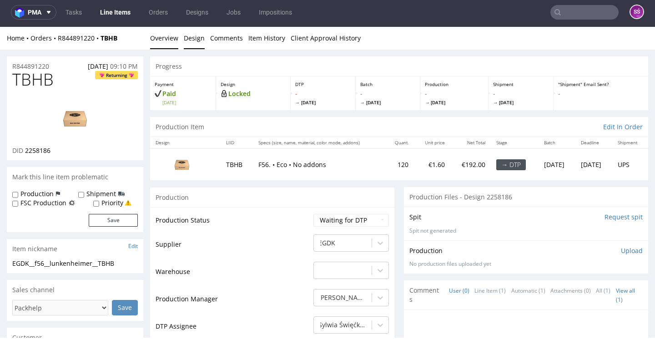
click at [199, 40] on link "Design" at bounding box center [194, 38] width 21 height 22
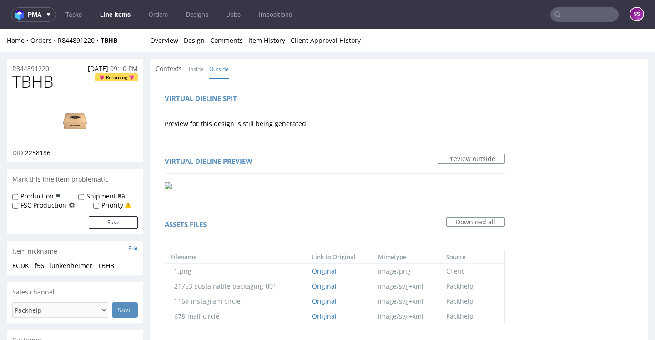
click at [180, 35] on div "Home Orders R844891220 TBHB Overview Design Comments Item History Client Approv…" at bounding box center [327, 40] width 655 height 23
click at [173, 37] on link "Overview" at bounding box center [164, 40] width 28 height 22
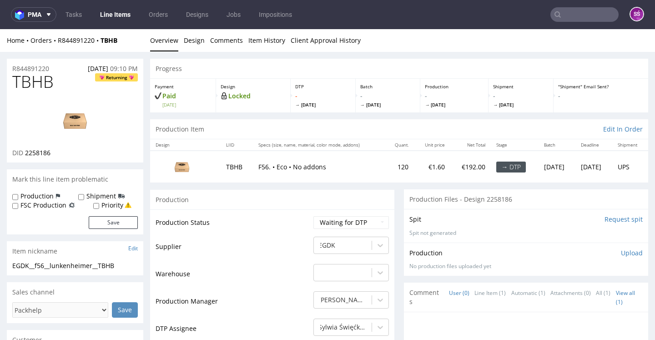
click at [622, 224] on input "Request spit" at bounding box center [624, 219] width 38 height 9
click at [194, 39] on link "Design" at bounding box center [194, 40] width 21 height 22
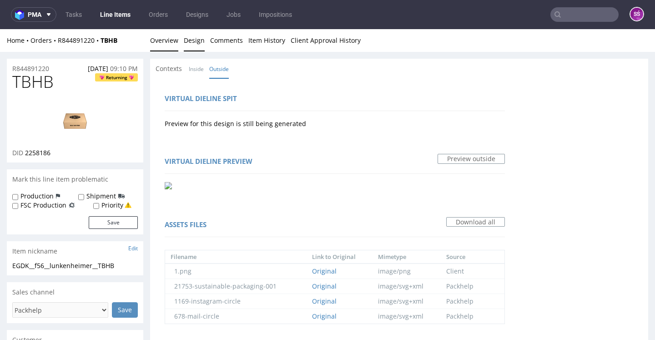
click at [168, 48] on link "Overview" at bounding box center [164, 40] width 28 height 22
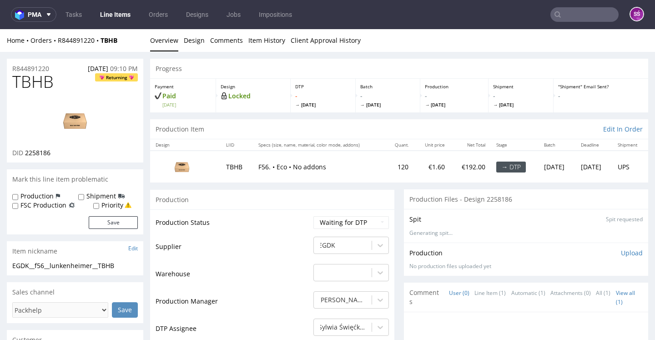
click at [35, 157] on span "2258186" at bounding box center [37, 152] width 25 height 9
copy span "2258186"
click at [73, 119] on img at bounding box center [75, 120] width 73 height 41
